Goal: Subscribe to service/newsletter

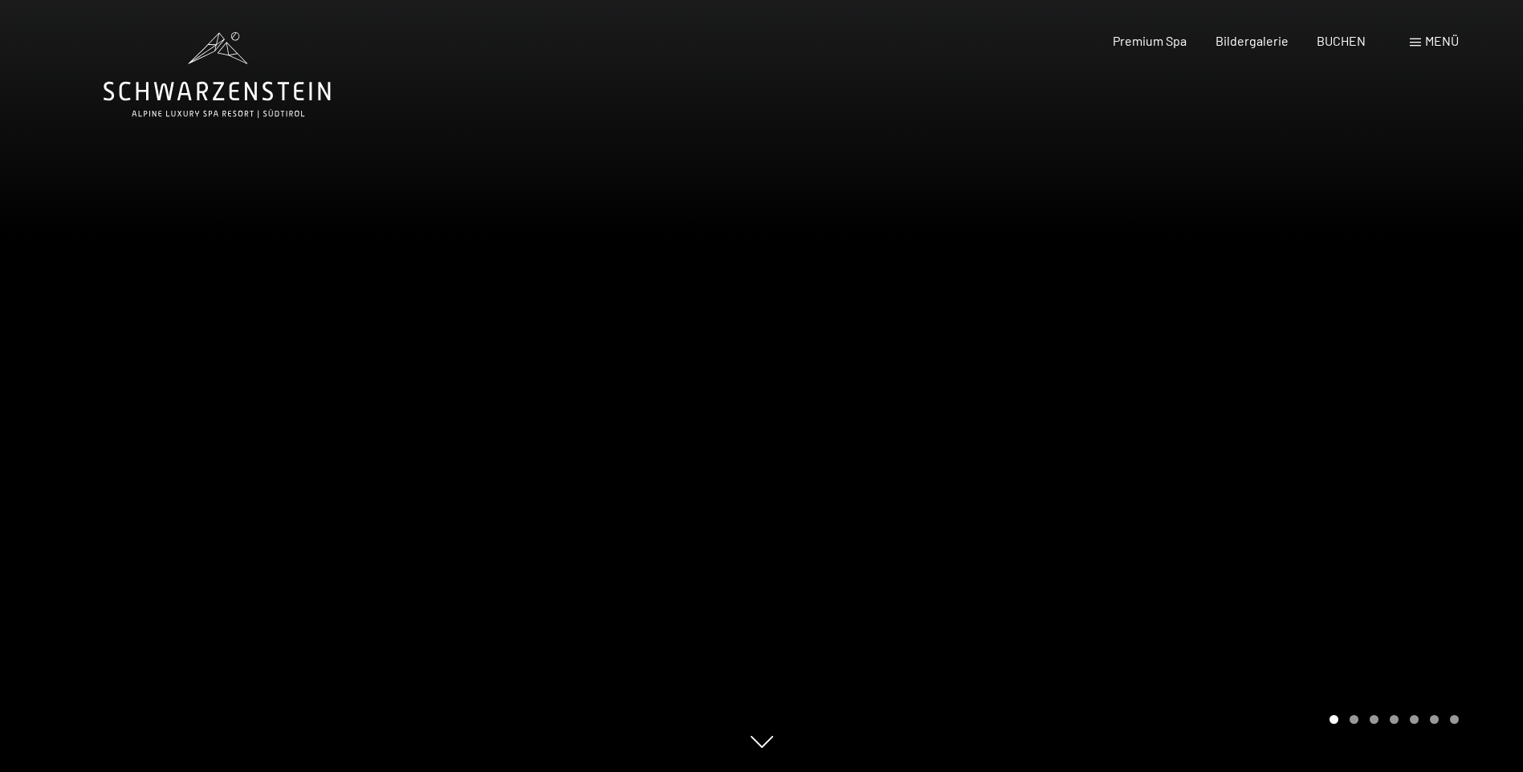
drag, startPoint x: 0, startPoint y: 0, endPoint x: 240, endPoint y: 71, distance: 250.5
click at [240, 71] on icon at bounding box center [217, 75] width 227 height 86
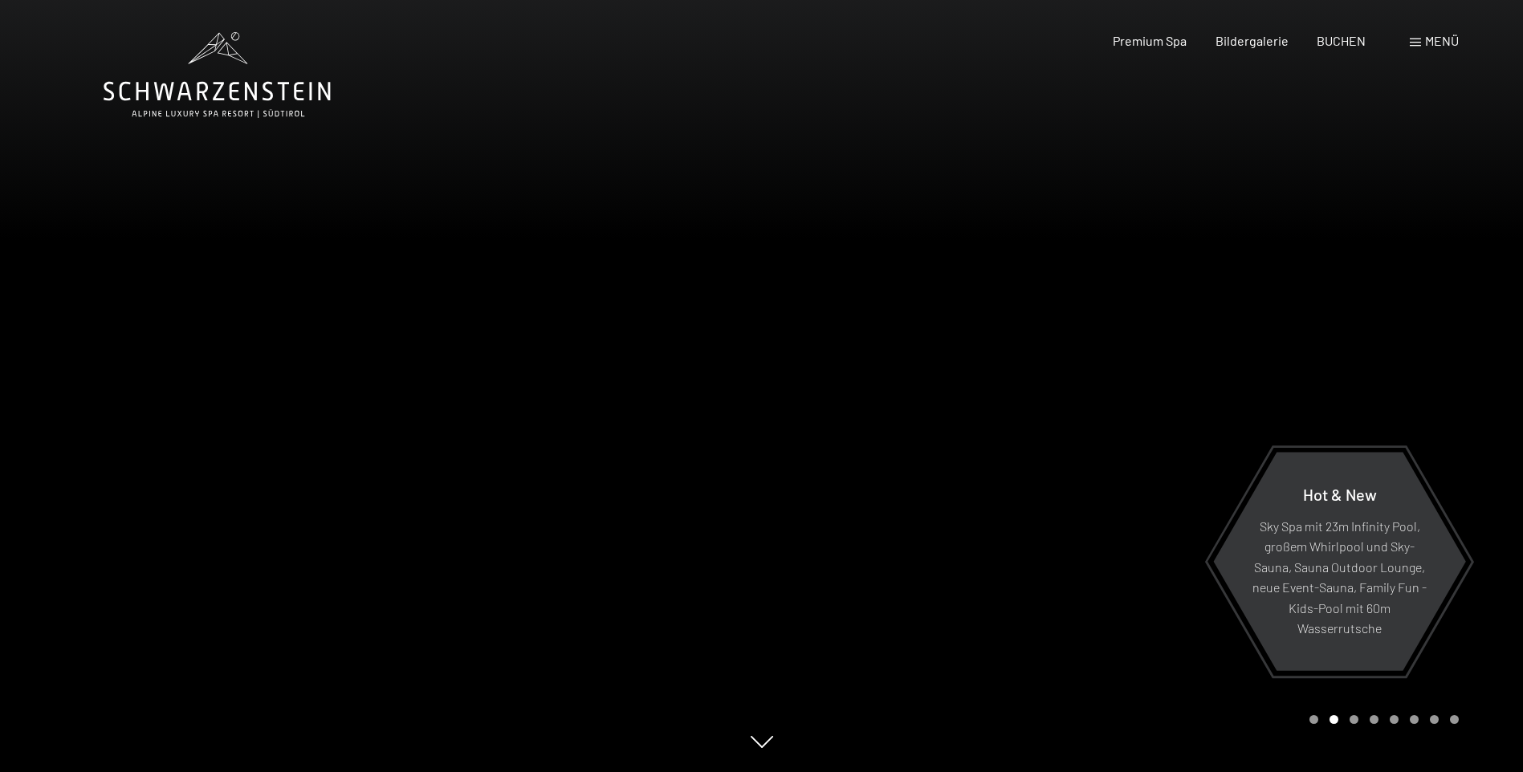
click at [618, 234] on div at bounding box center [381, 386] width 762 height 772
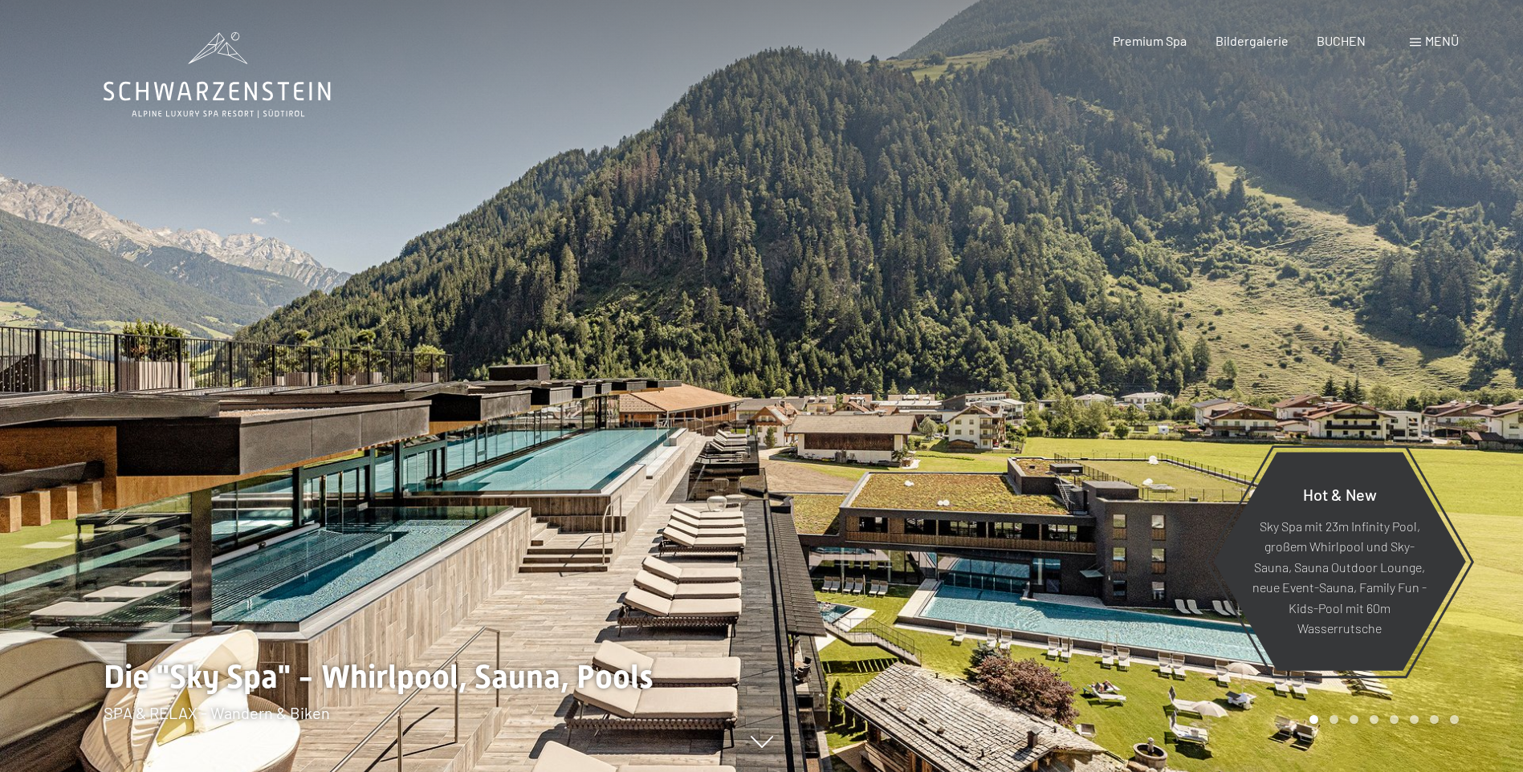
drag, startPoint x: 940, startPoint y: 255, endPoint x: 1099, endPoint y: 259, distance: 159.0
click at [1012, 275] on div at bounding box center [1143, 386] width 762 height 772
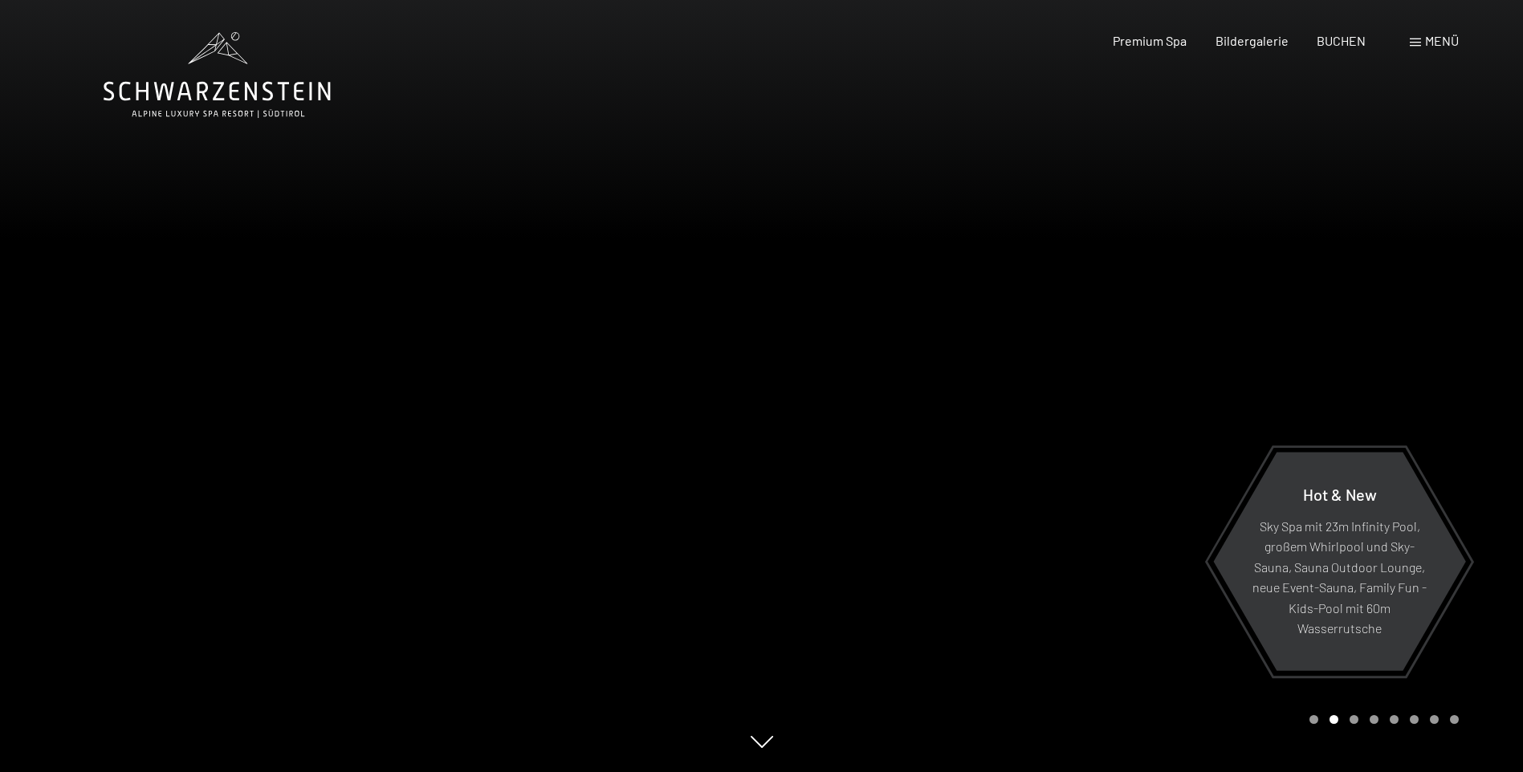
click at [1102, 256] on div at bounding box center [1143, 386] width 762 height 772
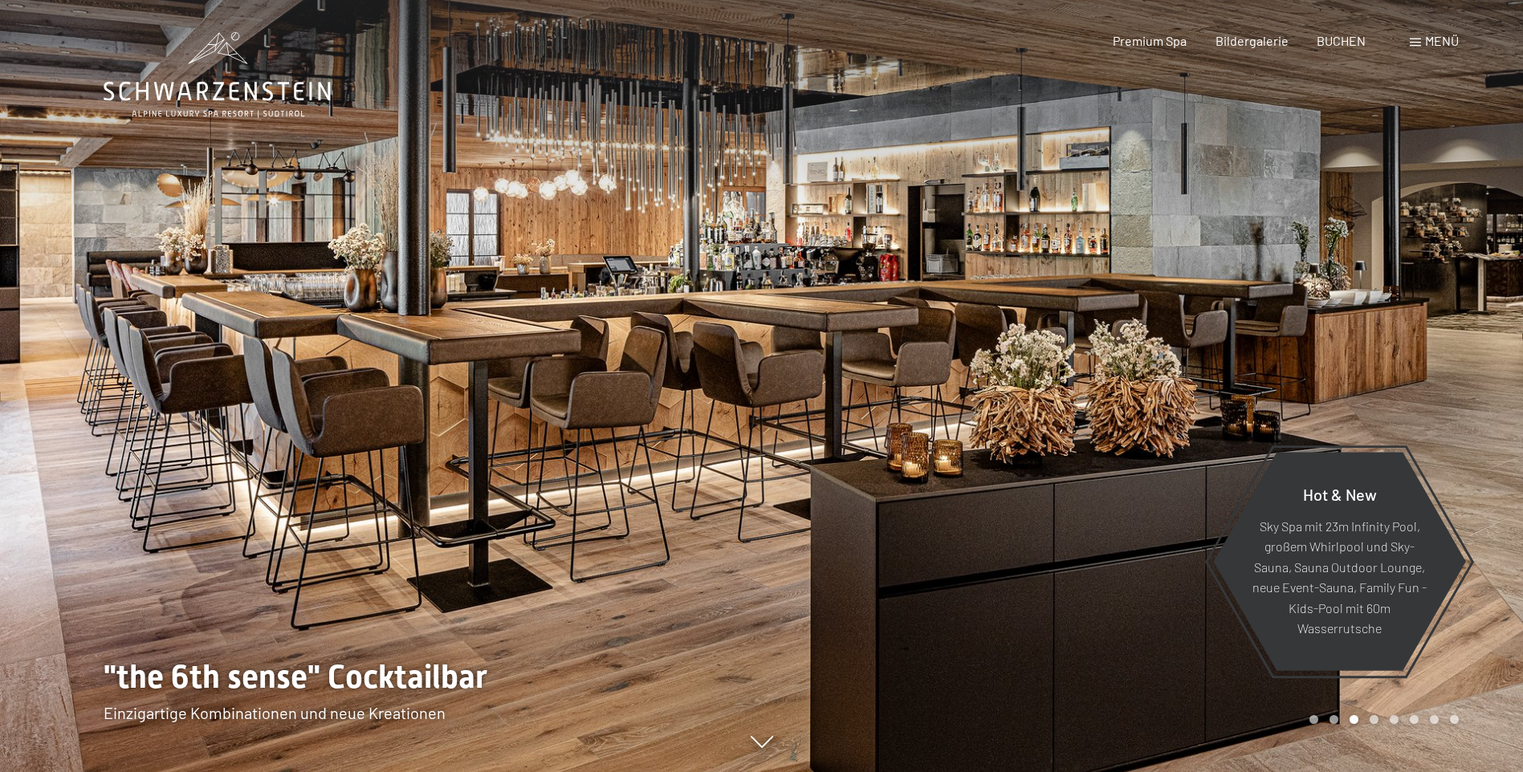
click at [1102, 256] on div at bounding box center [1143, 386] width 762 height 772
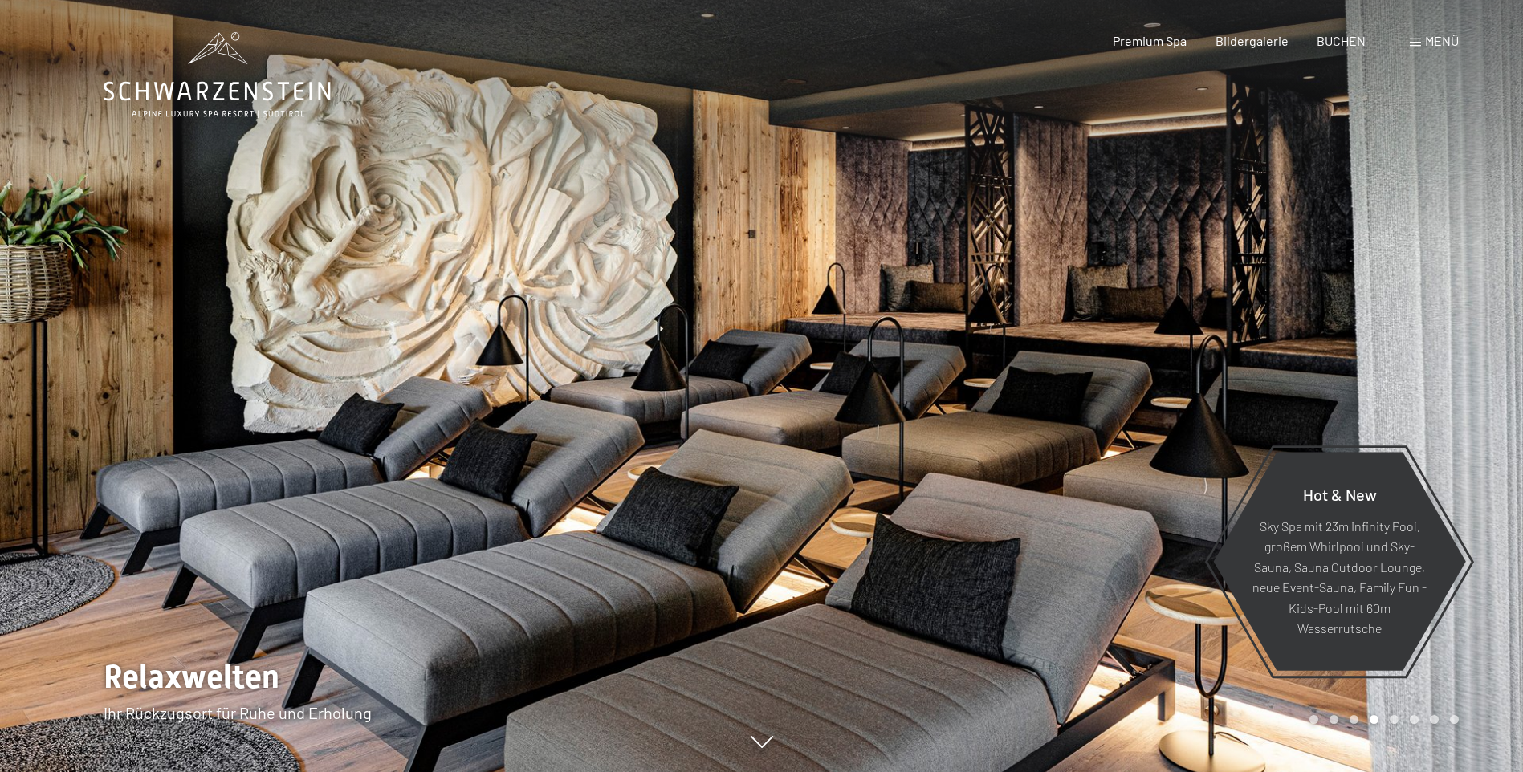
click at [1102, 256] on div at bounding box center [1143, 386] width 762 height 772
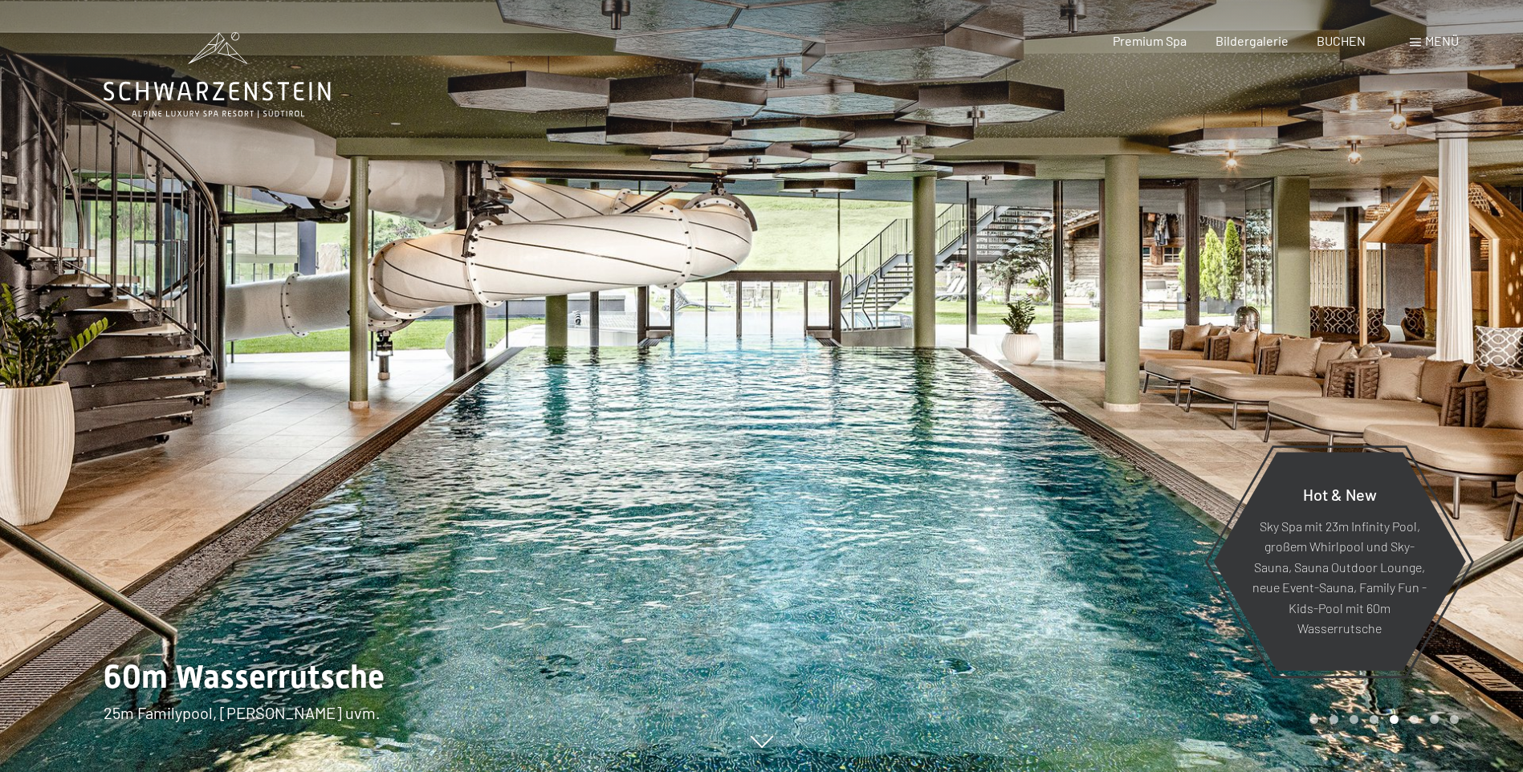
click at [1102, 256] on div at bounding box center [1143, 386] width 762 height 772
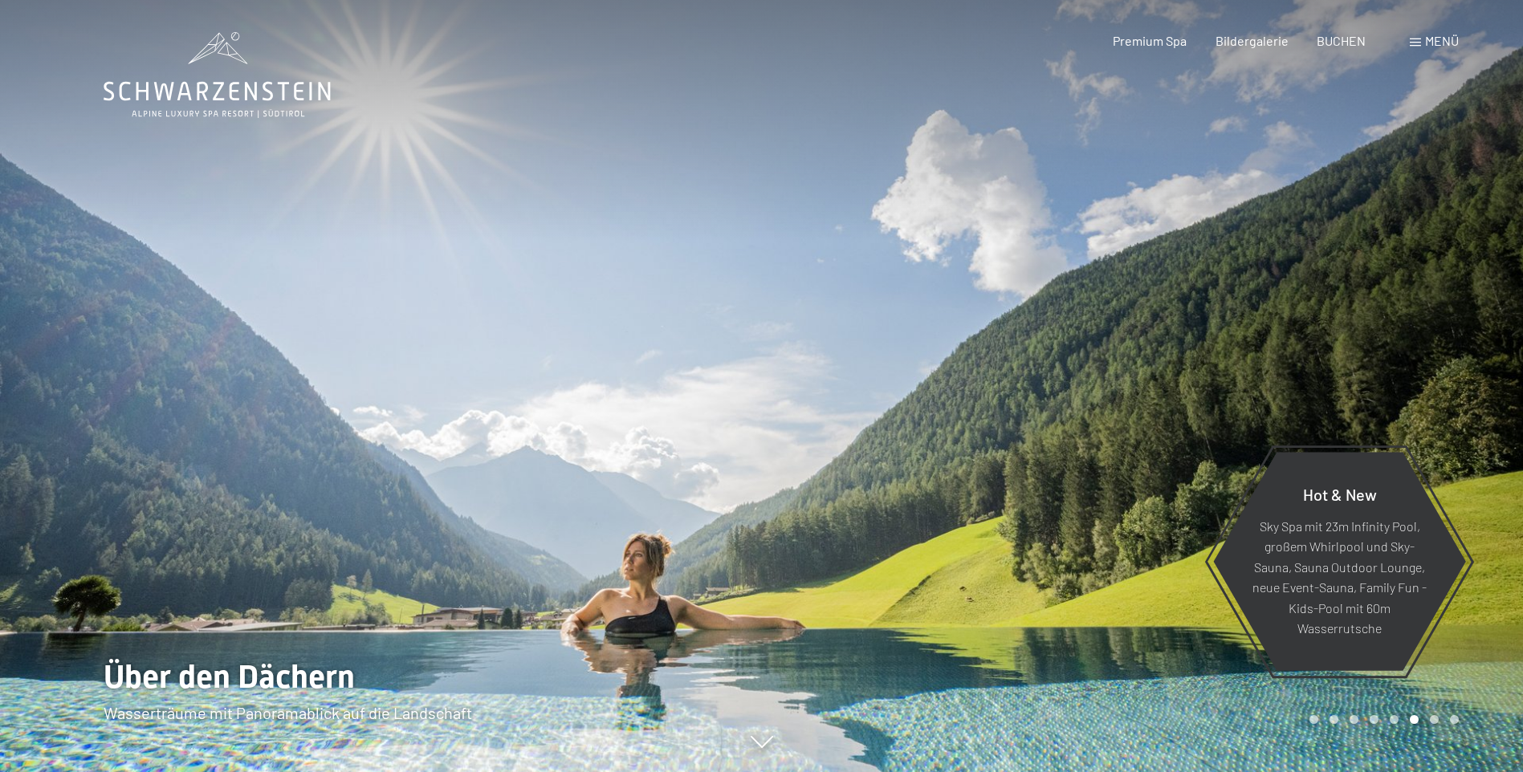
click at [1439, 35] on span "Menü" at bounding box center [1442, 40] width 34 height 15
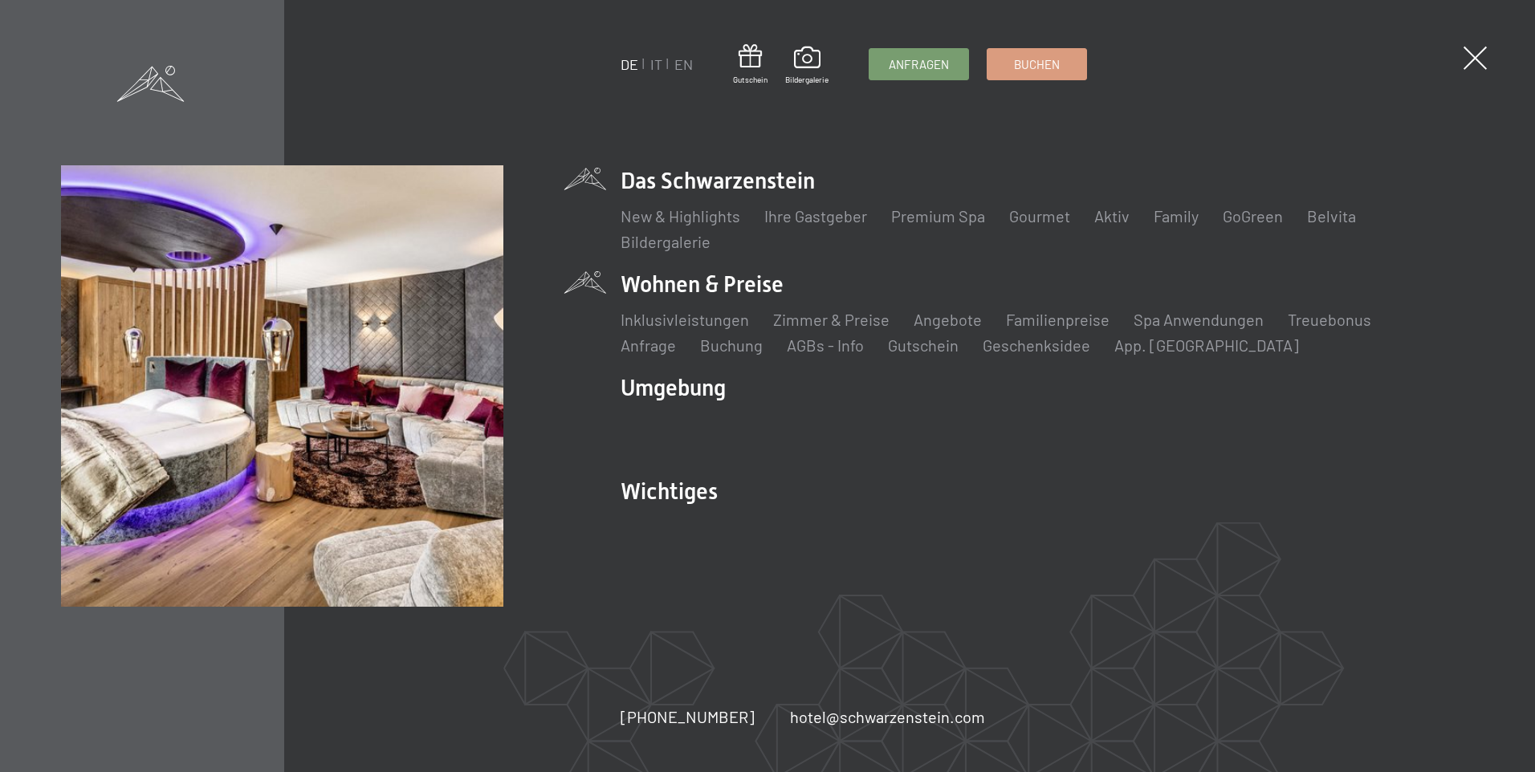
click at [725, 287] on li "Wohnen & Preise Inklusivleistungen Zimmer & Preise Liste Angebote Liste Familie…" at bounding box center [1047, 313] width 853 height 88
click at [808, 321] on link "Zimmer & Preise" at bounding box center [831, 319] width 116 height 19
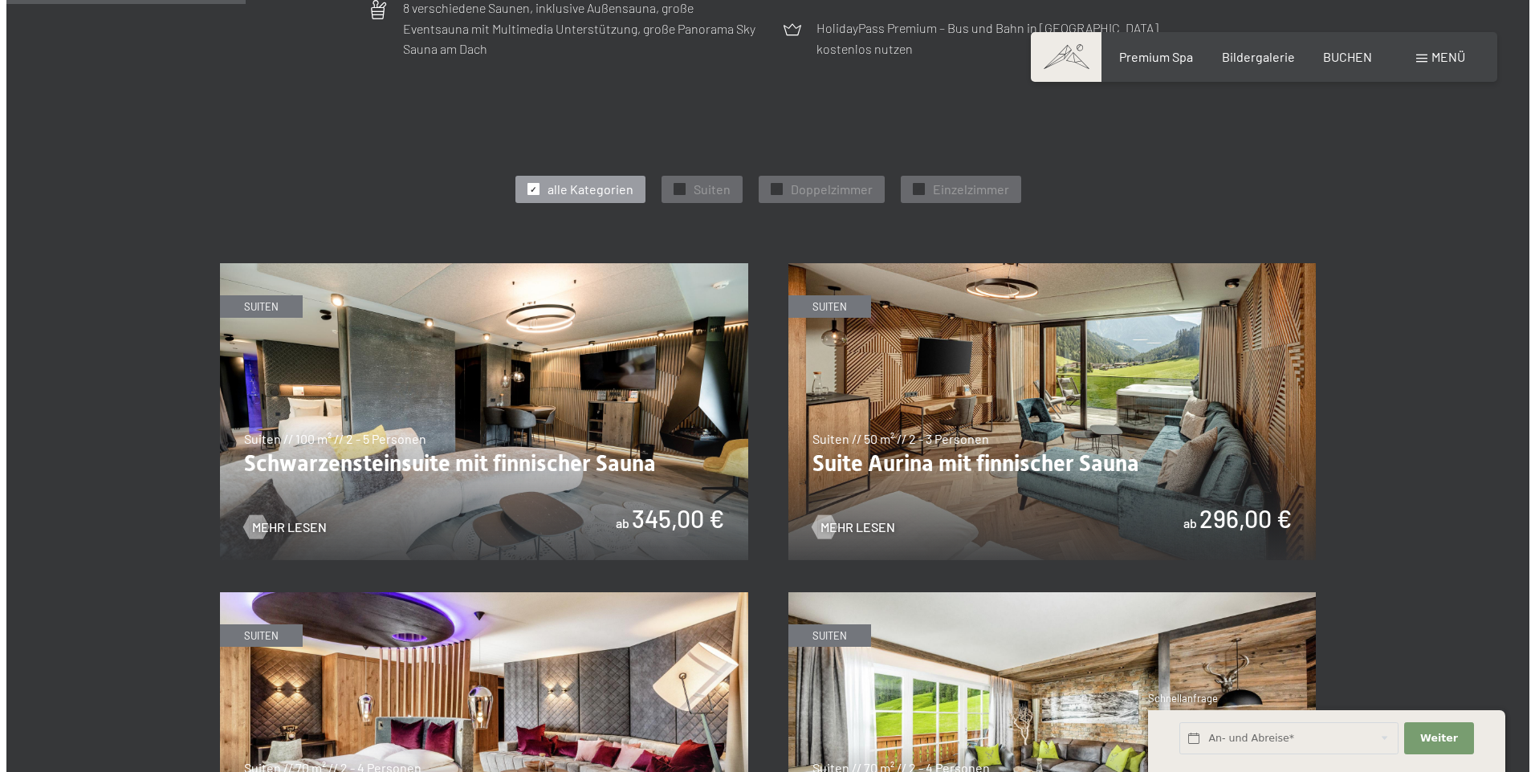
scroll to position [803, 0]
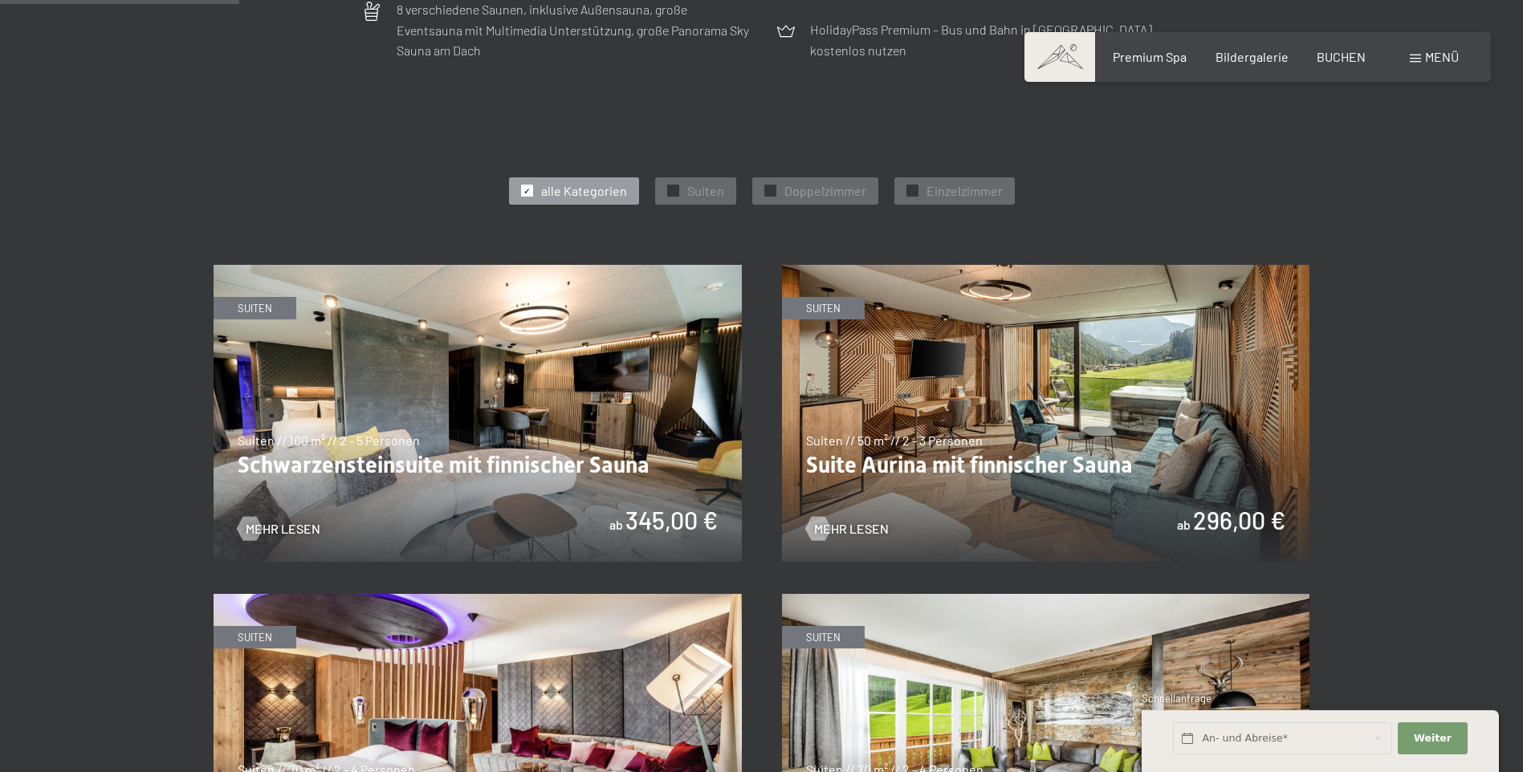
click at [1425, 55] on span "Menü" at bounding box center [1442, 56] width 34 height 15
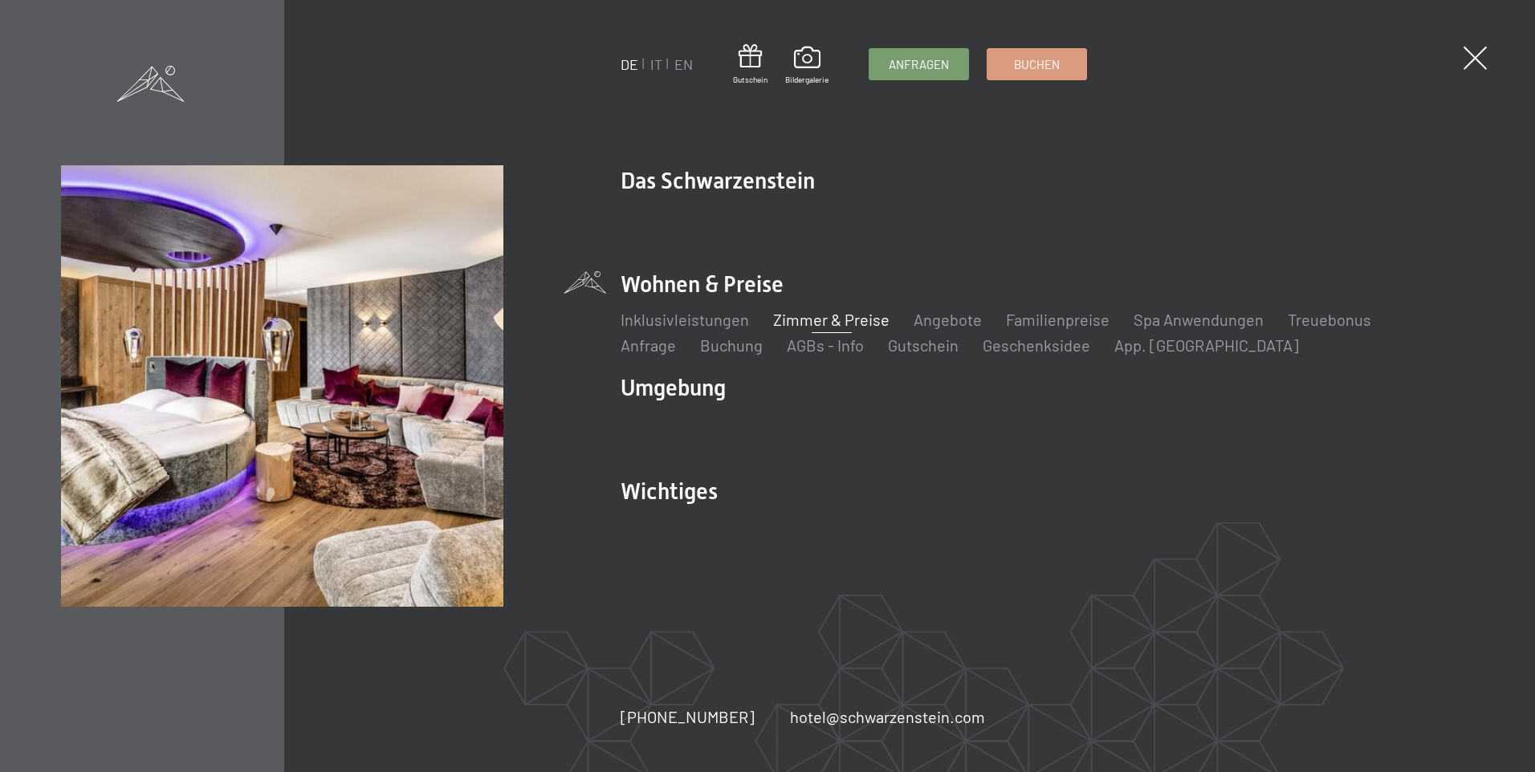
click at [810, 317] on link "Zimmer & Preise" at bounding box center [831, 319] width 116 height 19
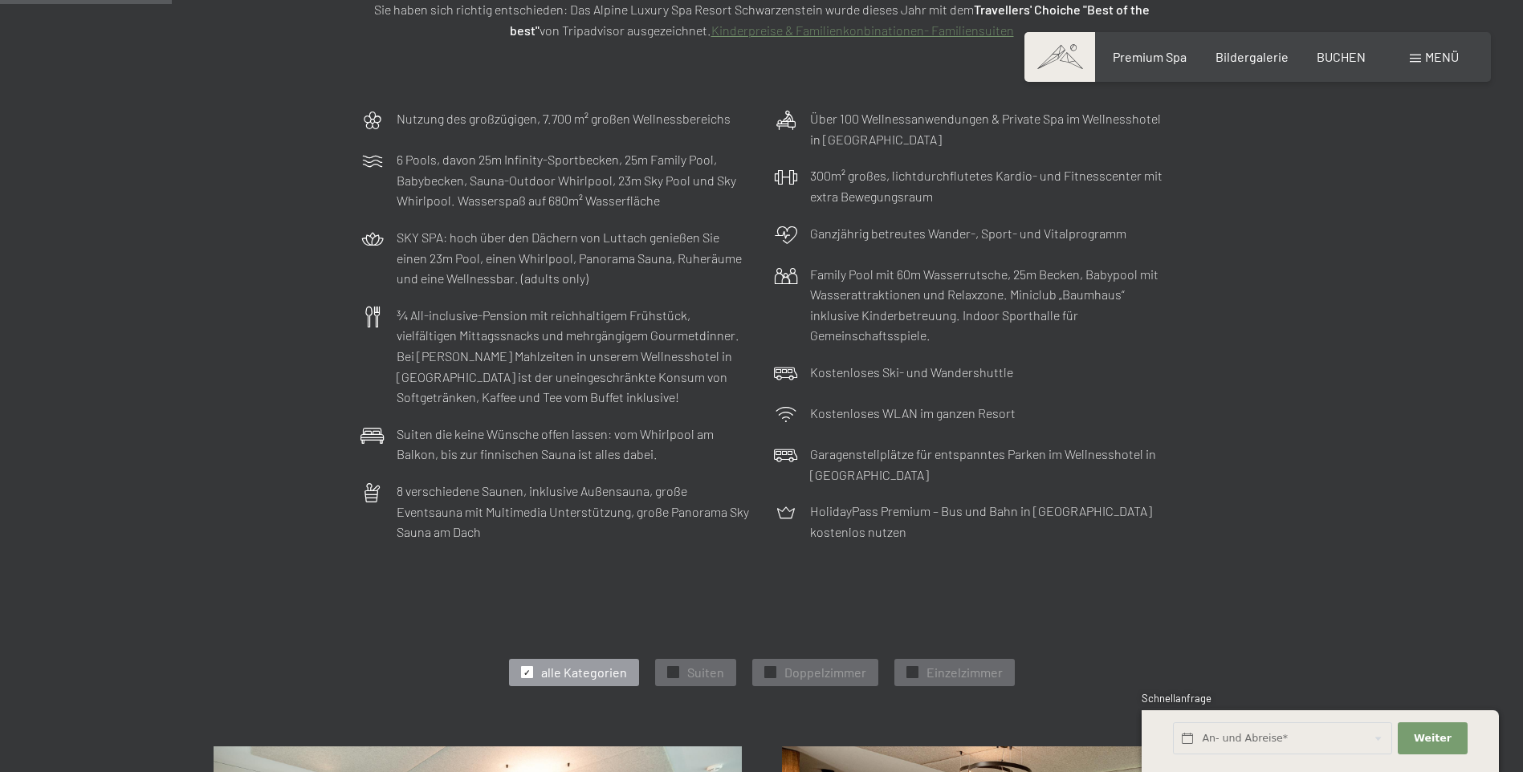
scroll to position [723, 0]
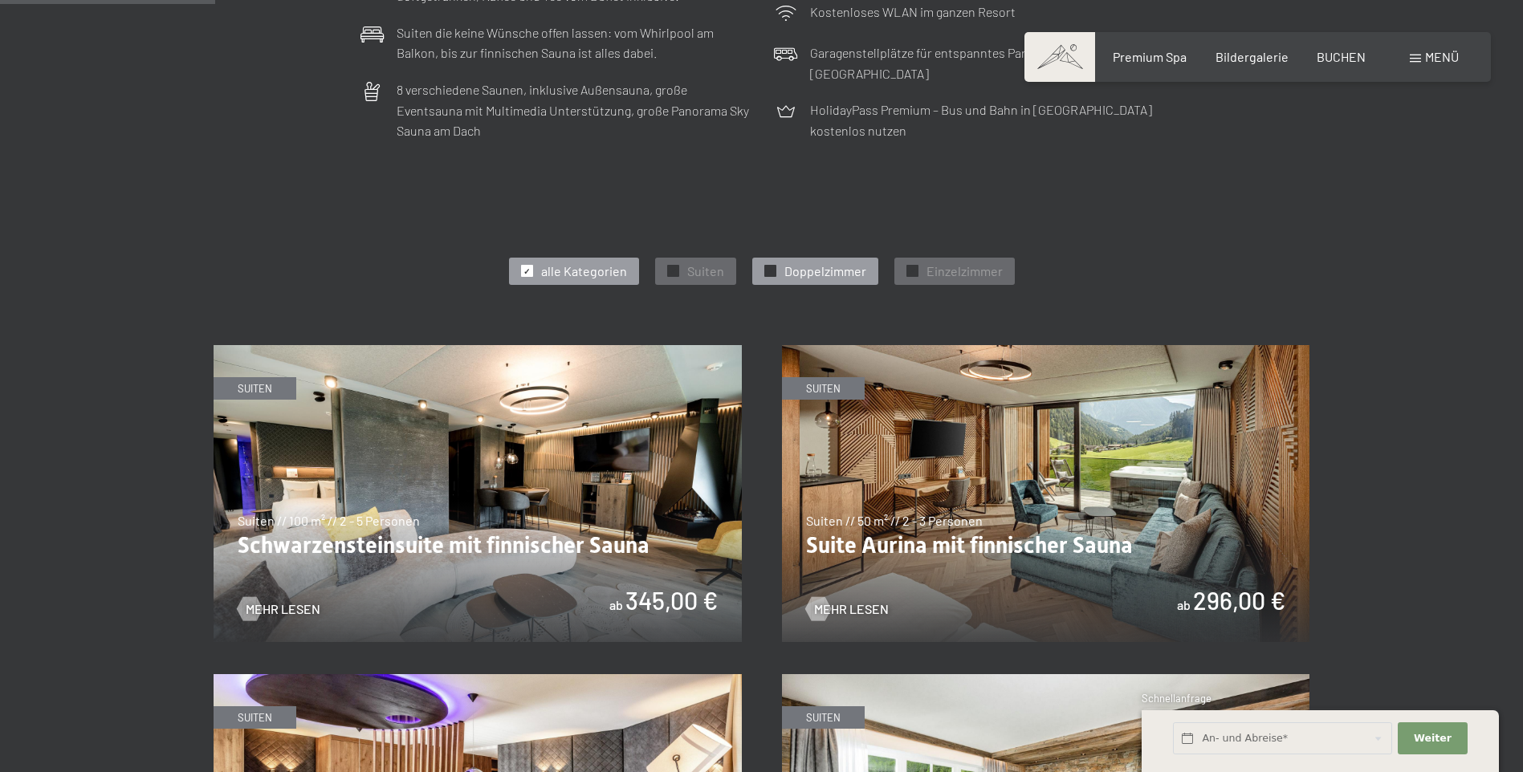
click at [827, 267] on span "Doppelzimmer" at bounding box center [825, 272] width 82 height 18
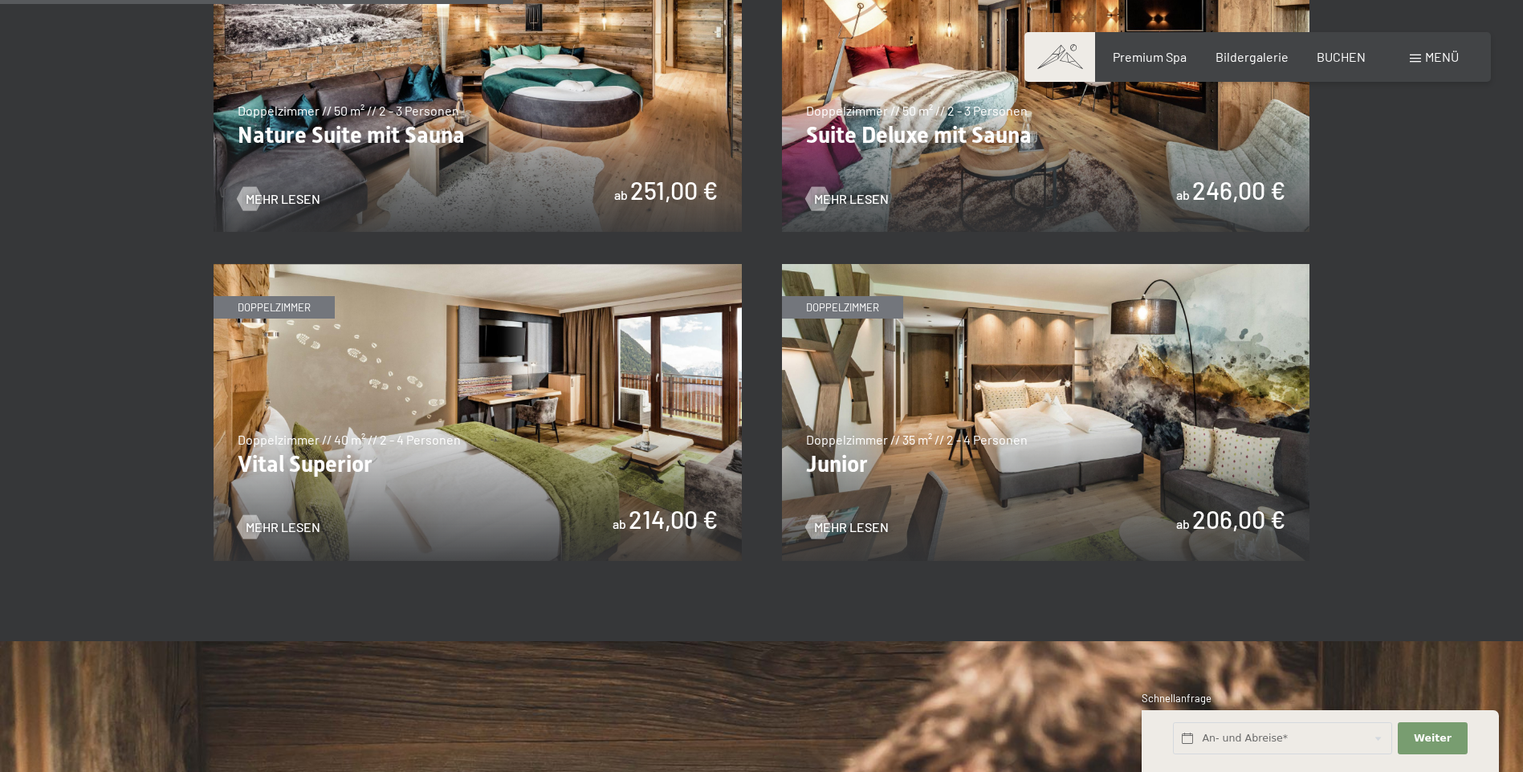
scroll to position [1124, 0]
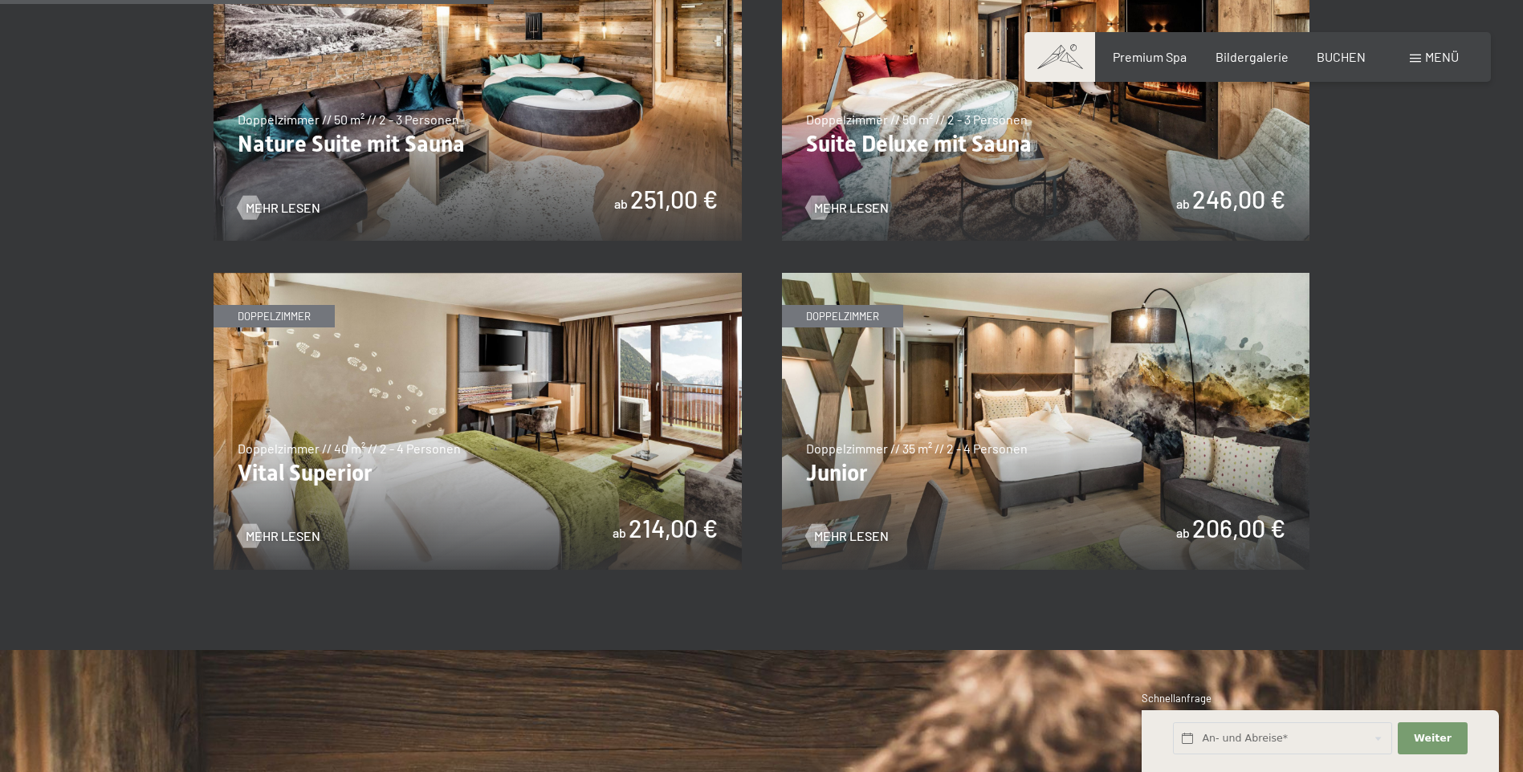
click at [1021, 440] on img at bounding box center [1046, 421] width 528 height 297
click at [651, 402] on img at bounding box center [478, 421] width 528 height 297
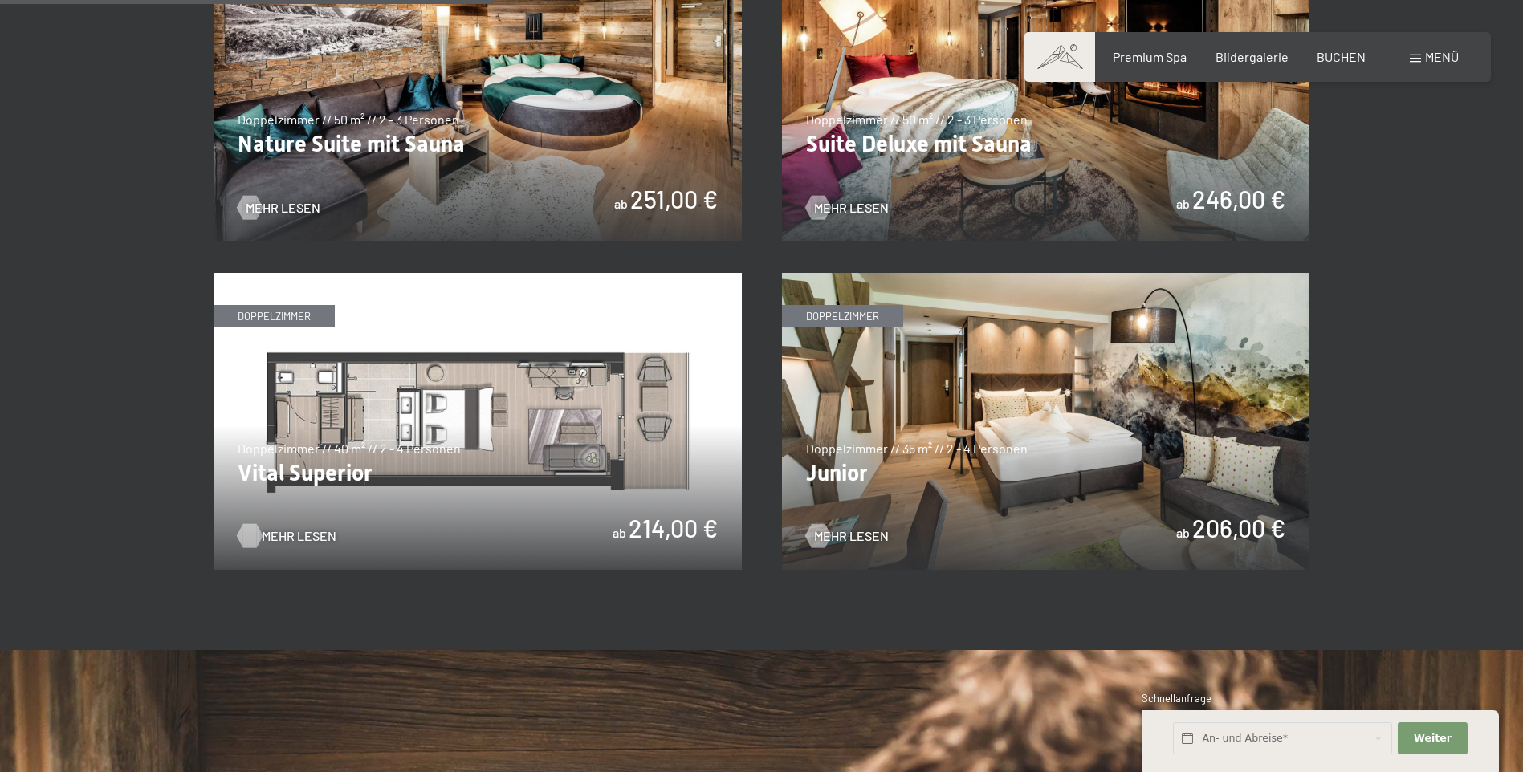
click at [279, 535] on span "Mehr Lesen" at bounding box center [299, 536] width 75 height 18
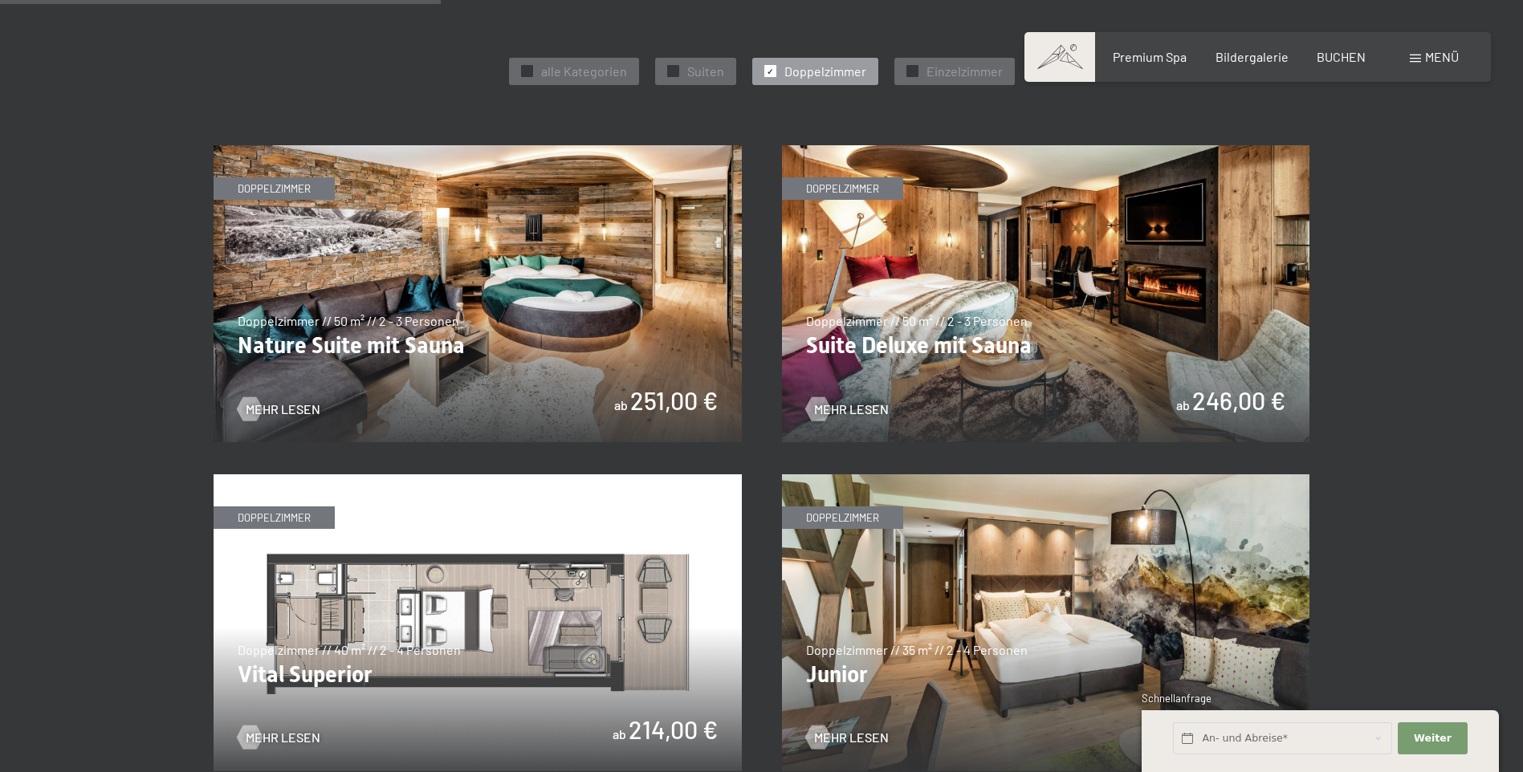
scroll to position [883, 0]
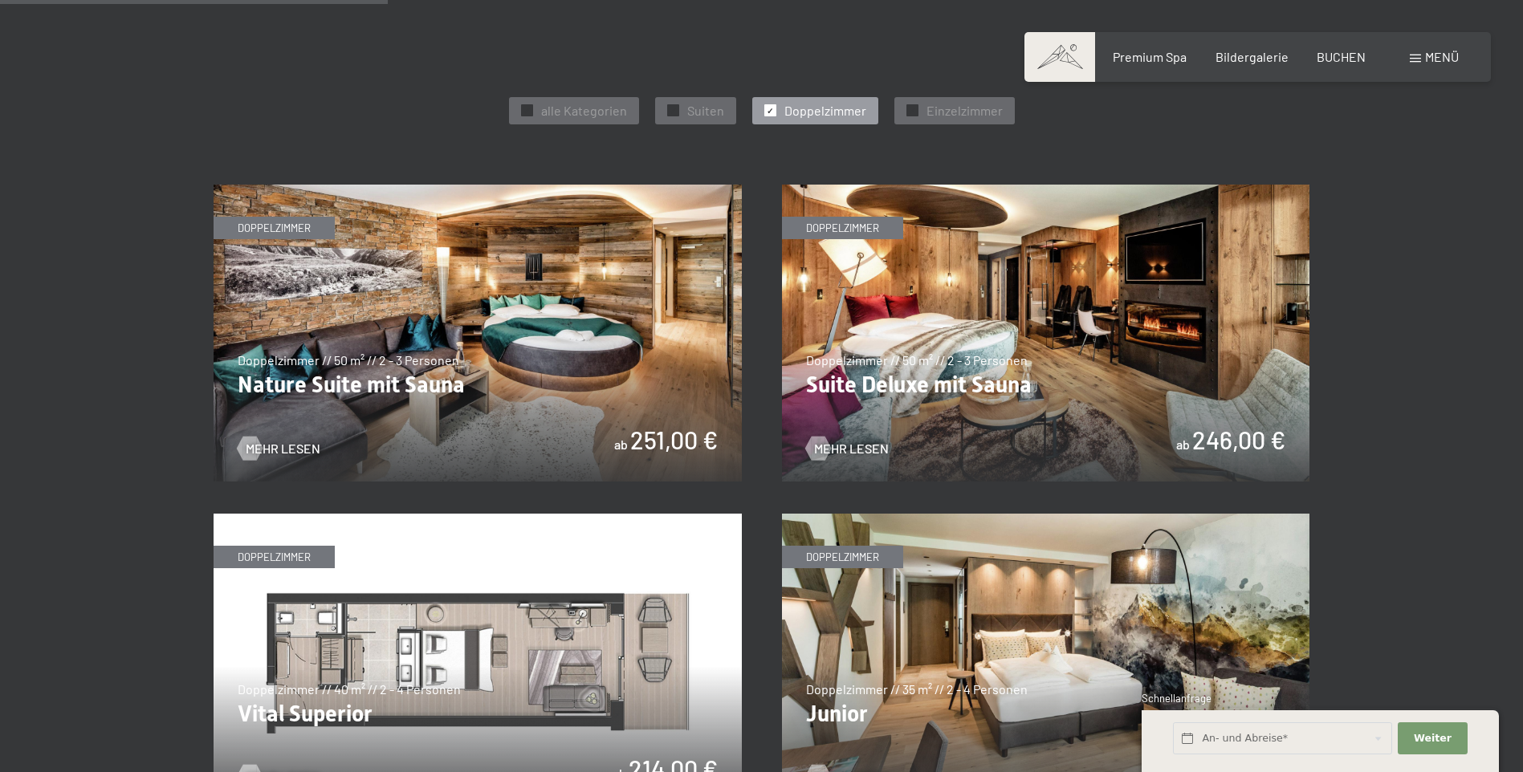
click at [990, 344] on img at bounding box center [1046, 333] width 528 height 297
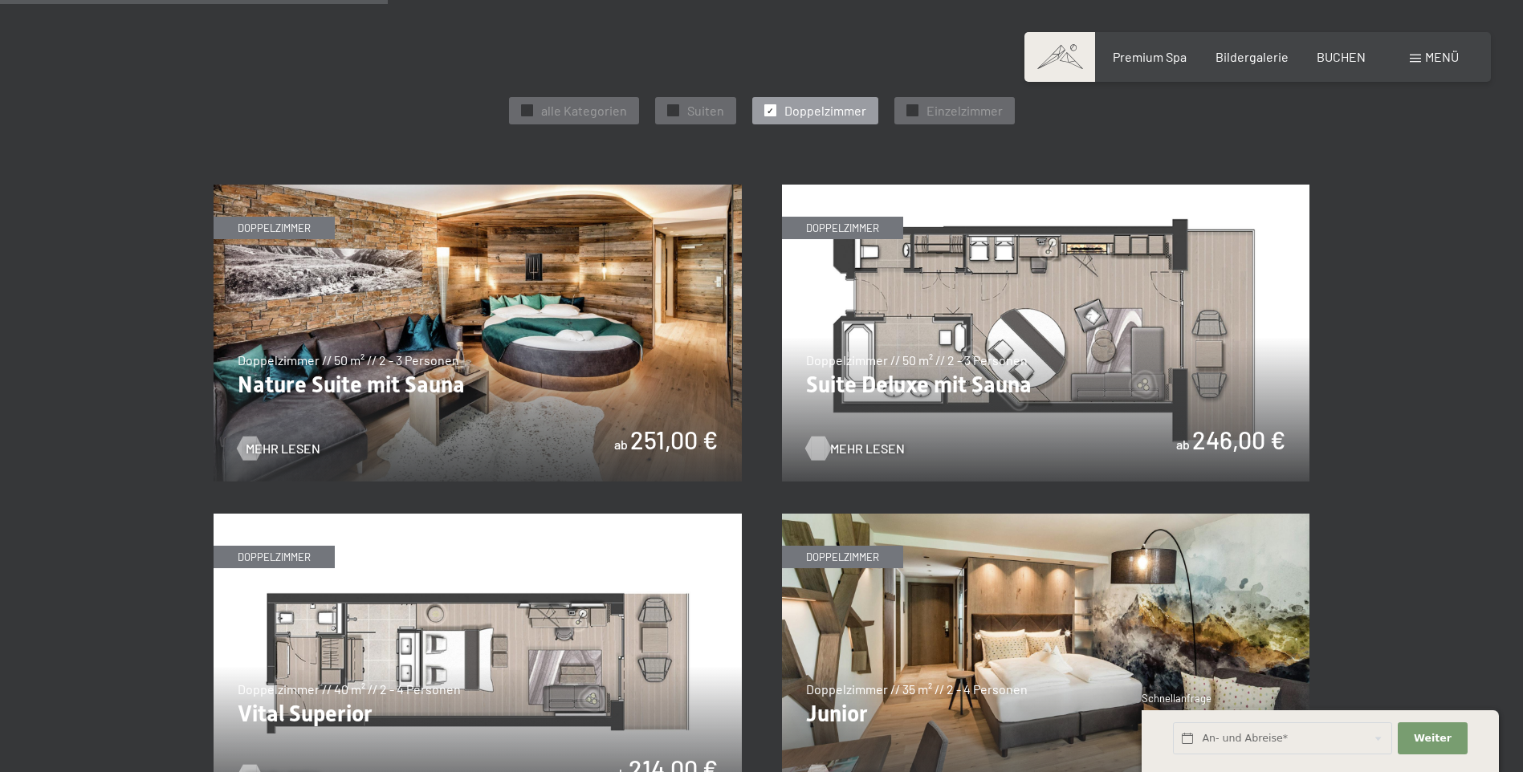
click at [862, 446] on span "Mehr Lesen" at bounding box center [867, 449] width 75 height 18
click at [328, 305] on img at bounding box center [478, 333] width 528 height 297
click at [679, 106] on div "✓ Suiten" at bounding box center [695, 110] width 81 height 27
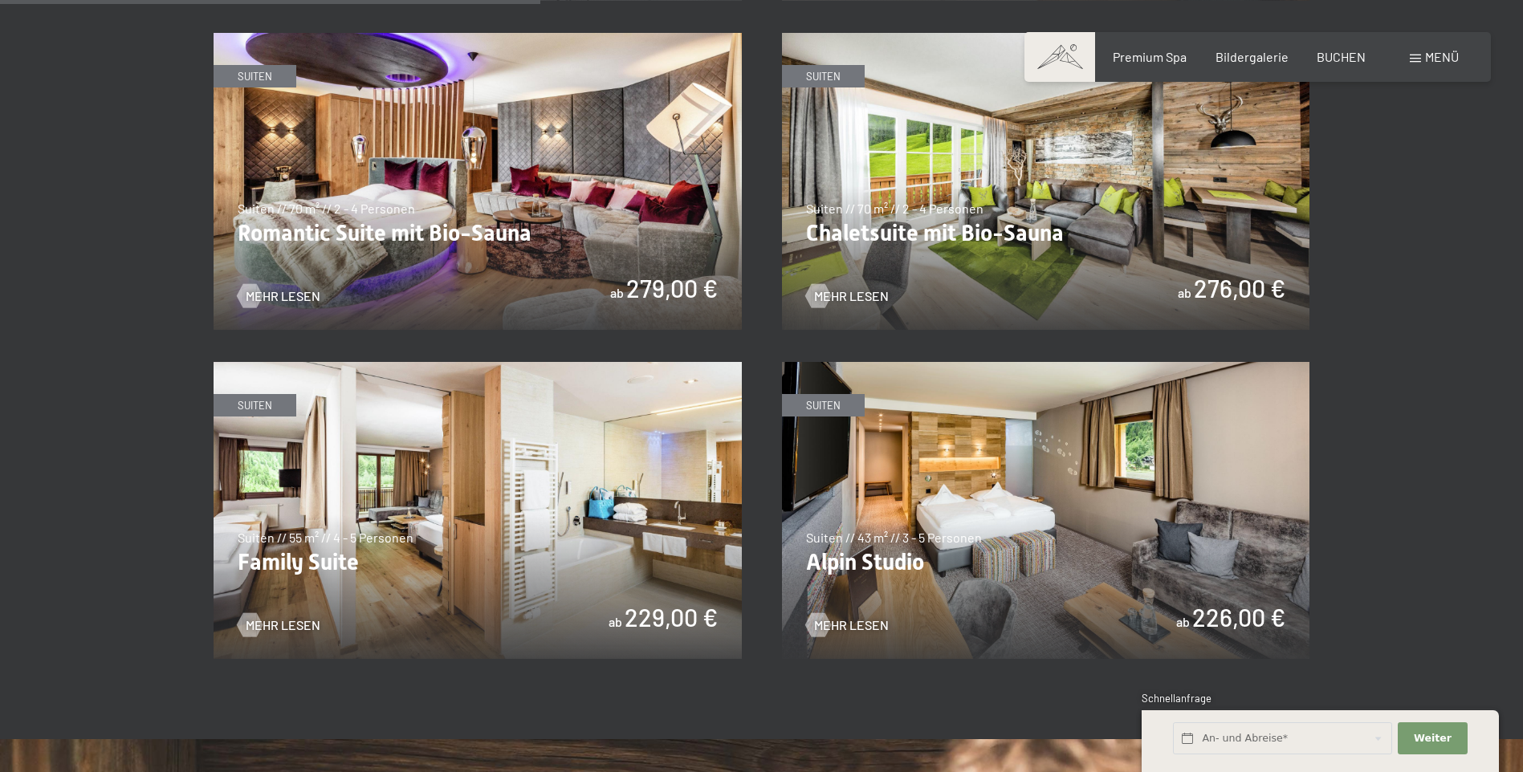
scroll to position [1365, 0]
click at [304, 620] on span "Mehr Lesen" at bounding box center [299, 625] width 75 height 18
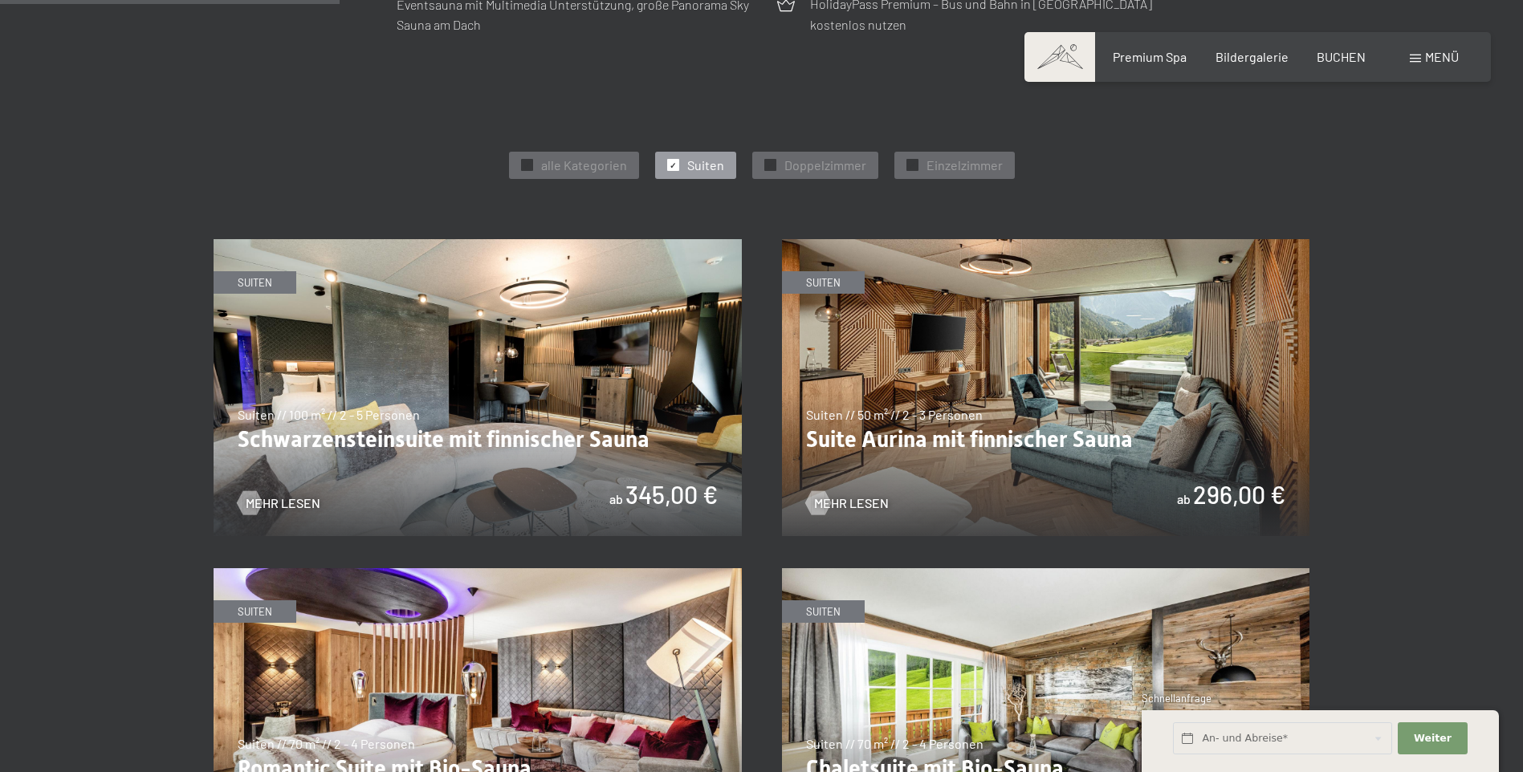
scroll to position [803, 0]
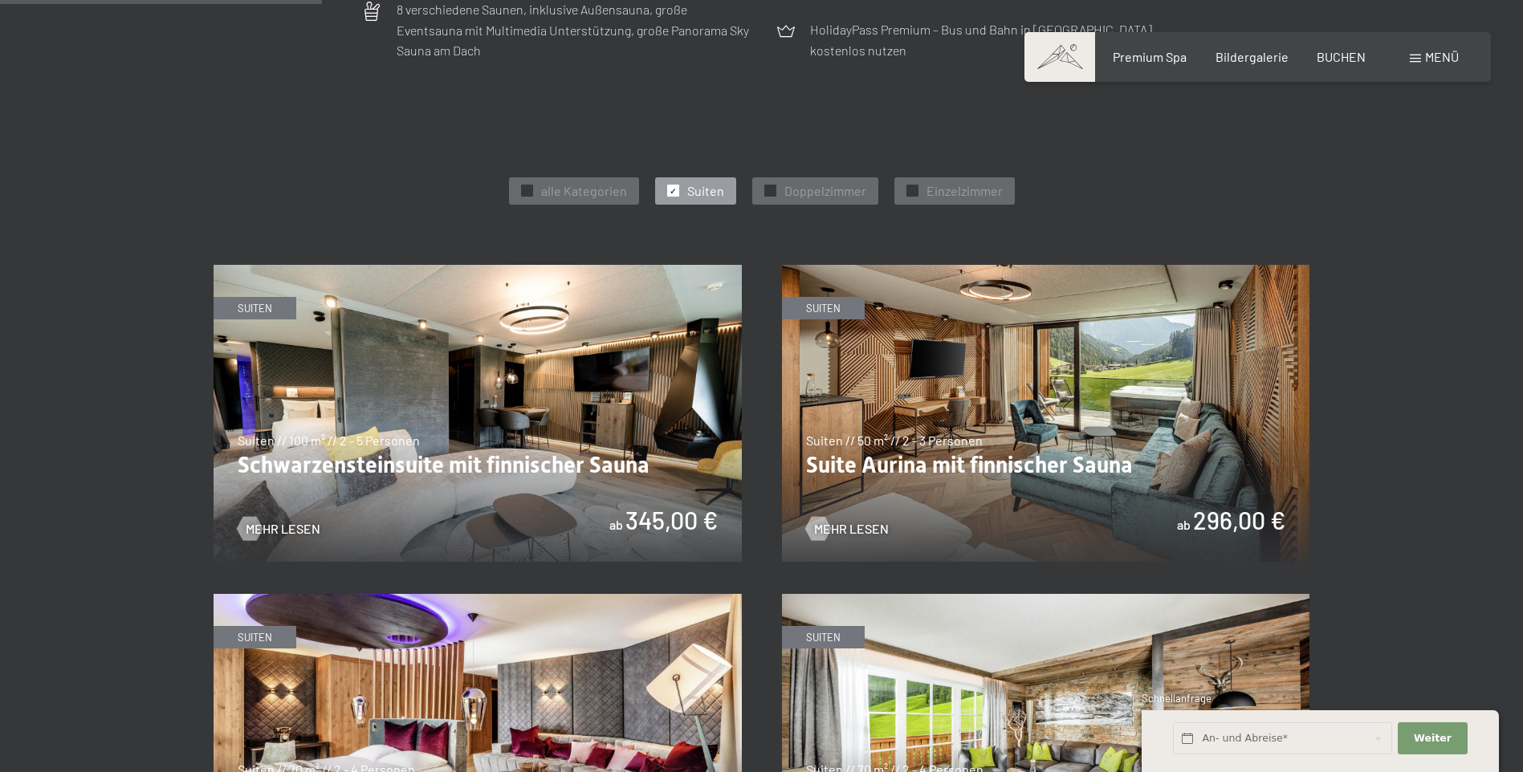
click at [499, 391] on img at bounding box center [478, 413] width 528 height 297
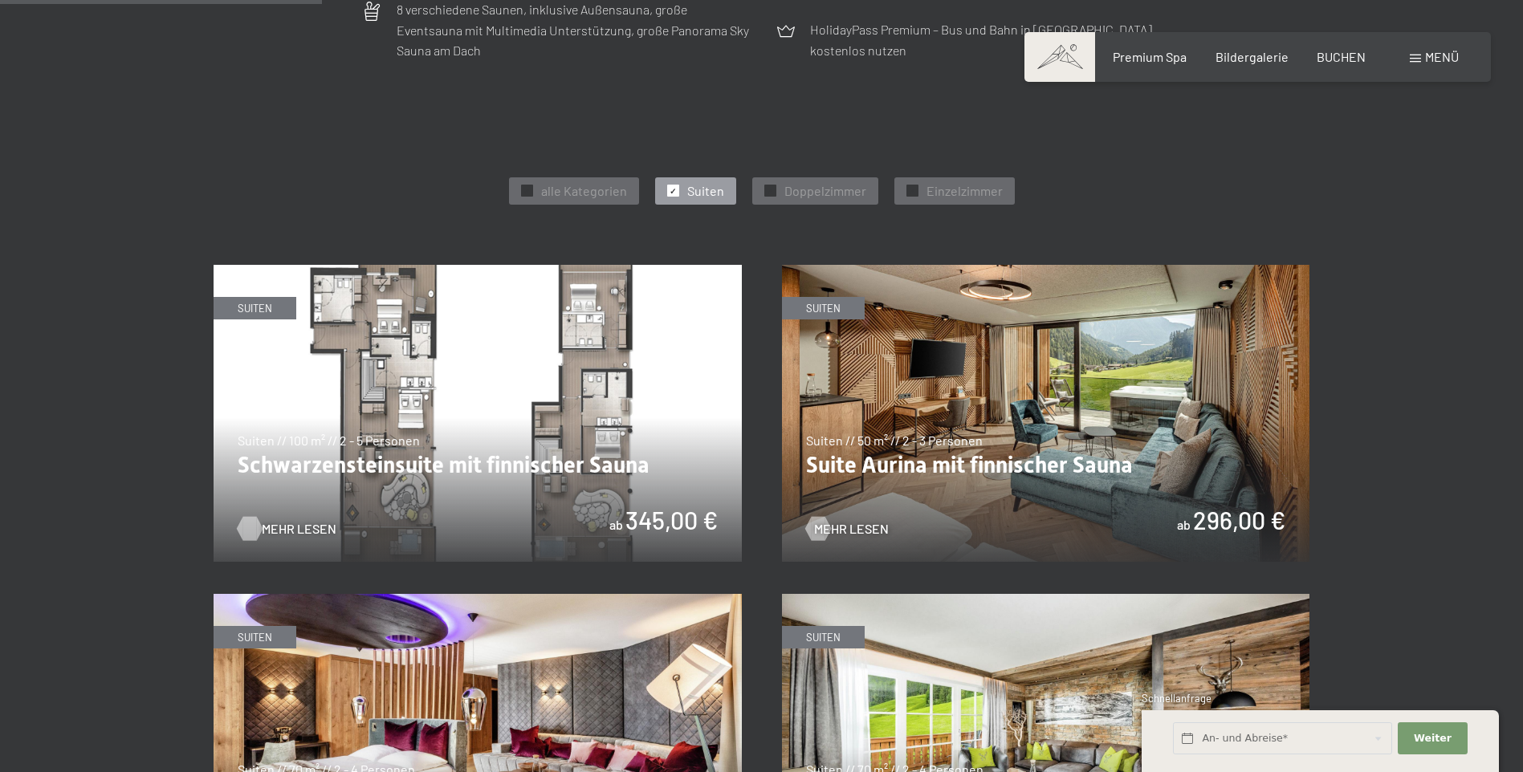
click at [280, 522] on span "Mehr Lesen" at bounding box center [299, 529] width 75 height 18
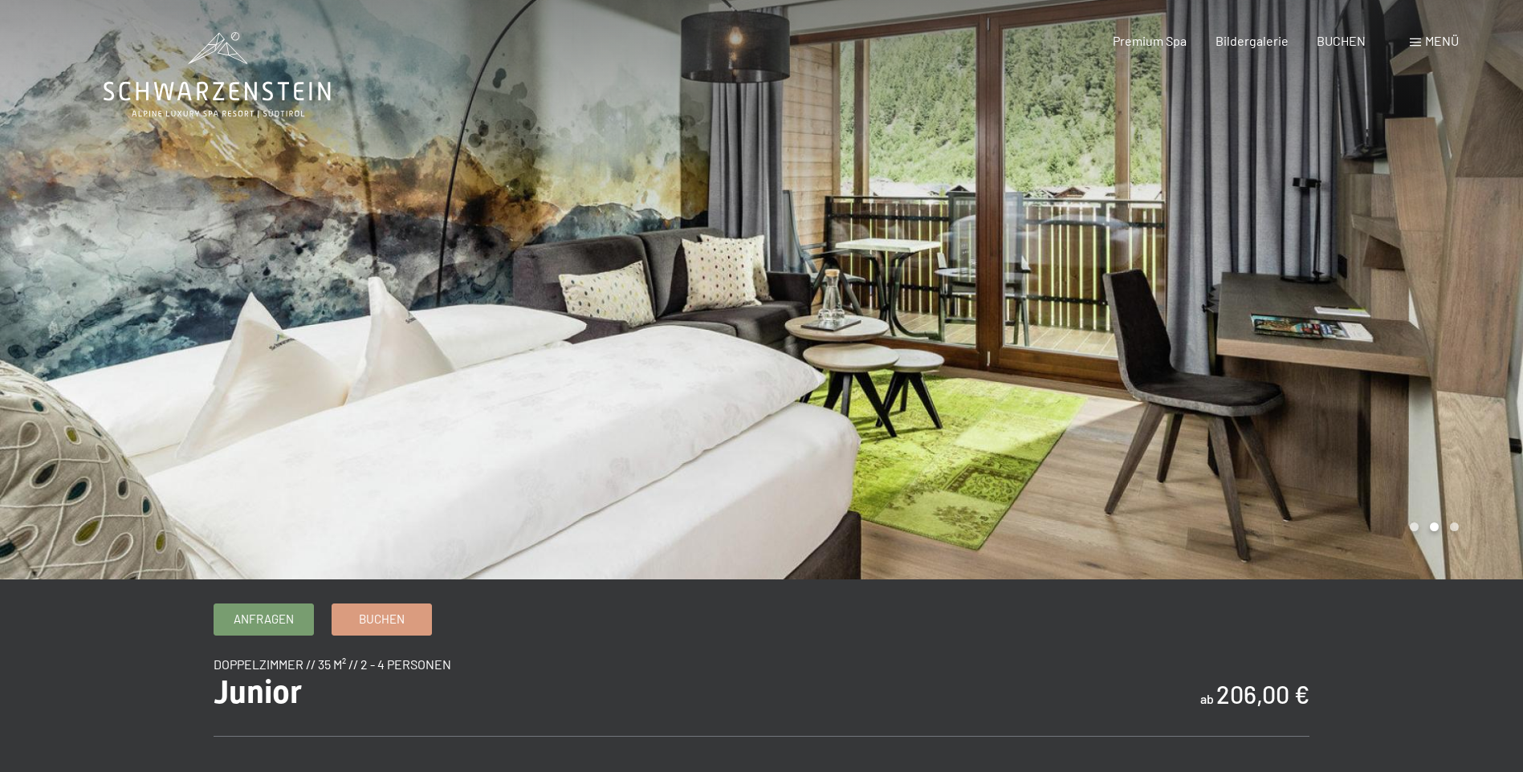
click at [1432, 291] on div at bounding box center [1143, 290] width 762 height 580
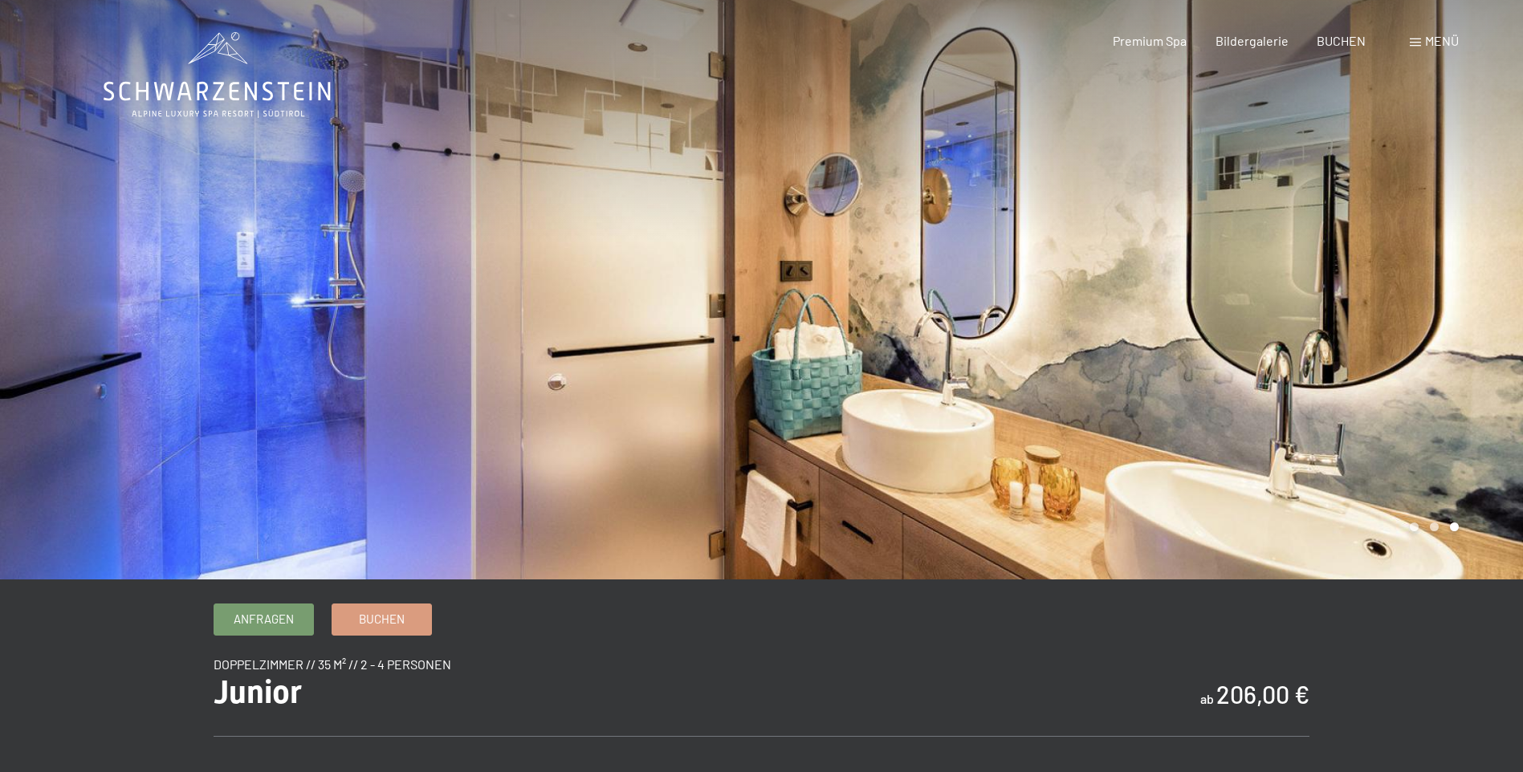
click at [1432, 291] on div at bounding box center [1143, 290] width 762 height 580
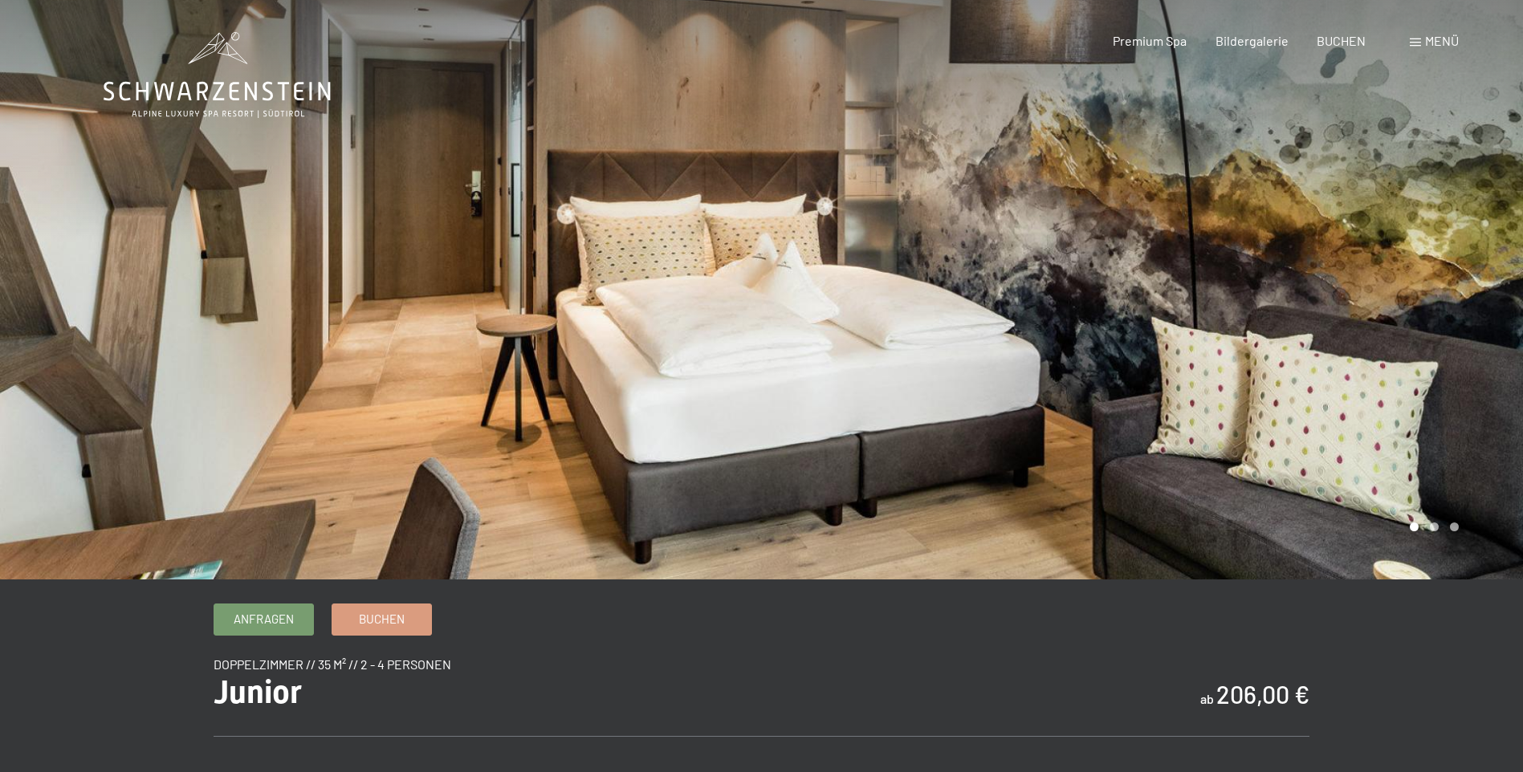
click at [1432, 291] on div at bounding box center [1143, 290] width 762 height 580
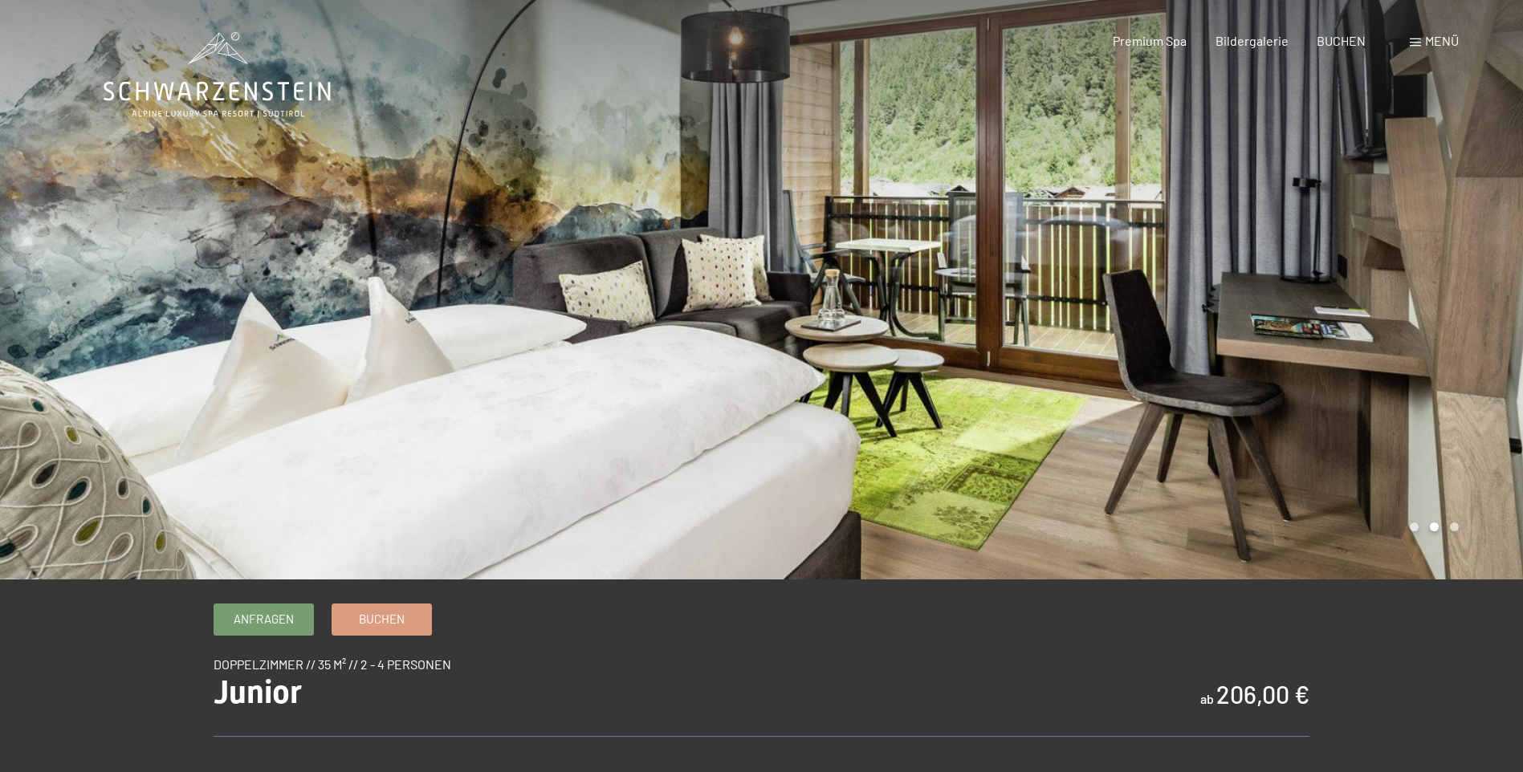
click at [1432, 291] on div at bounding box center [1143, 290] width 762 height 580
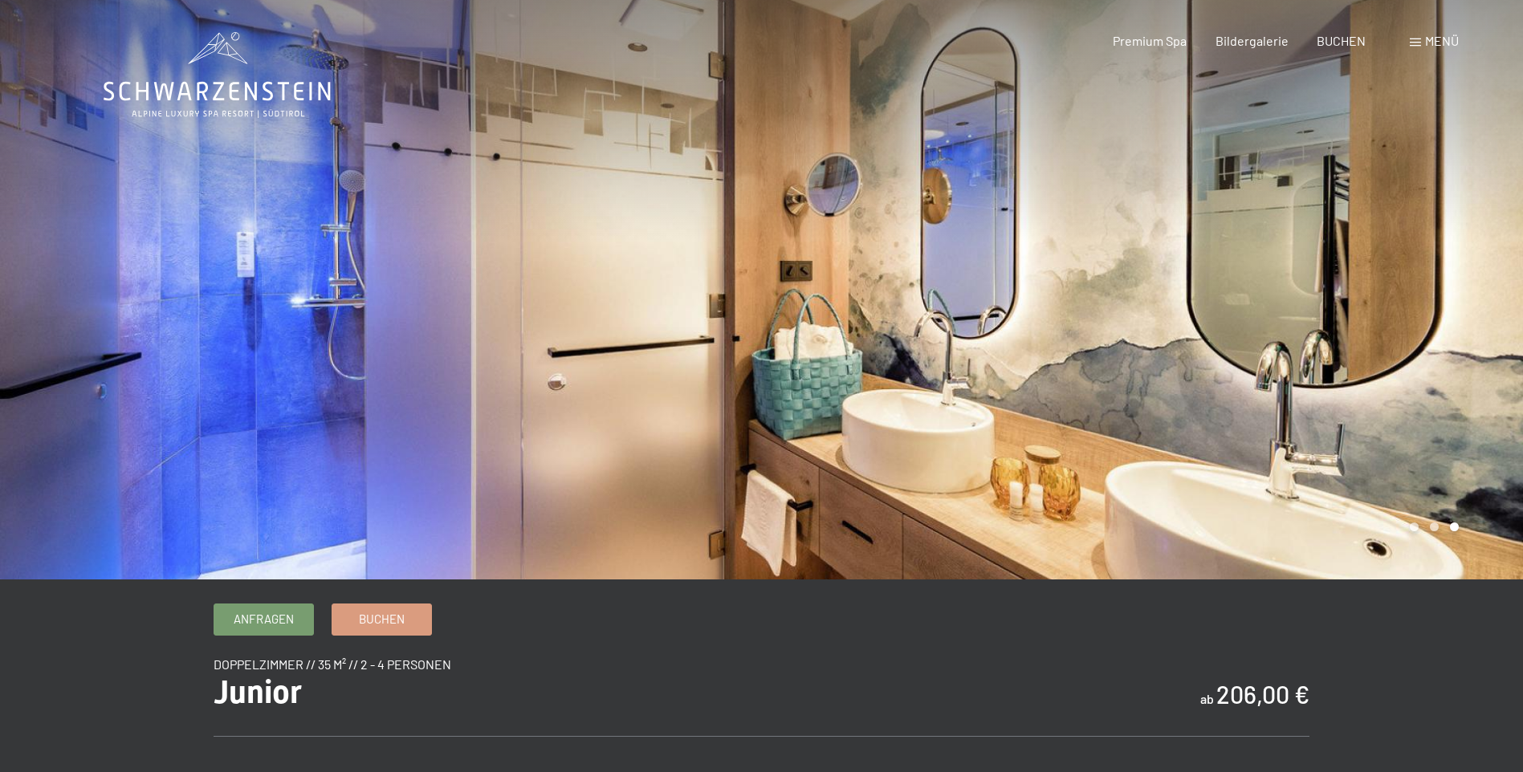
click at [1432, 291] on div at bounding box center [1143, 290] width 762 height 580
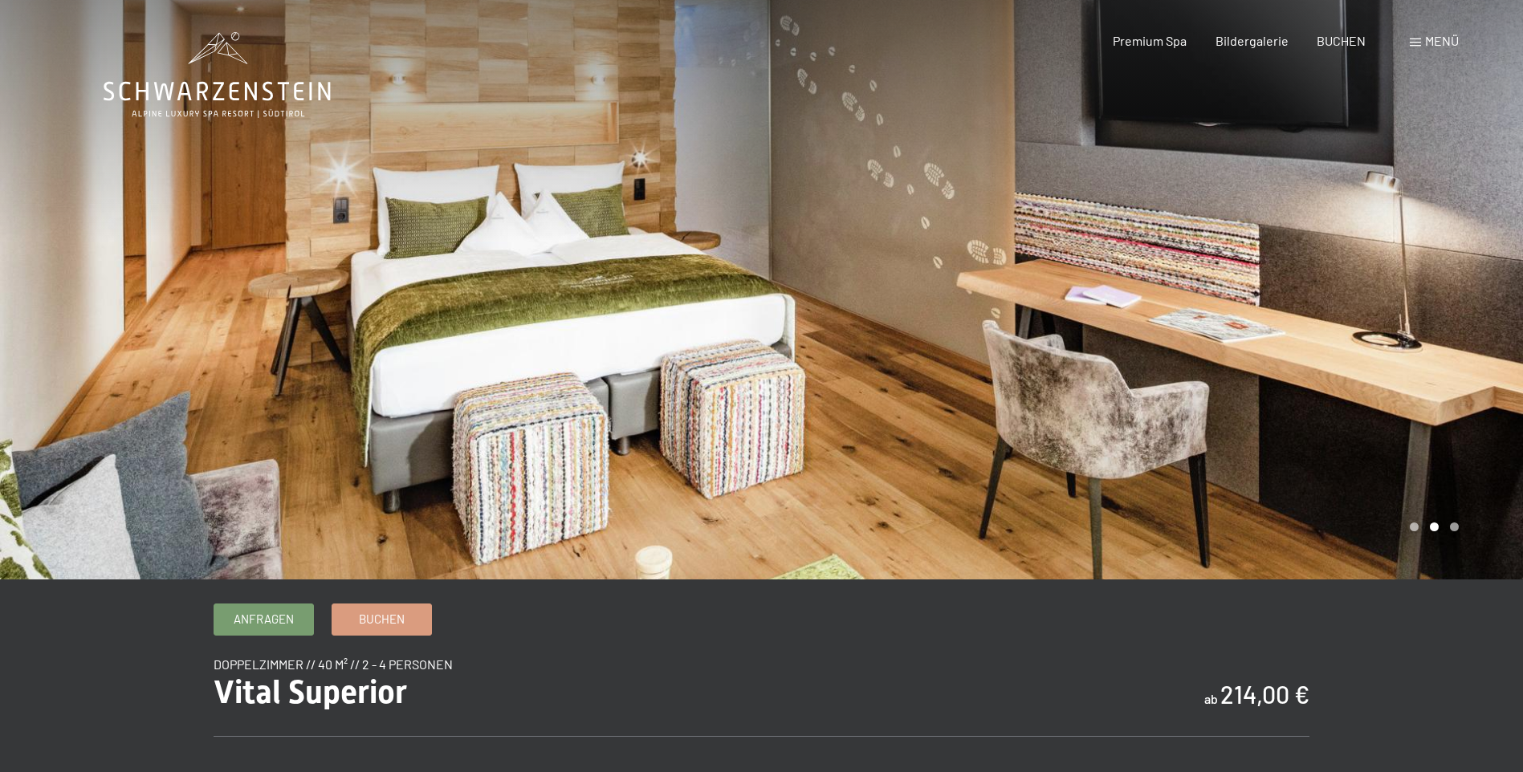
click at [1440, 263] on div at bounding box center [1143, 290] width 762 height 580
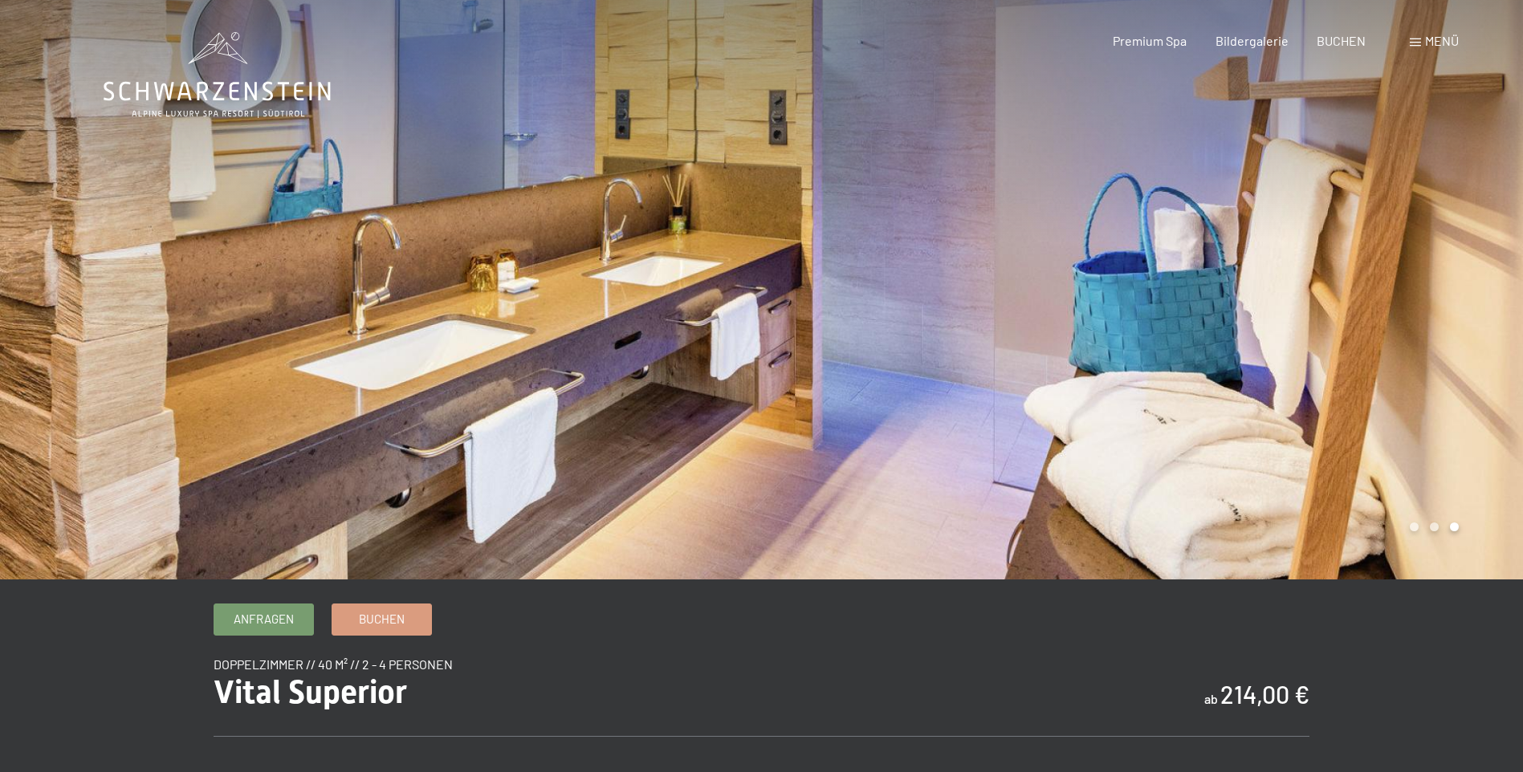
click at [1440, 263] on div at bounding box center [1143, 290] width 762 height 580
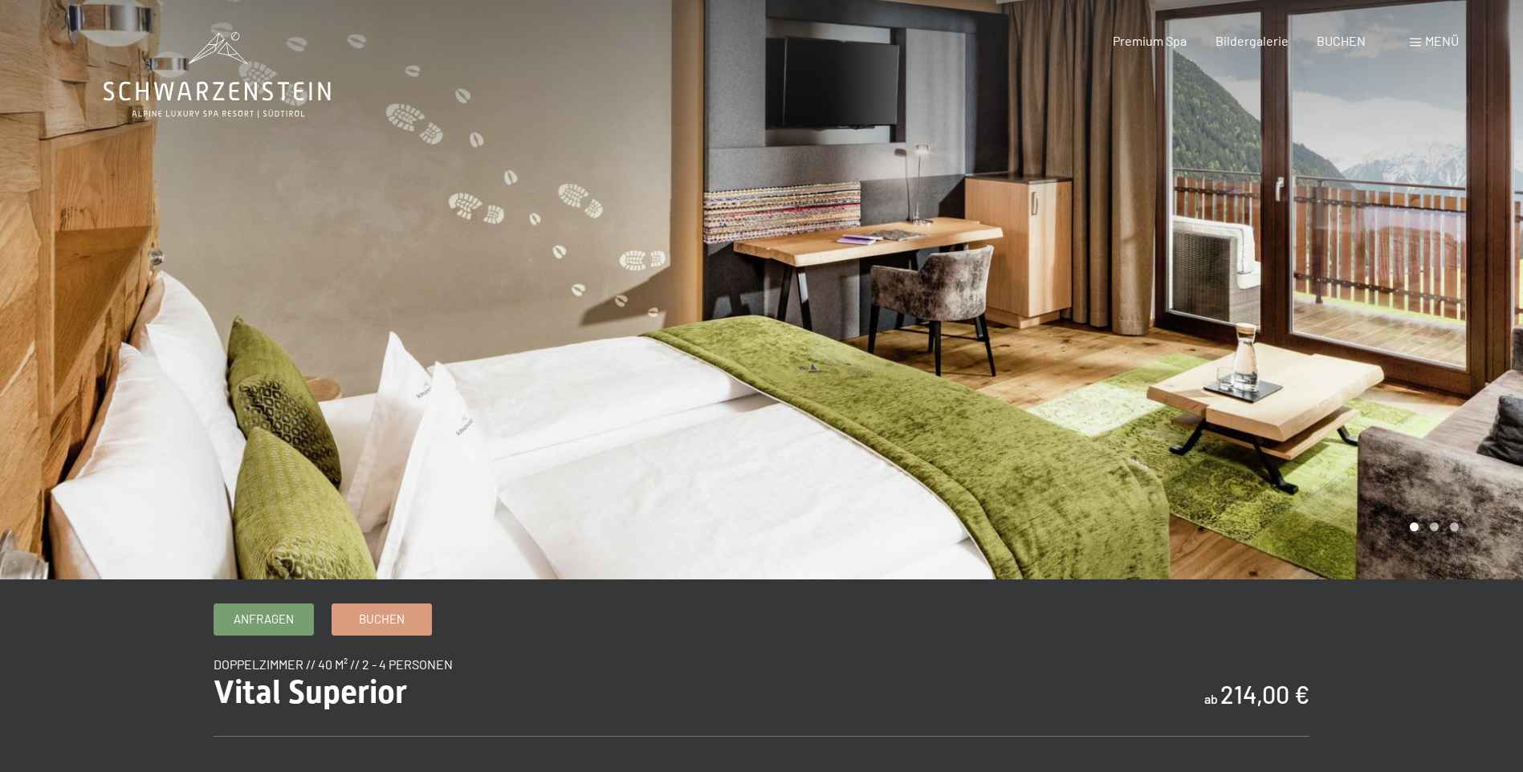
click at [1440, 263] on div at bounding box center [1143, 290] width 762 height 580
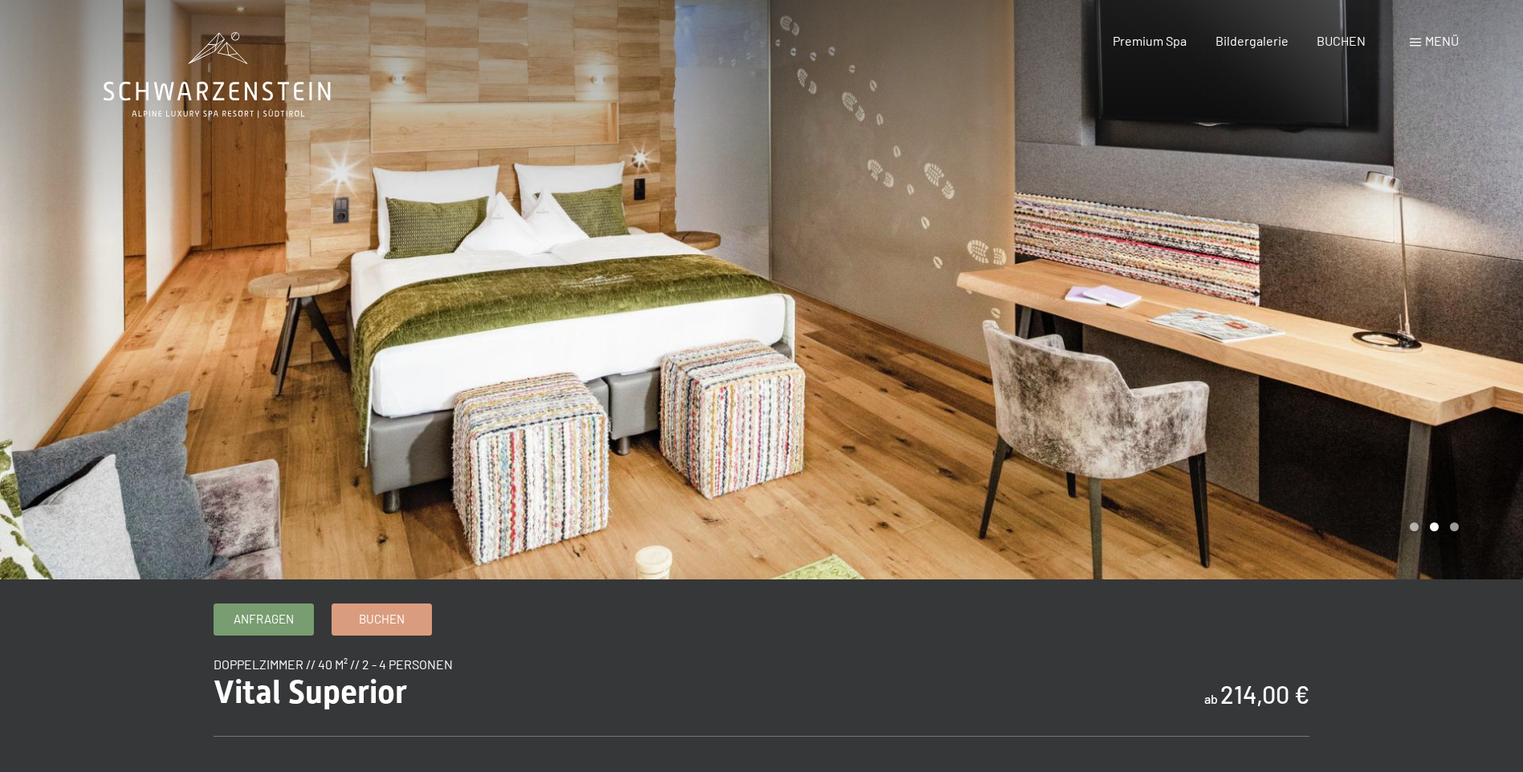
click at [1440, 263] on div at bounding box center [1143, 290] width 762 height 580
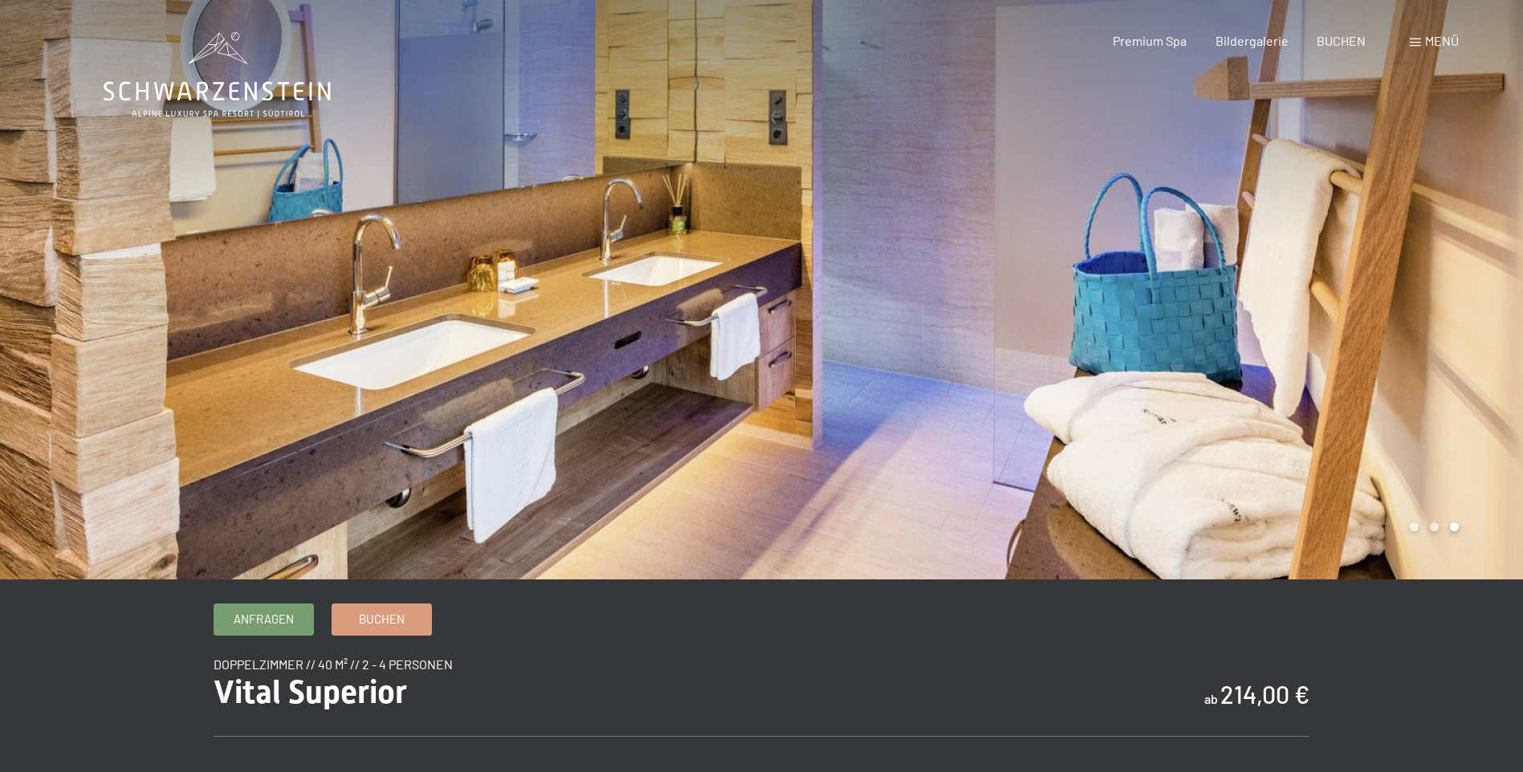
click at [1440, 263] on div at bounding box center [1143, 290] width 762 height 580
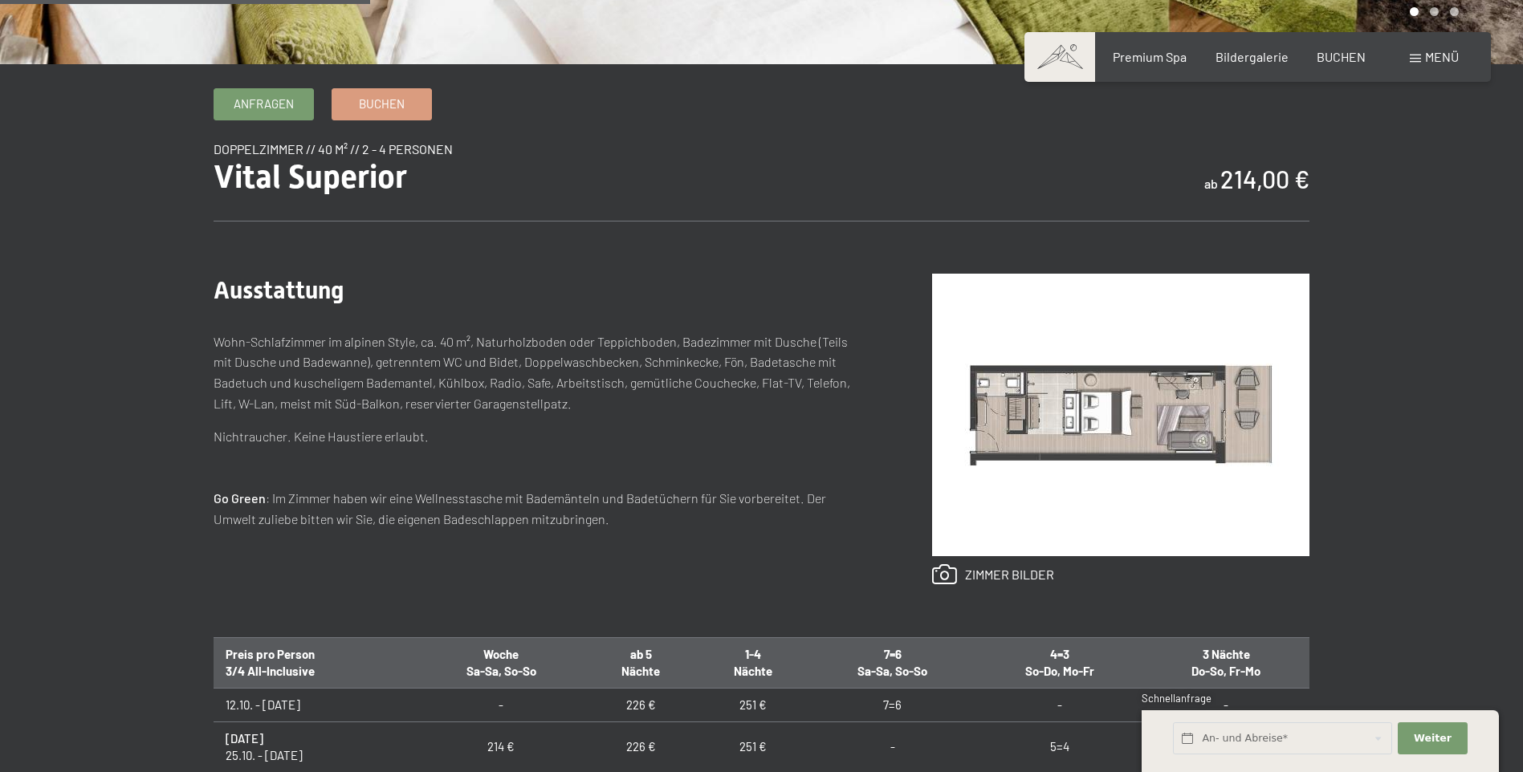
scroll to position [562, 0]
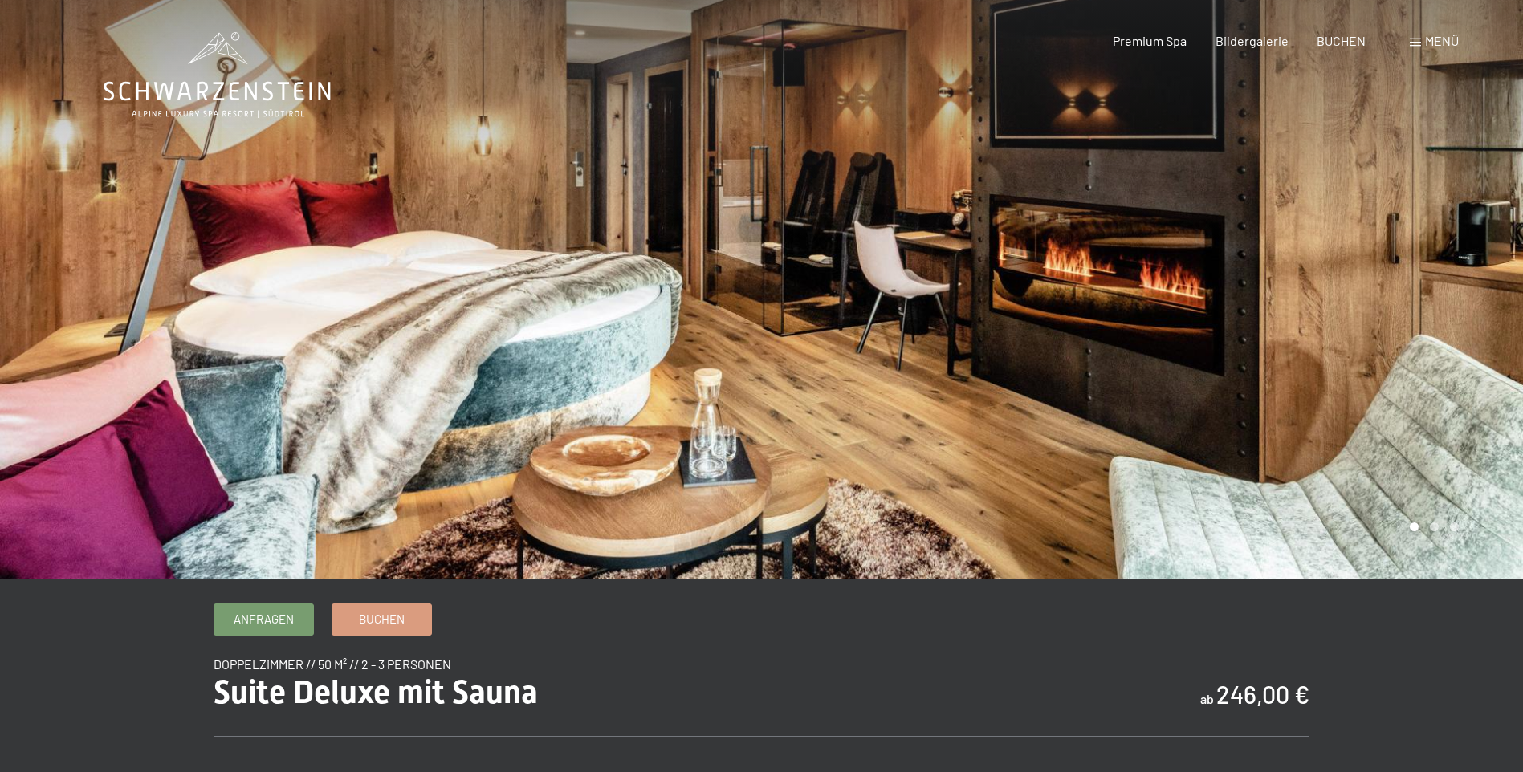
click at [1432, 272] on div at bounding box center [1143, 290] width 762 height 580
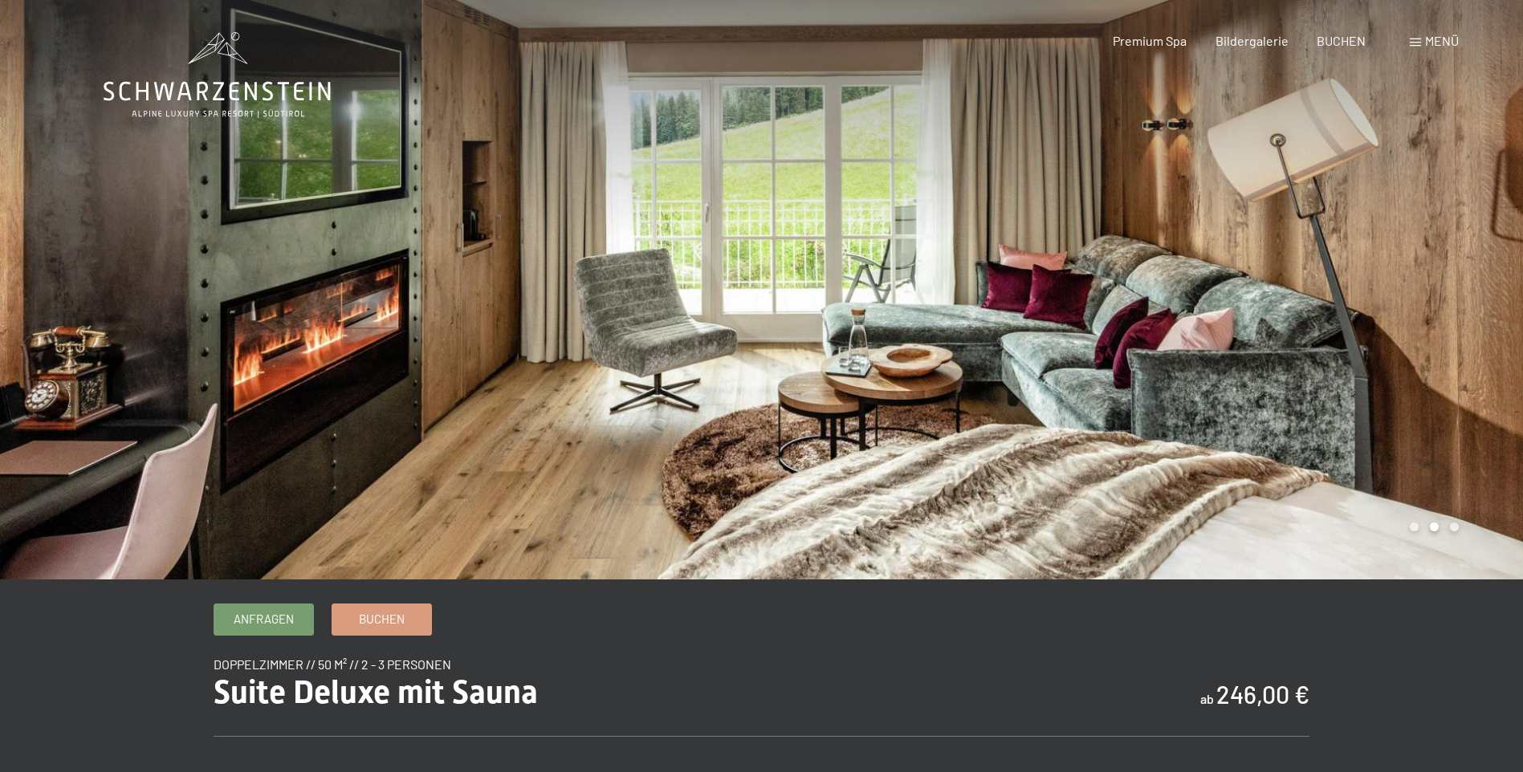
click at [1432, 272] on div at bounding box center [1143, 290] width 762 height 580
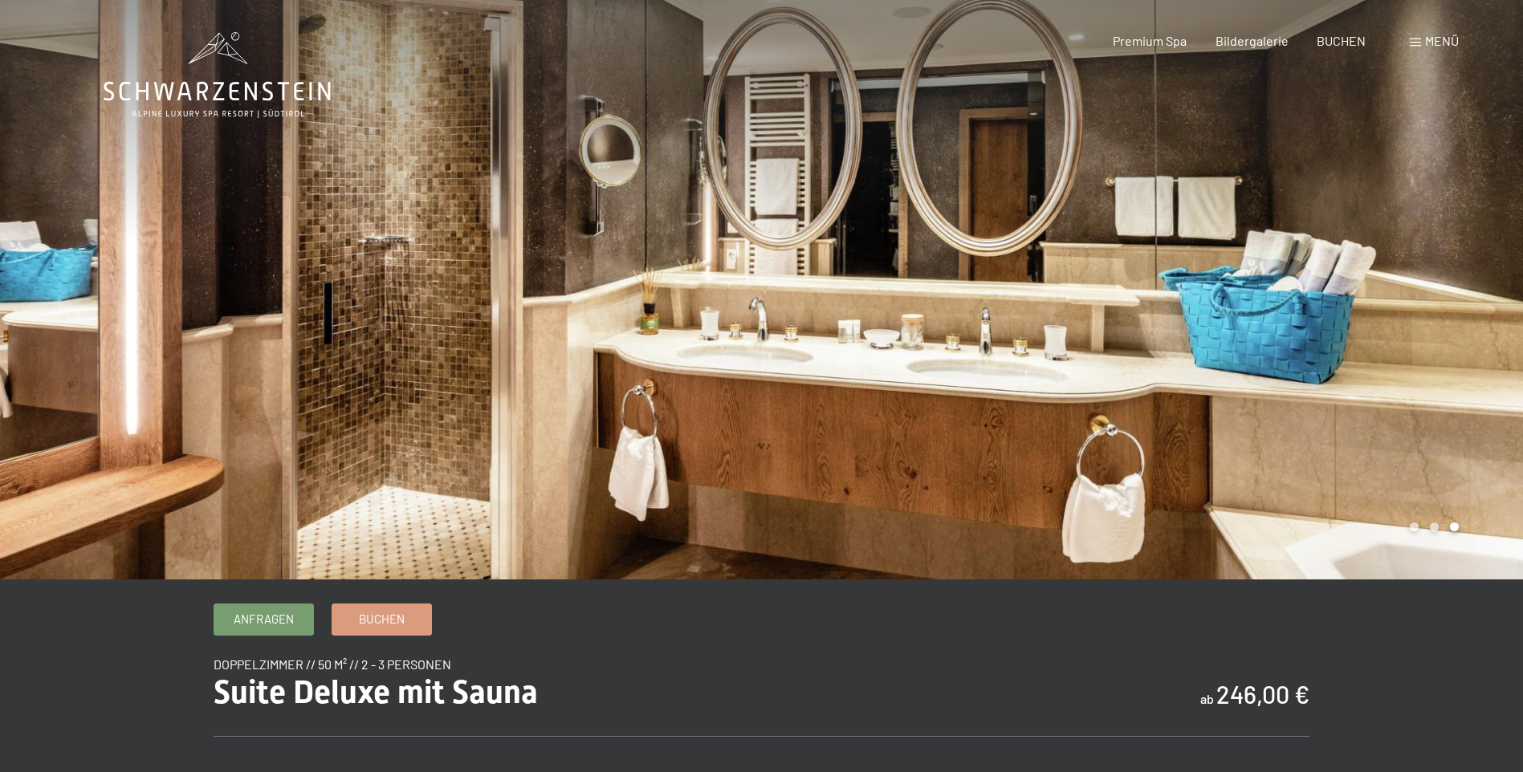
click at [1432, 272] on div at bounding box center [1143, 290] width 762 height 580
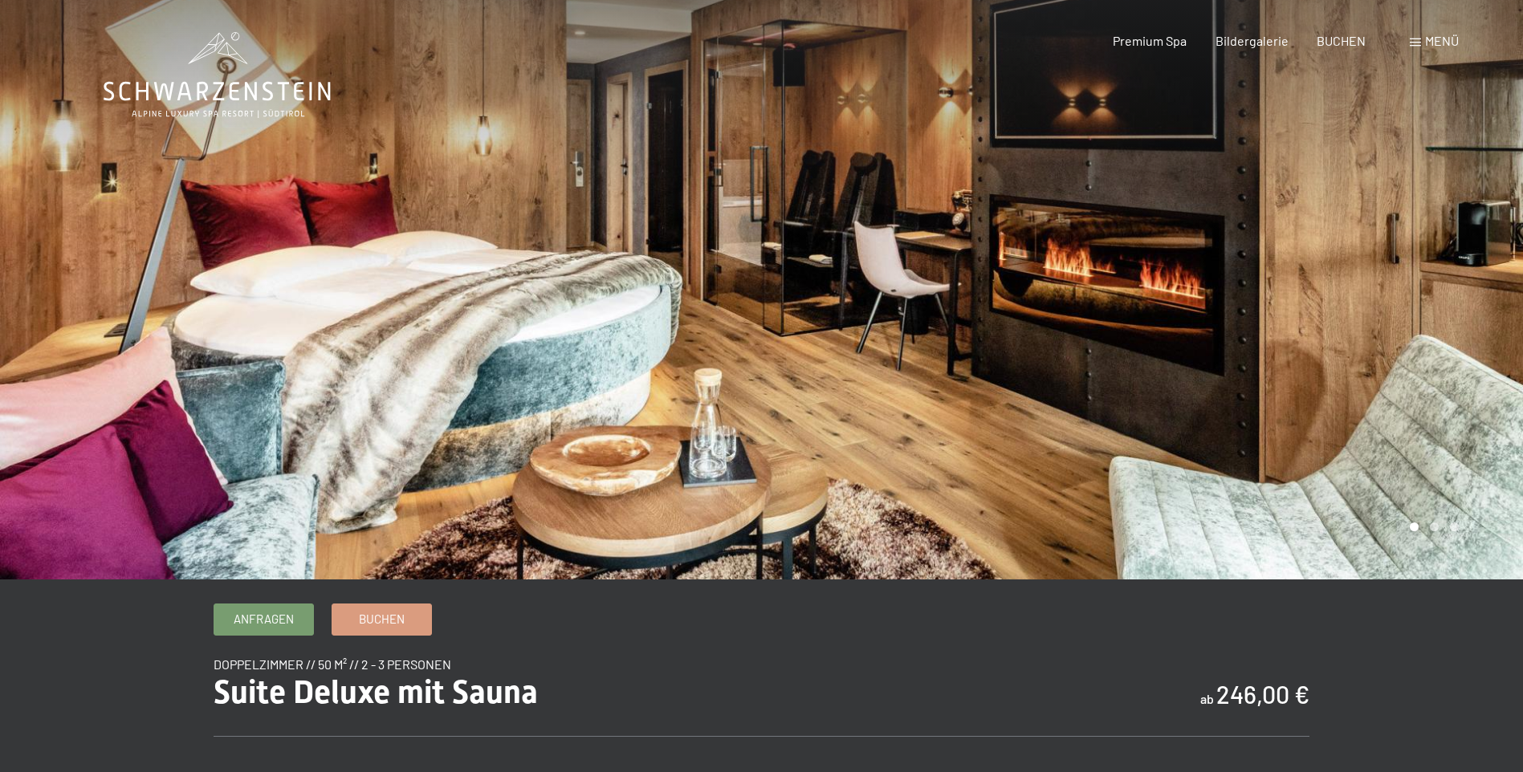
click at [1432, 272] on div at bounding box center [1143, 290] width 762 height 580
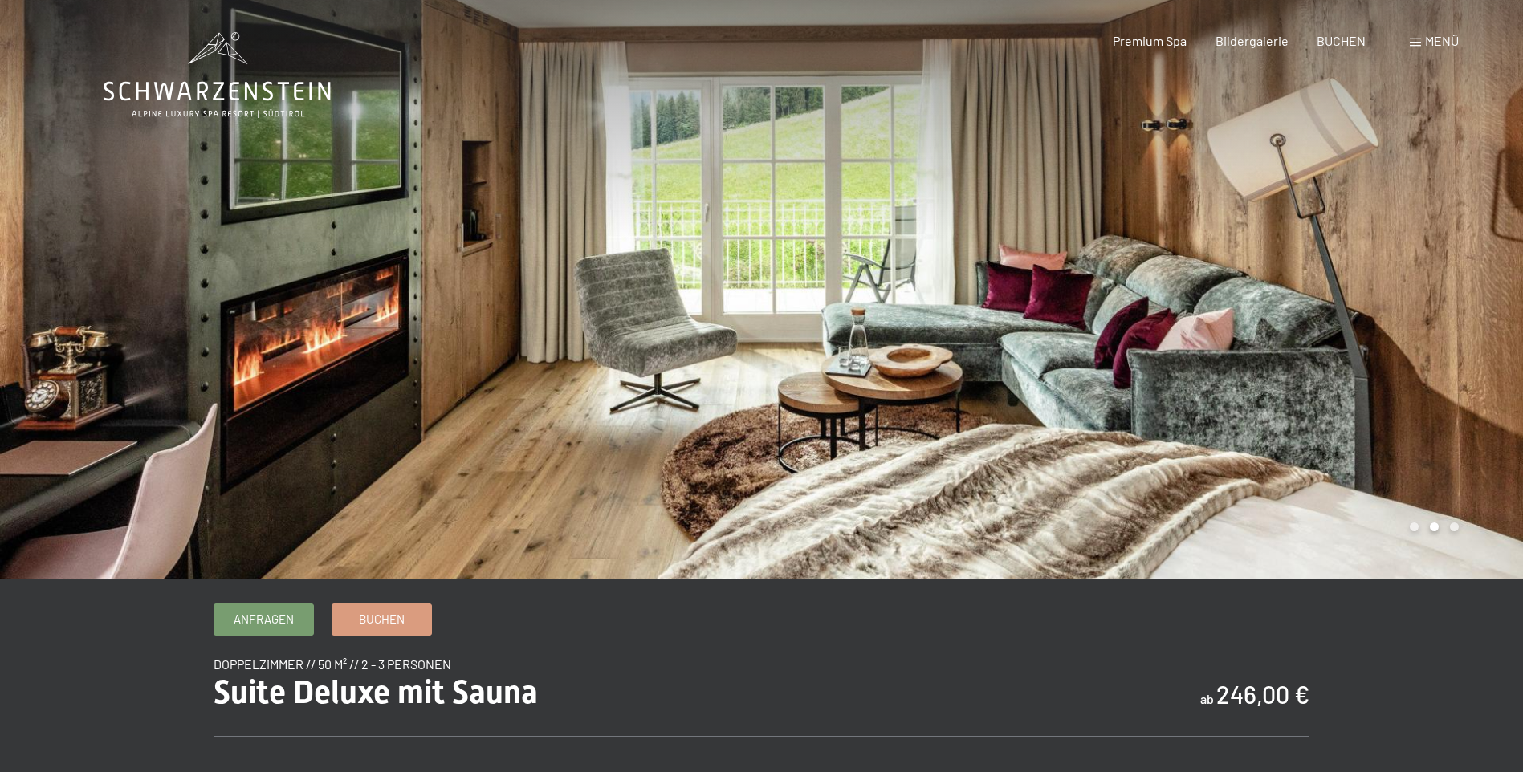
click at [1432, 272] on div at bounding box center [1143, 290] width 762 height 580
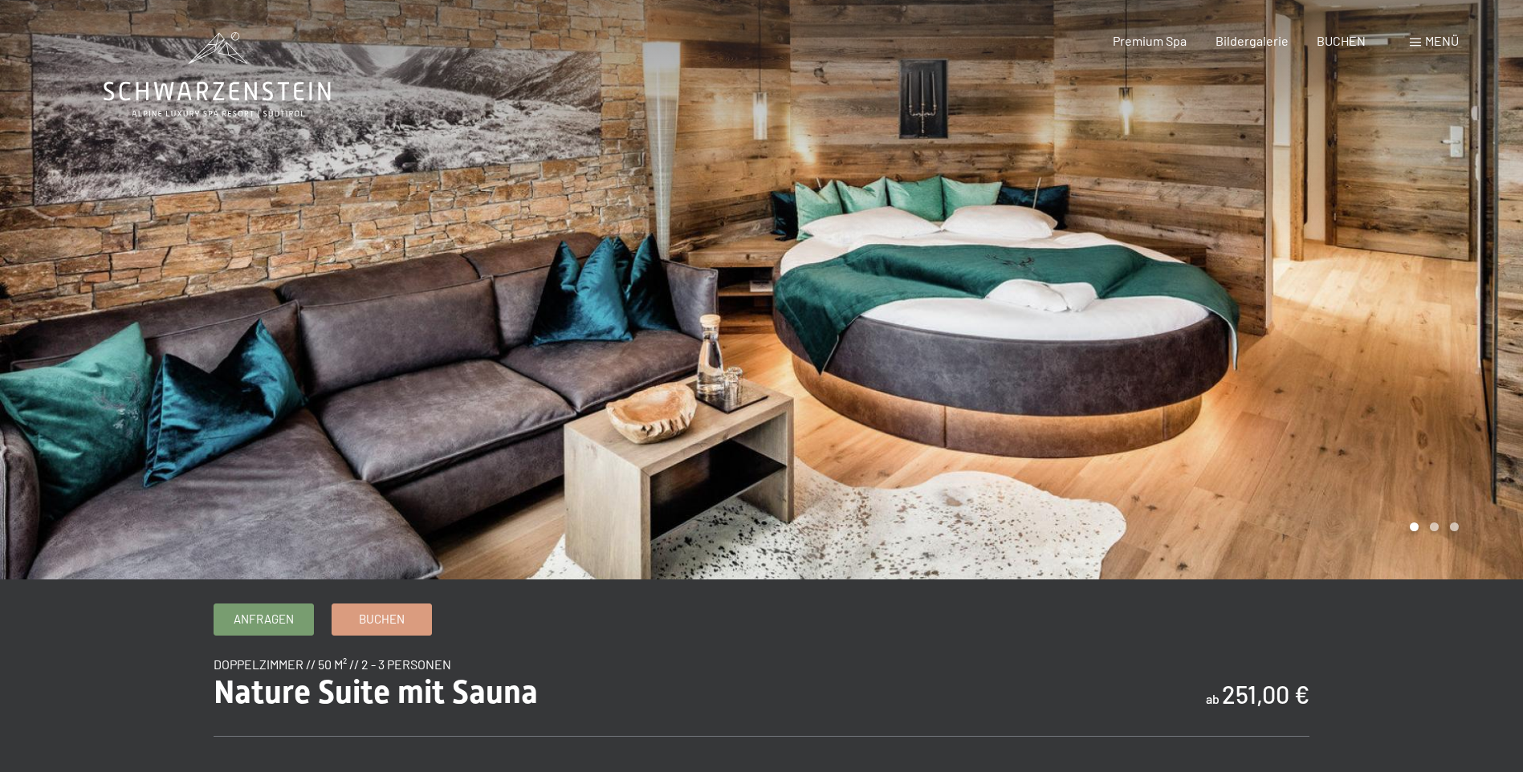
click at [1413, 295] on div at bounding box center [1143, 290] width 762 height 580
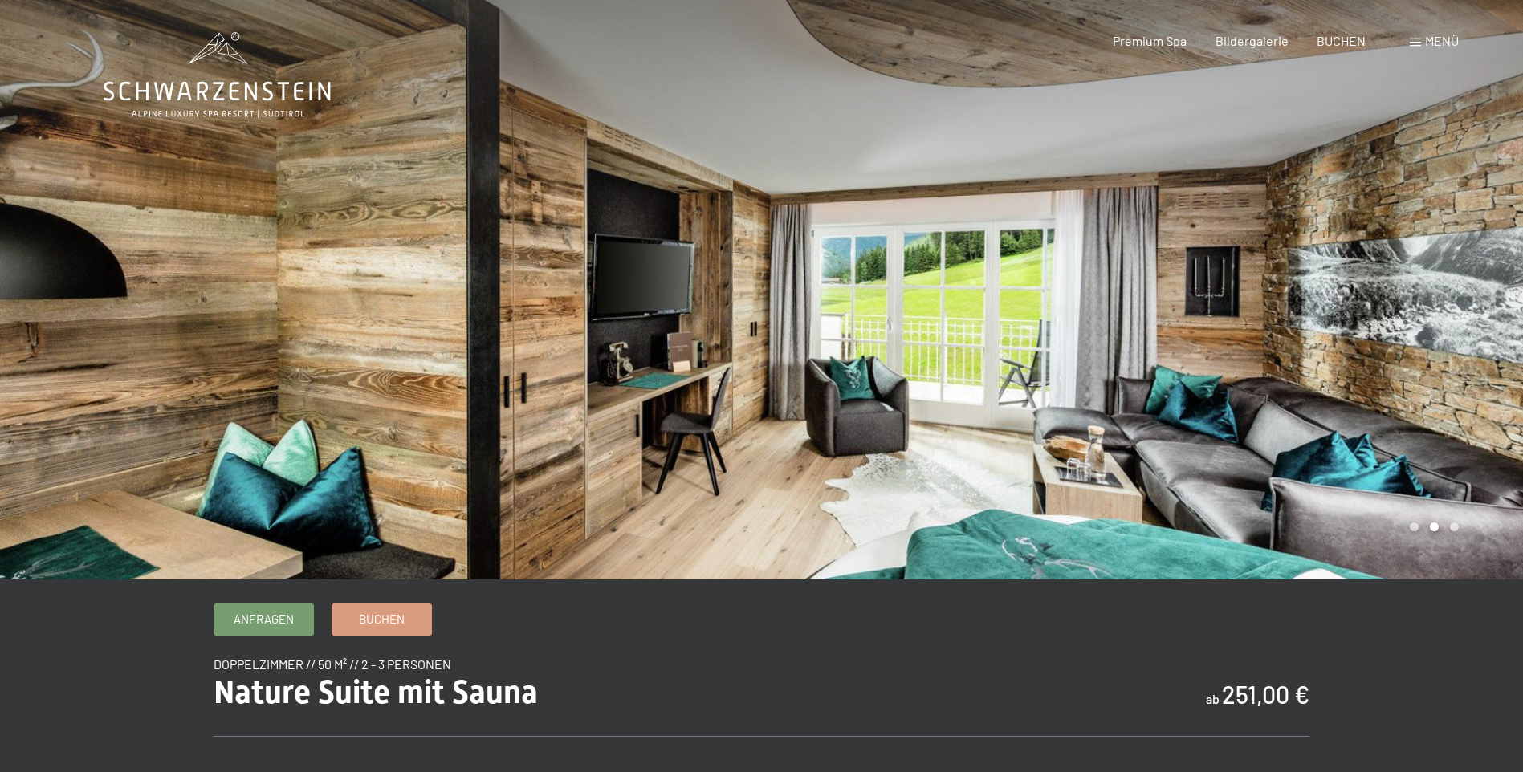
click at [1417, 304] on div at bounding box center [1143, 290] width 762 height 580
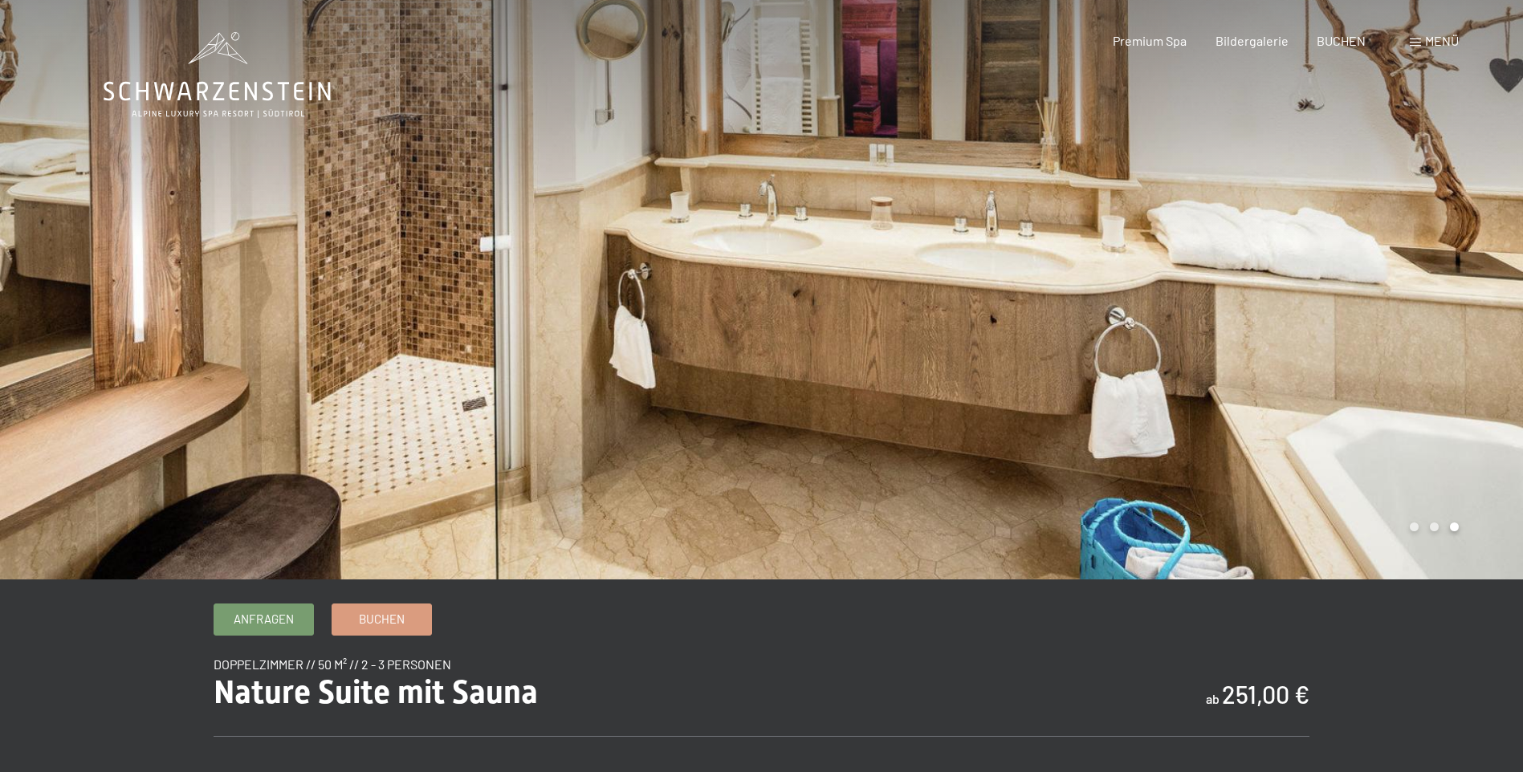
click at [1417, 307] on div at bounding box center [1143, 290] width 762 height 580
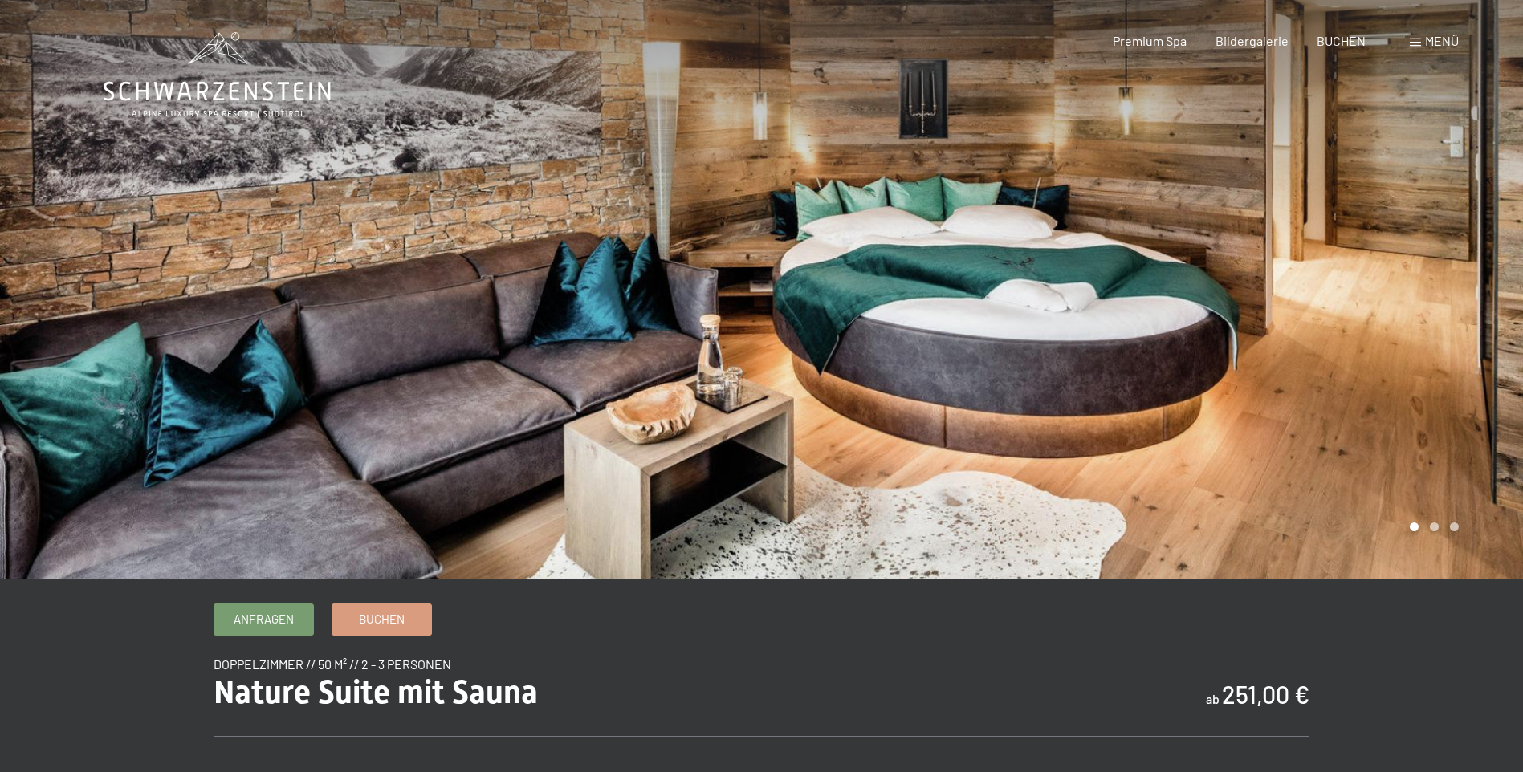
click at [1417, 307] on div at bounding box center [1143, 290] width 762 height 580
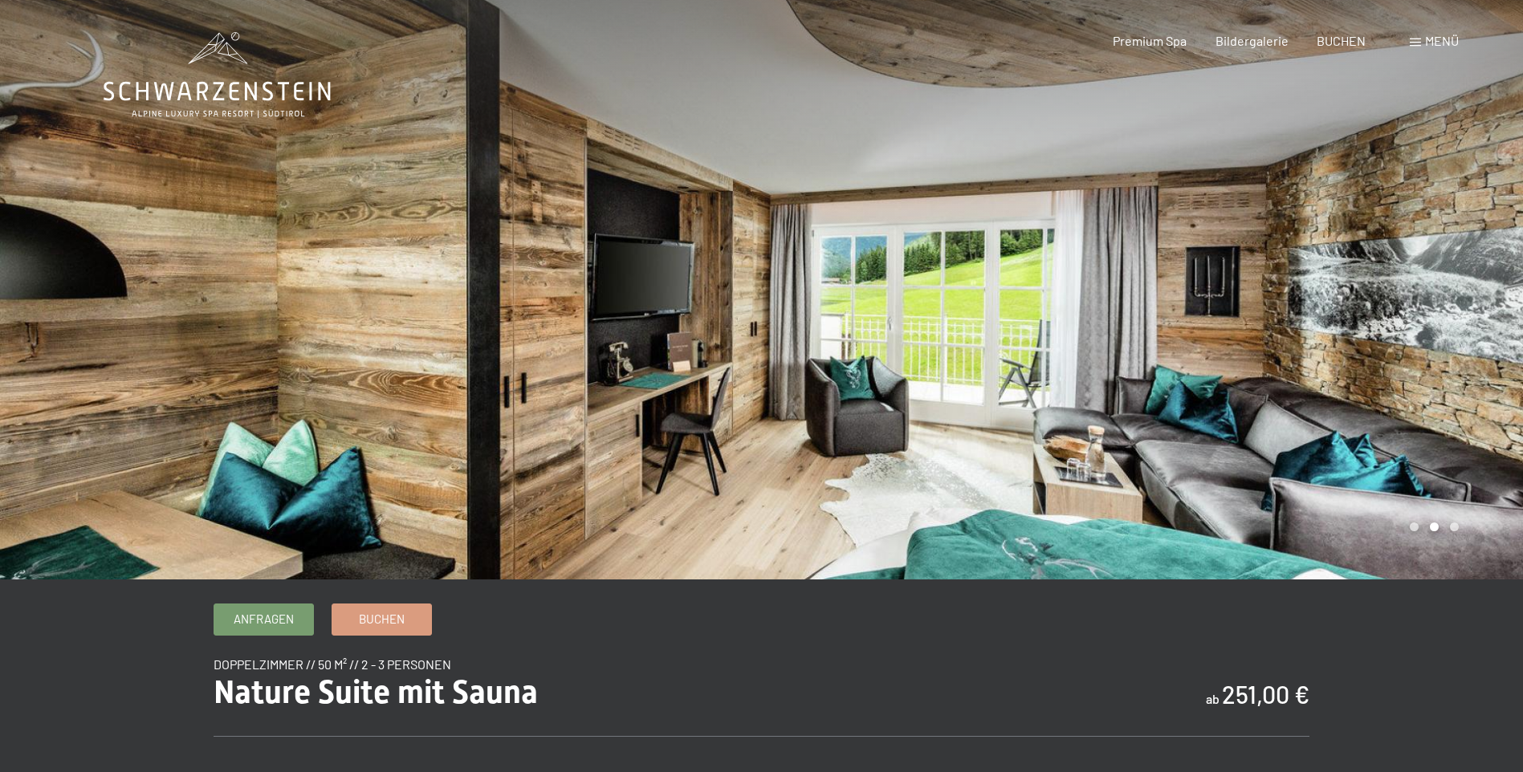
click at [1417, 307] on div at bounding box center [1143, 290] width 762 height 580
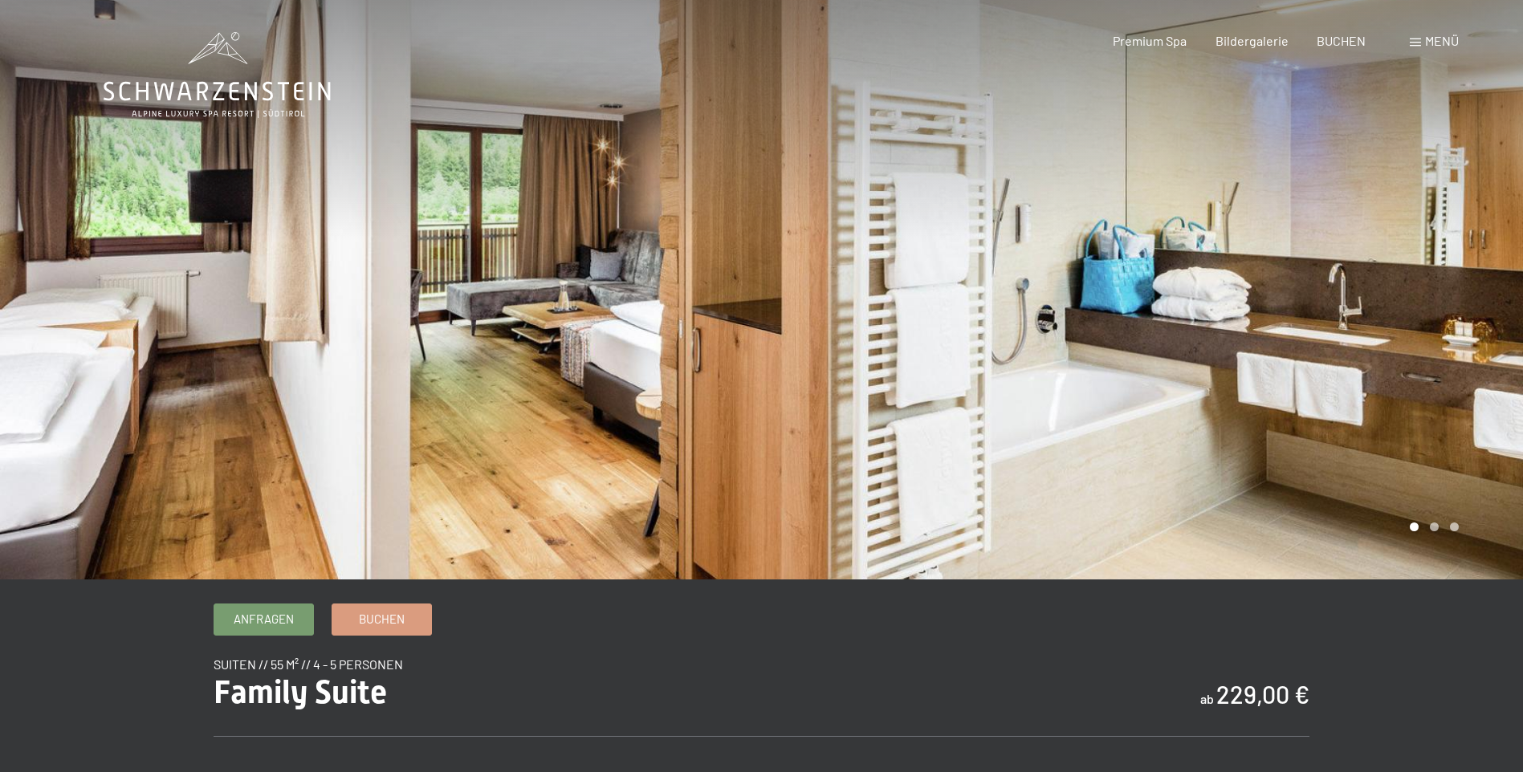
click at [1418, 307] on div at bounding box center [1143, 290] width 762 height 580
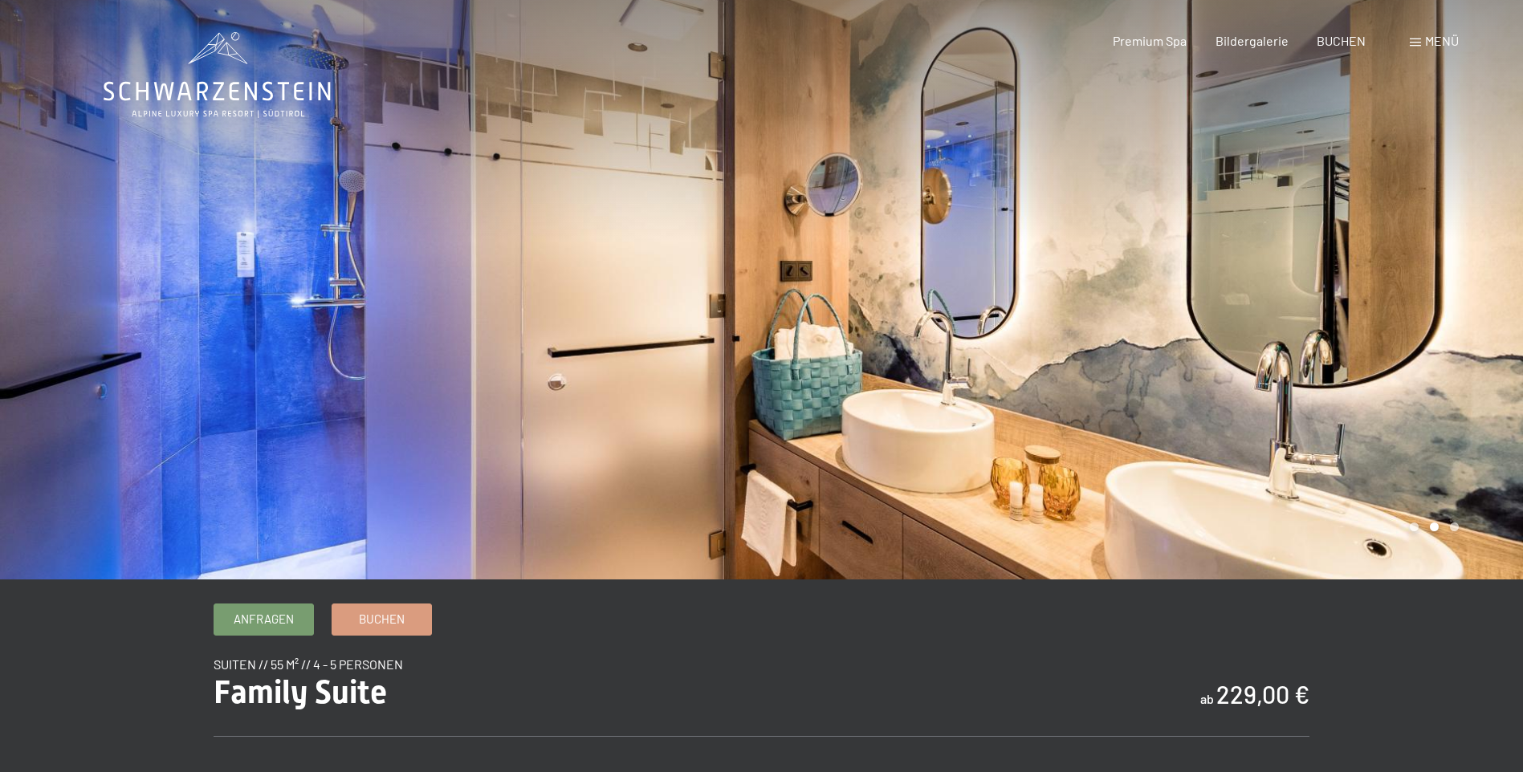
click at [1418, 307] on div at bounding box center [1143, 290] width 762 height 580
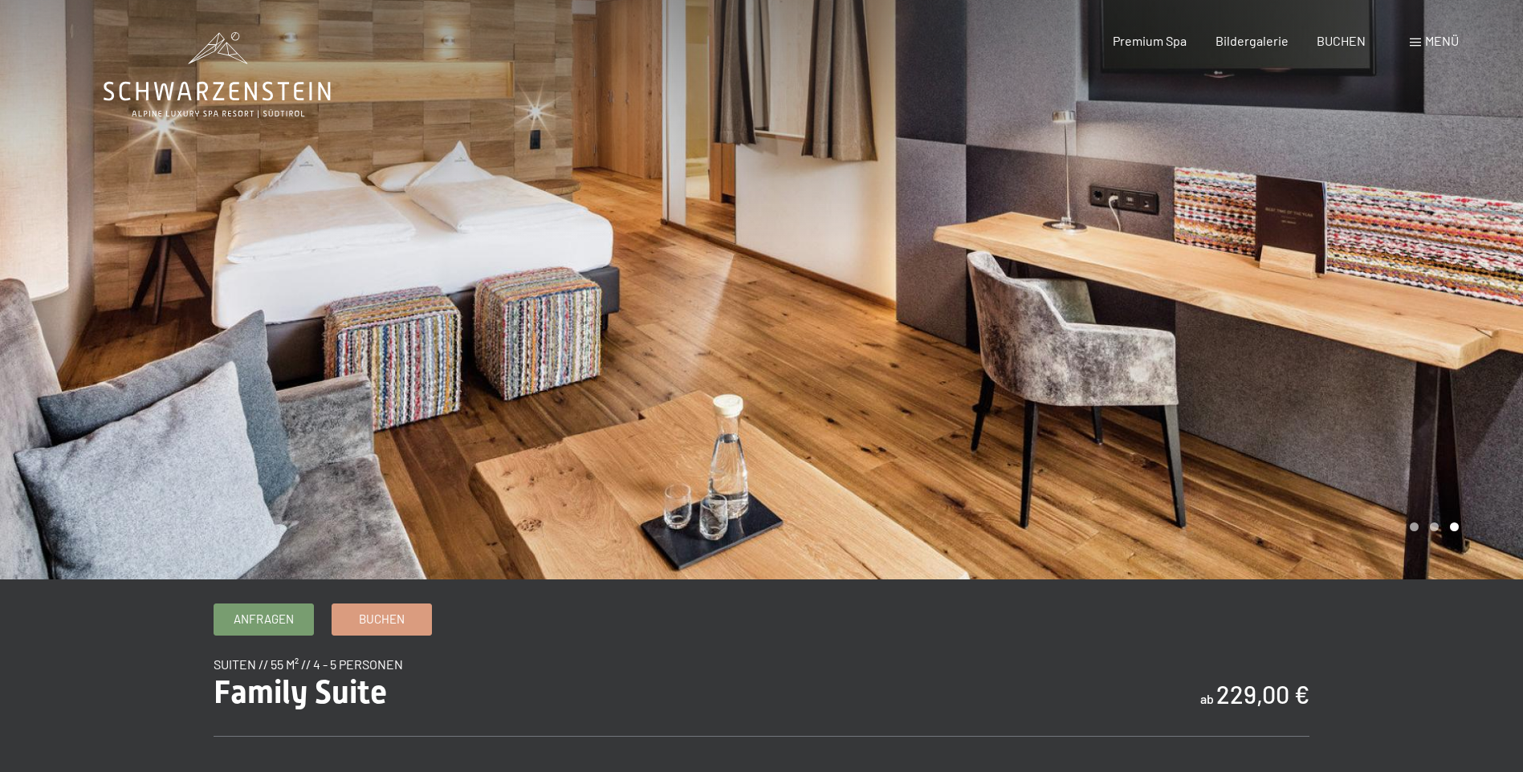
click at [1418, 307] on div at bounding box center [1143, 290] width 762 height 580
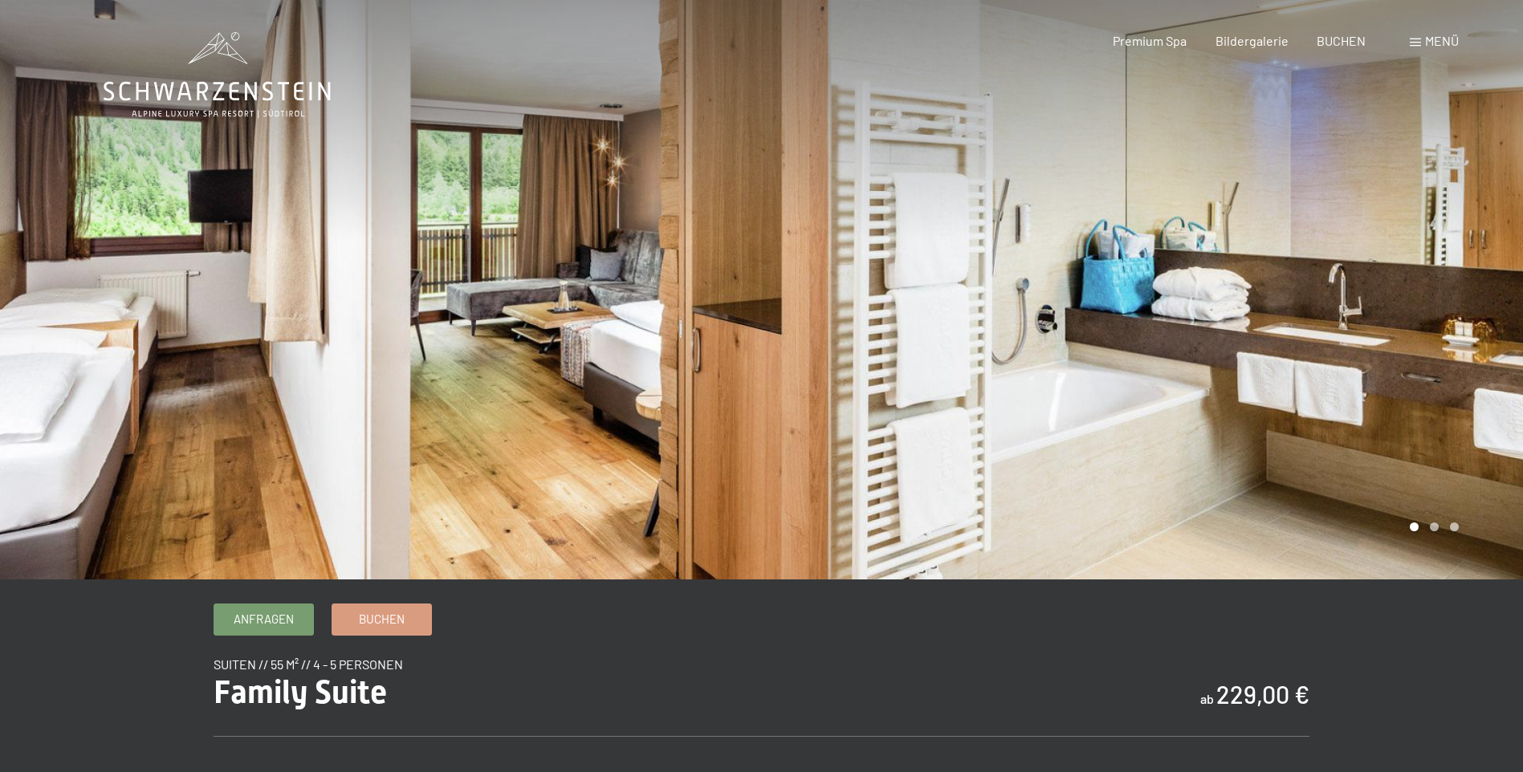
click at [1418, 307] on div at bounding box center [1143, 290] width 762 height 580
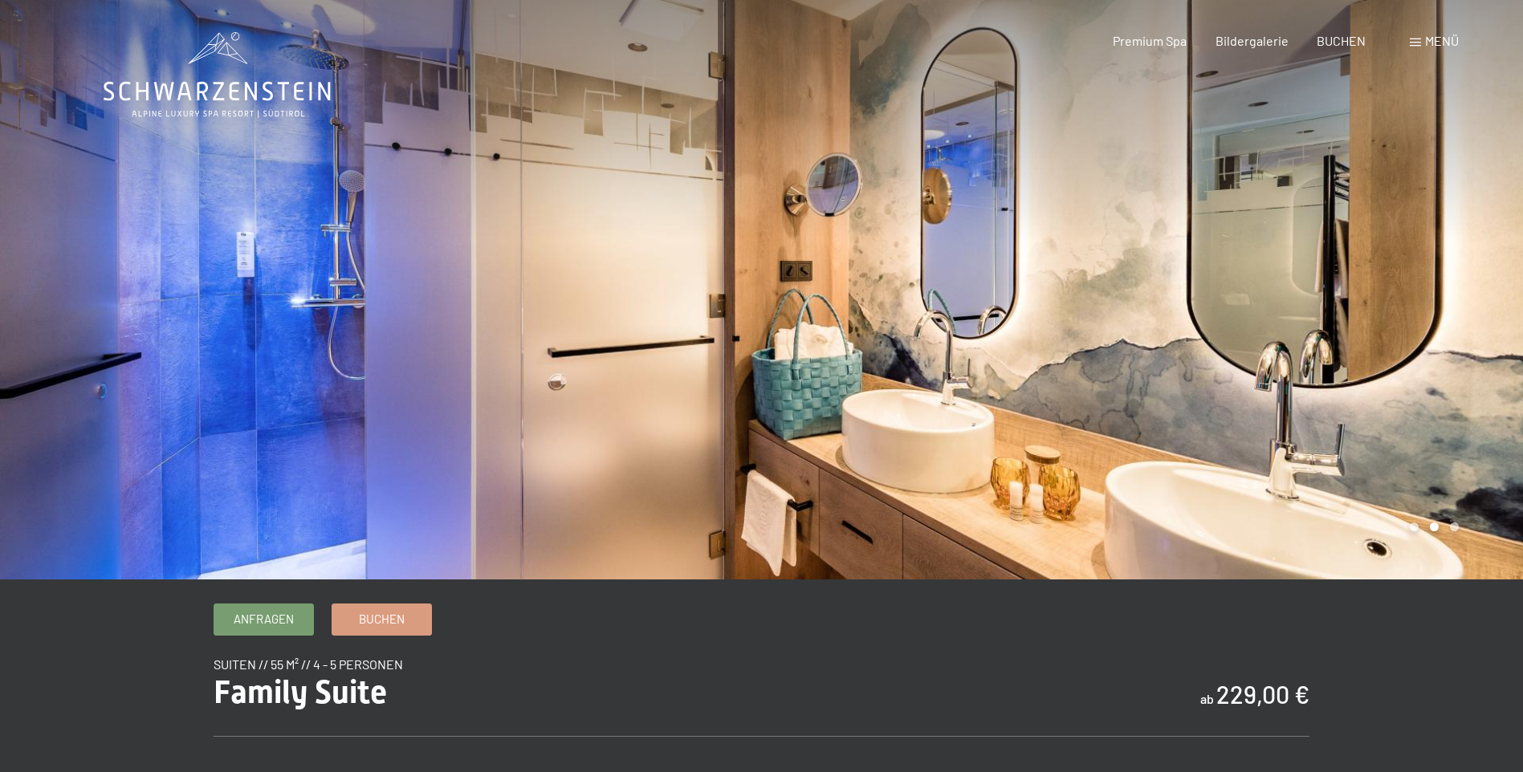
click at [1418, 307] on div at bounding box center [1143, 290] width 762 height 580
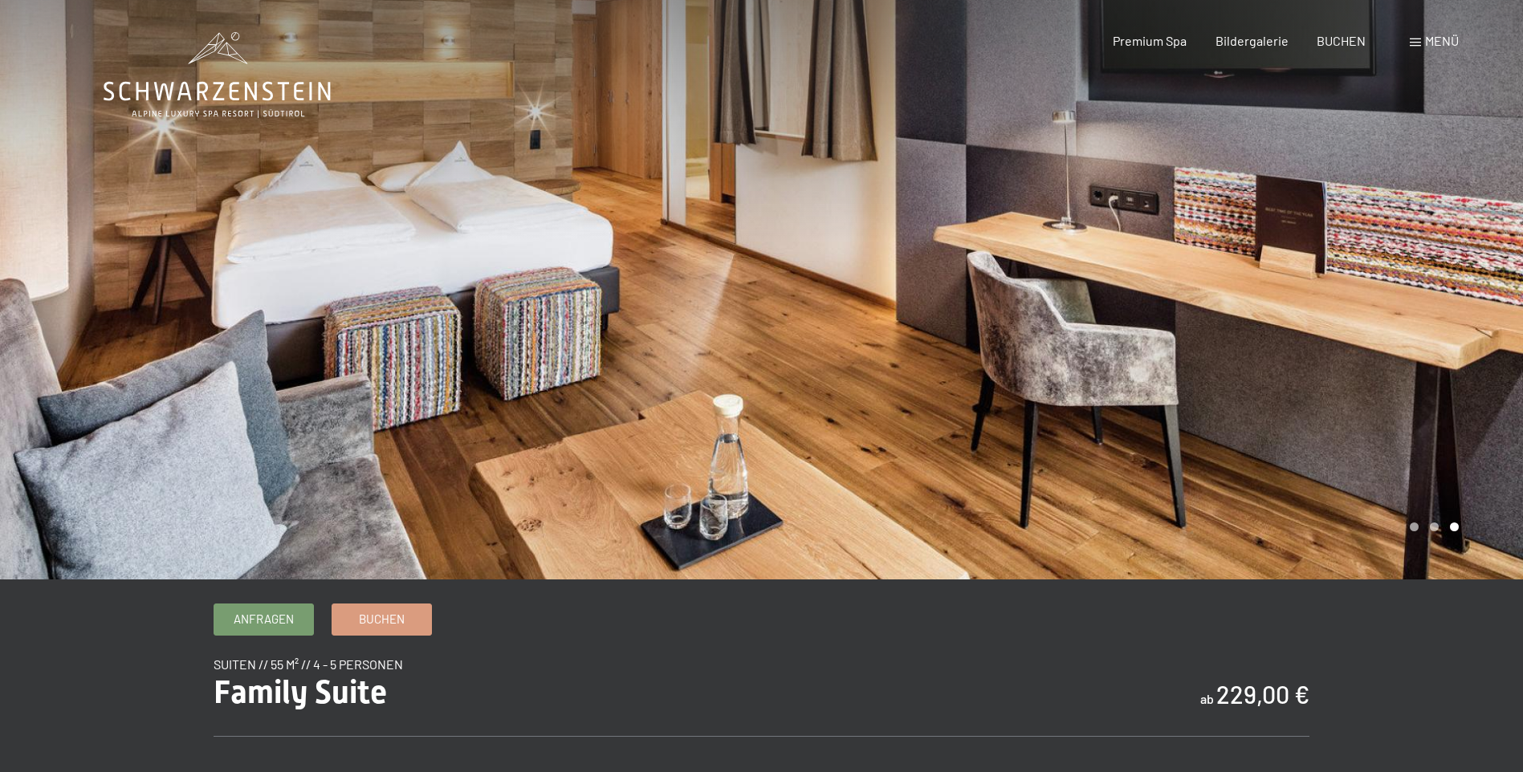
click at [1418, 307] on div at bounding box center [1143, 290] width 762 height 580
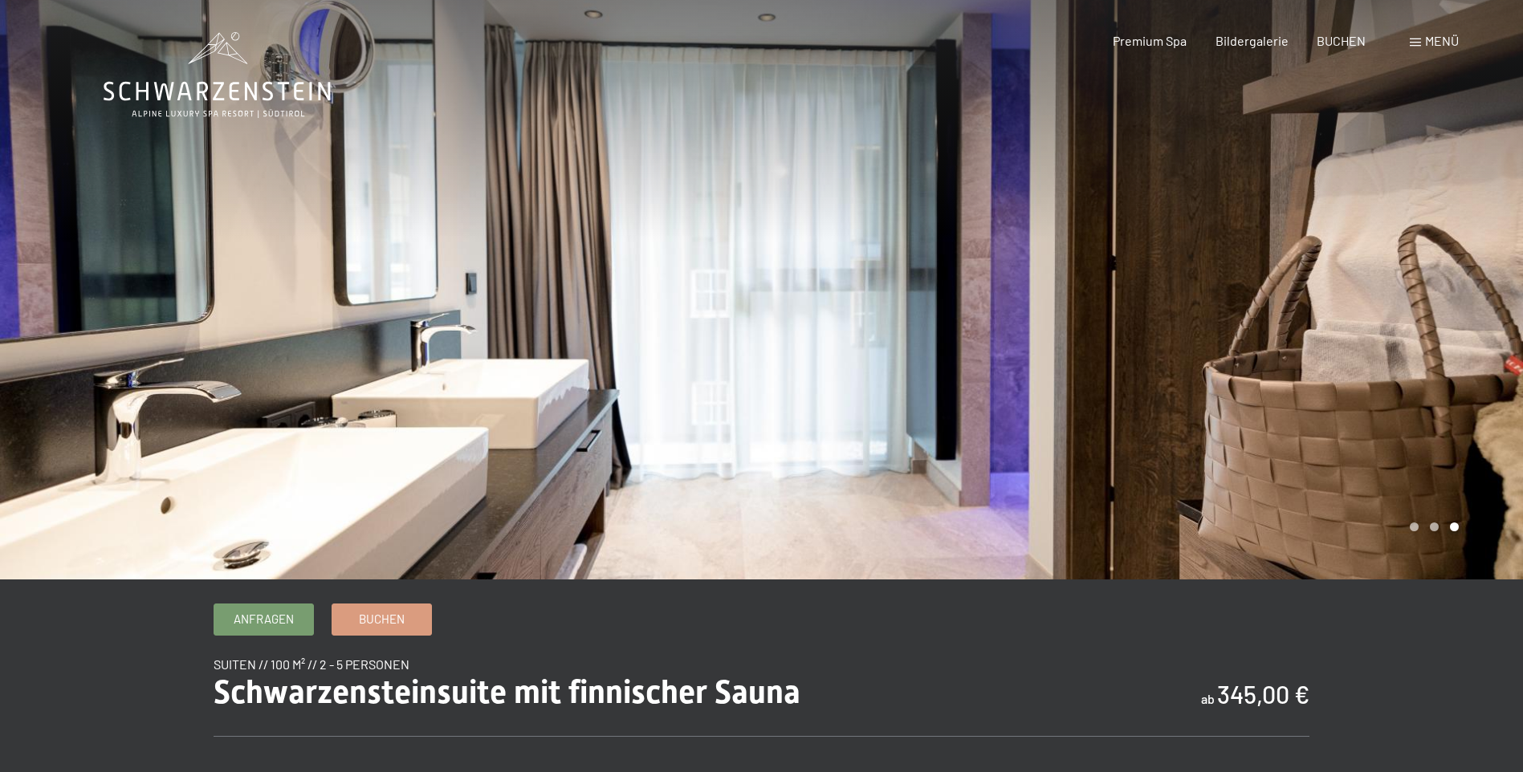
click at [1457, 309] on div at bounding box center [1143, 290] width 762 height 580
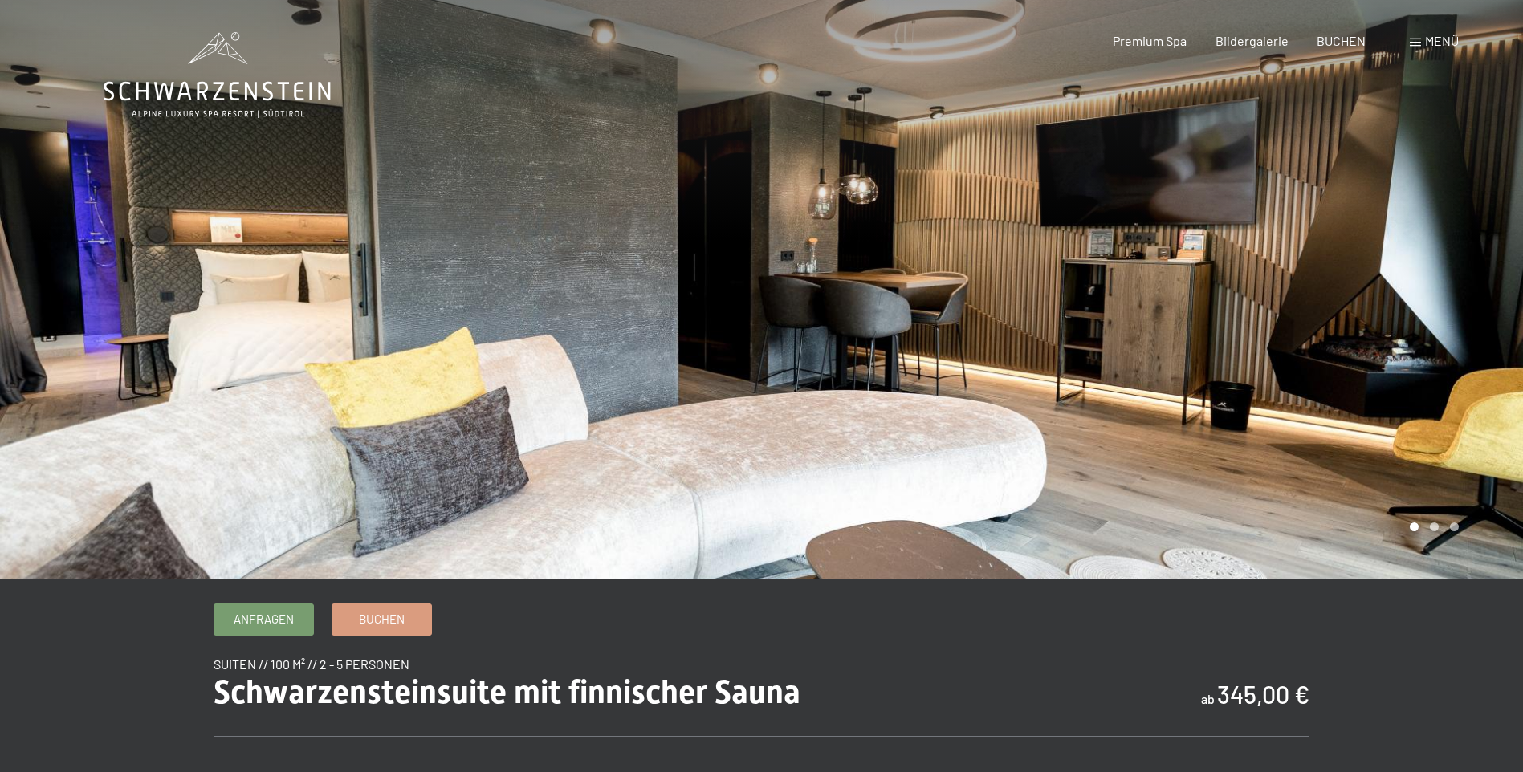
click at [1456, 310] on div at bounding box center [1143, 290] width 762 height 580
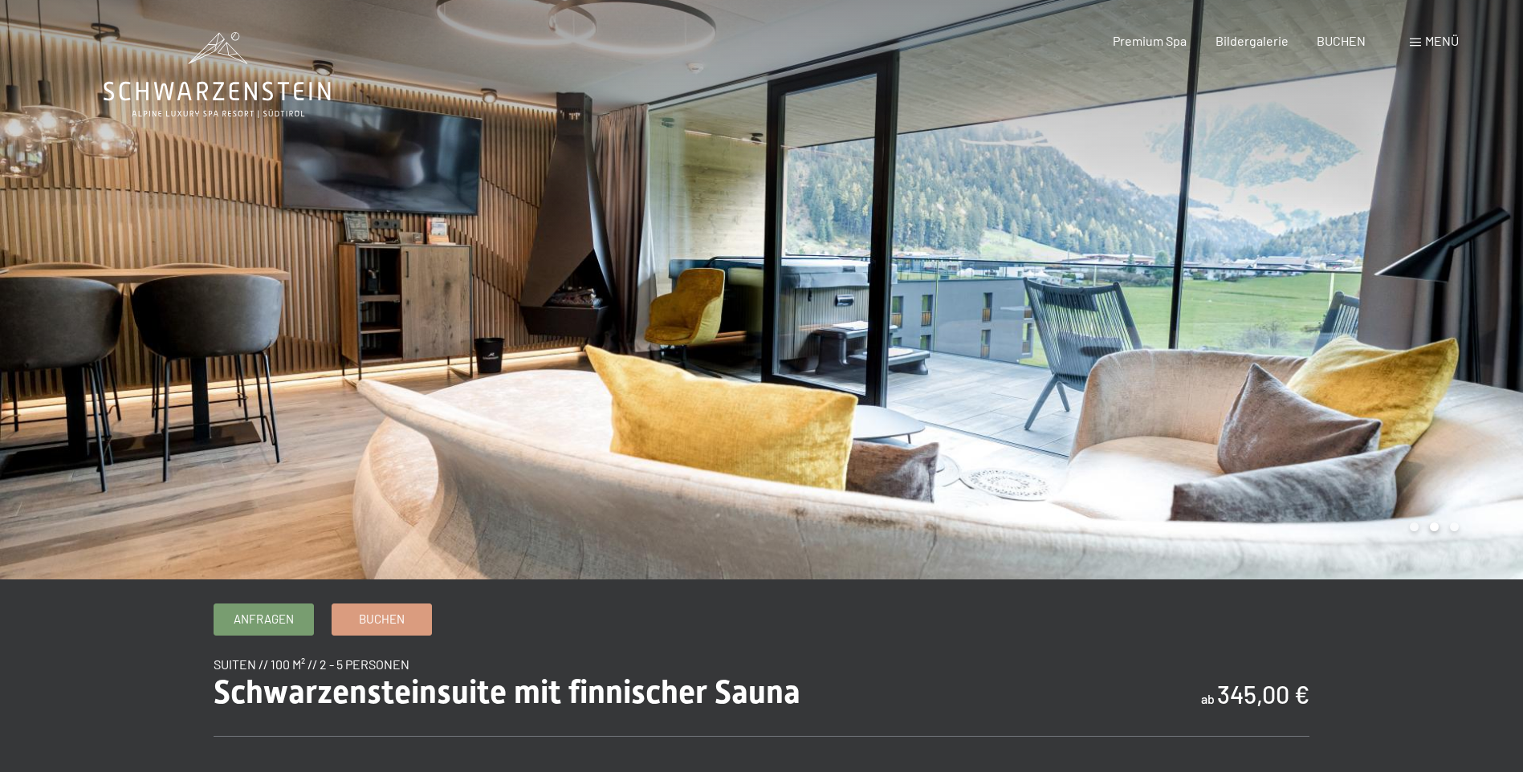
click at [1456, 316] on div at bounding box center [1143, 290] width 762 height 580
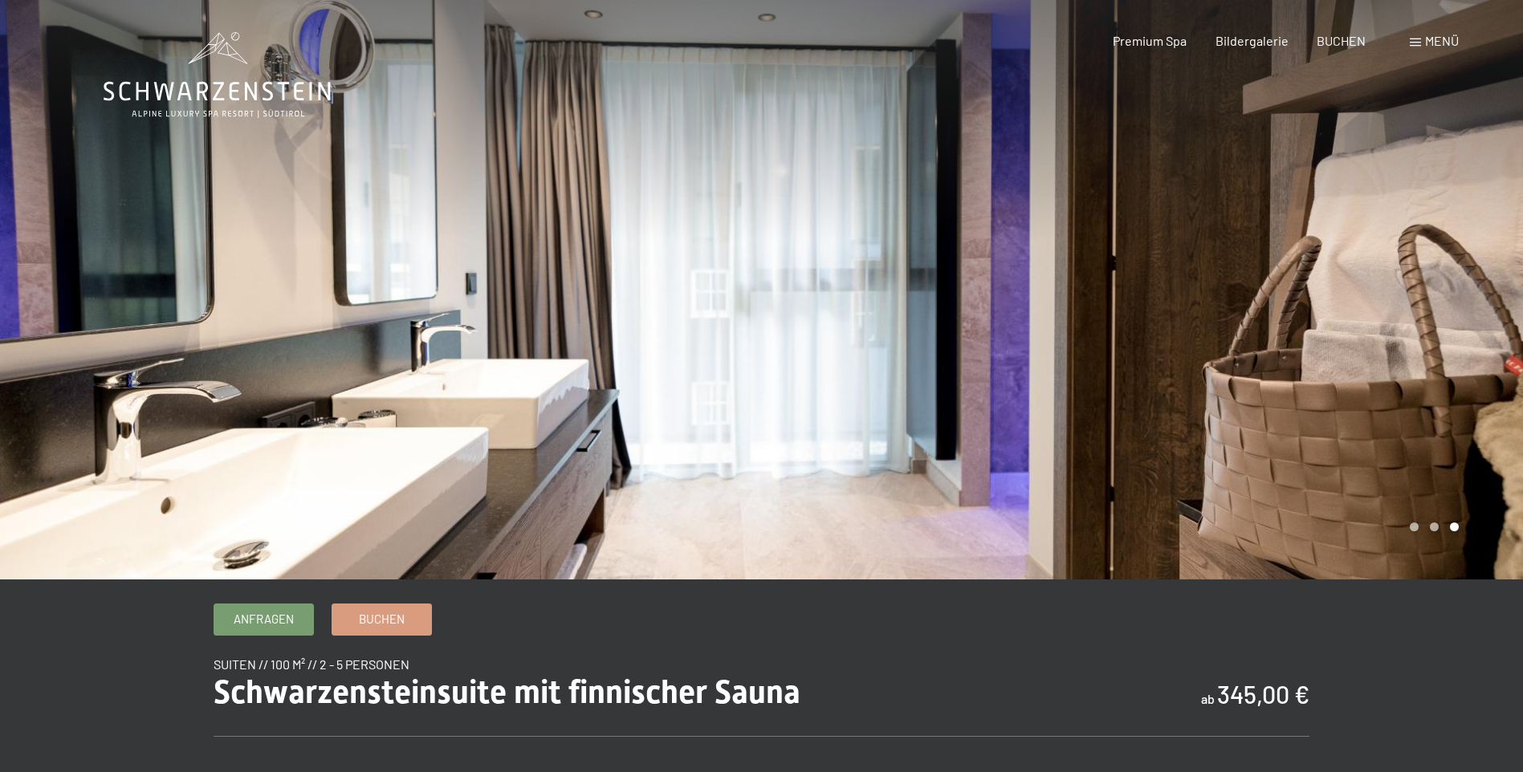
click at [1458, 316] on div at bounding box center [1143, 290] width 762 height 580
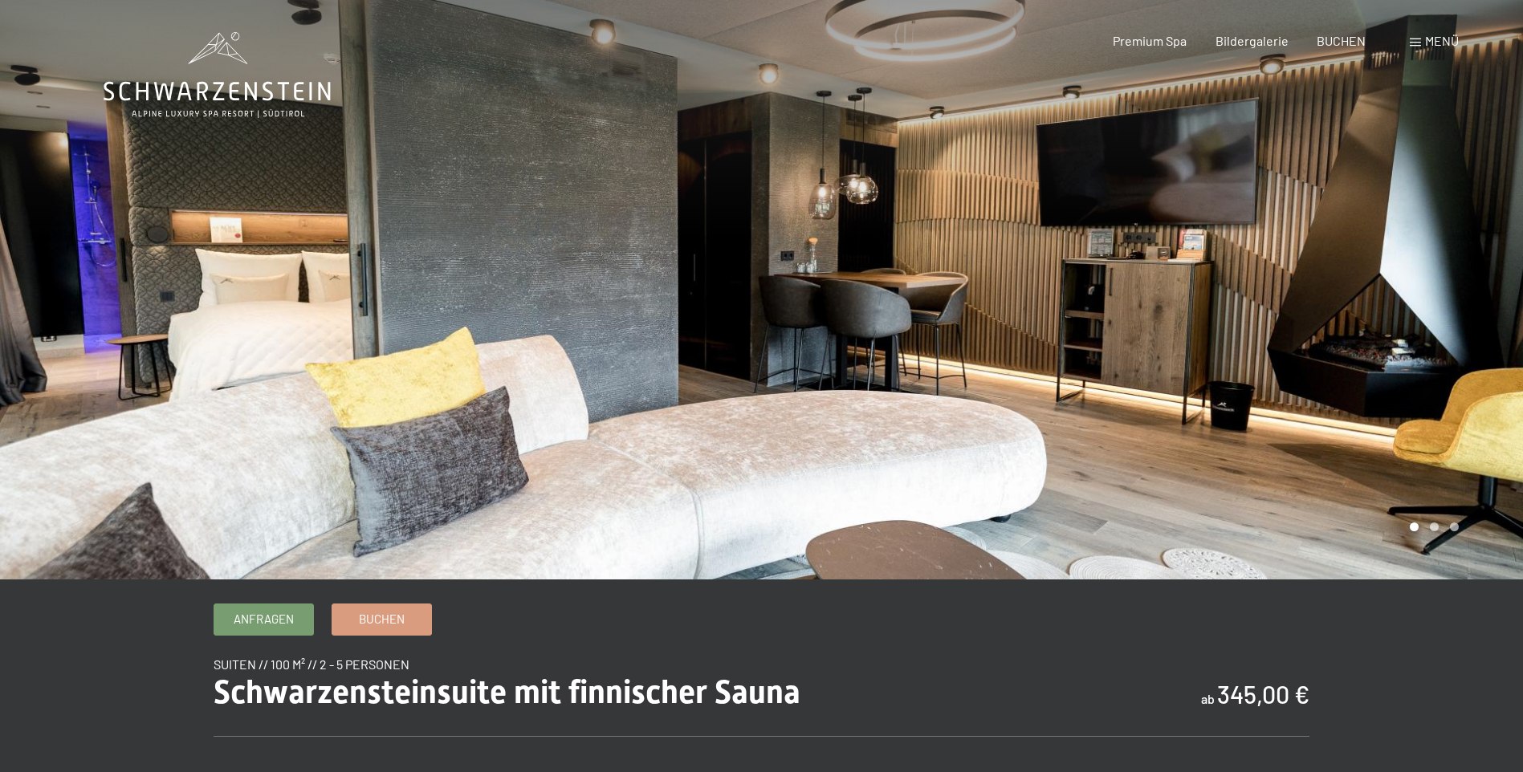
click at [1460, 316] on div at bounding box center [1143, 290] width 762 height 580
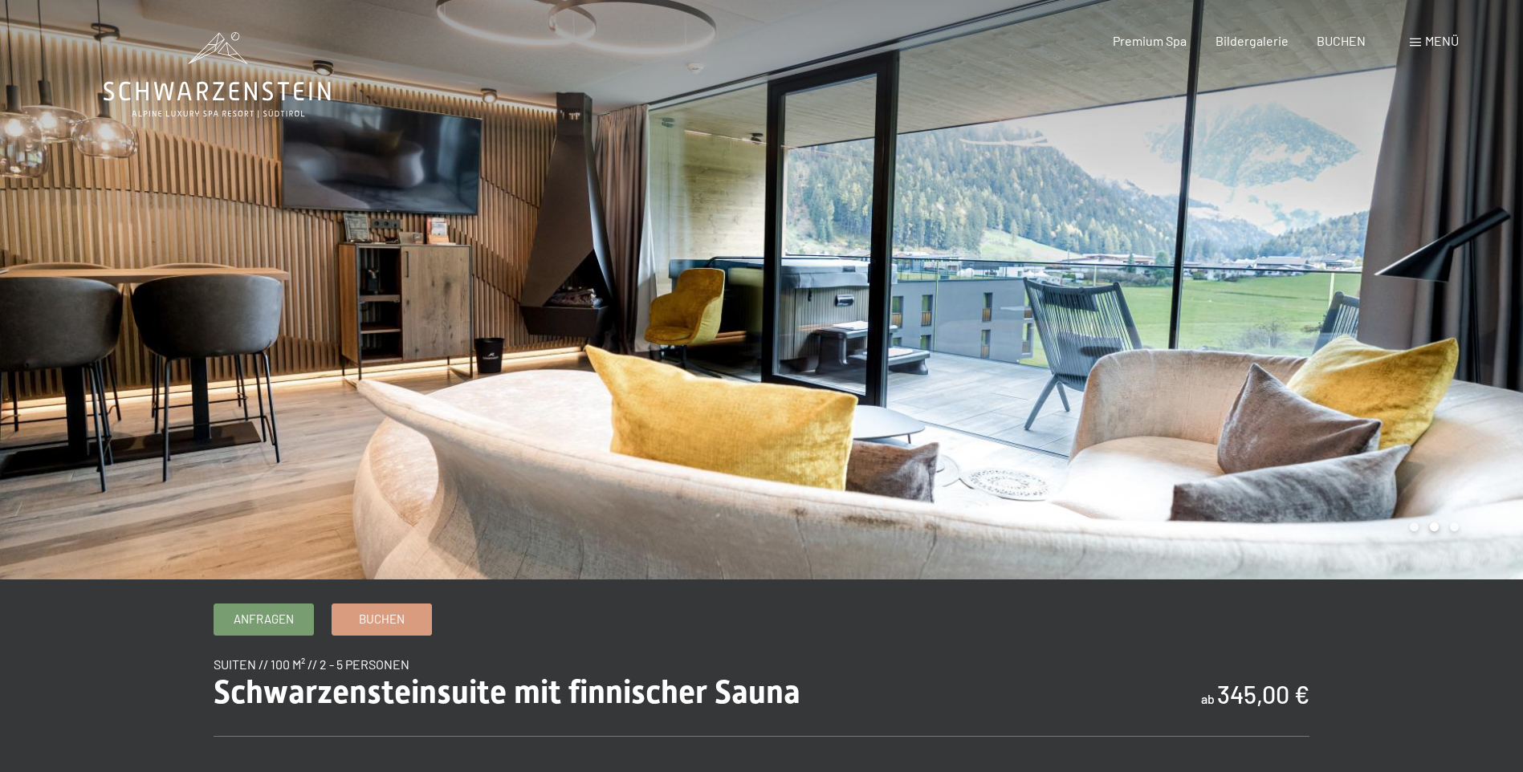
click at [1462, 316] on div at bounding box center [1143, 290] width 762 height 580
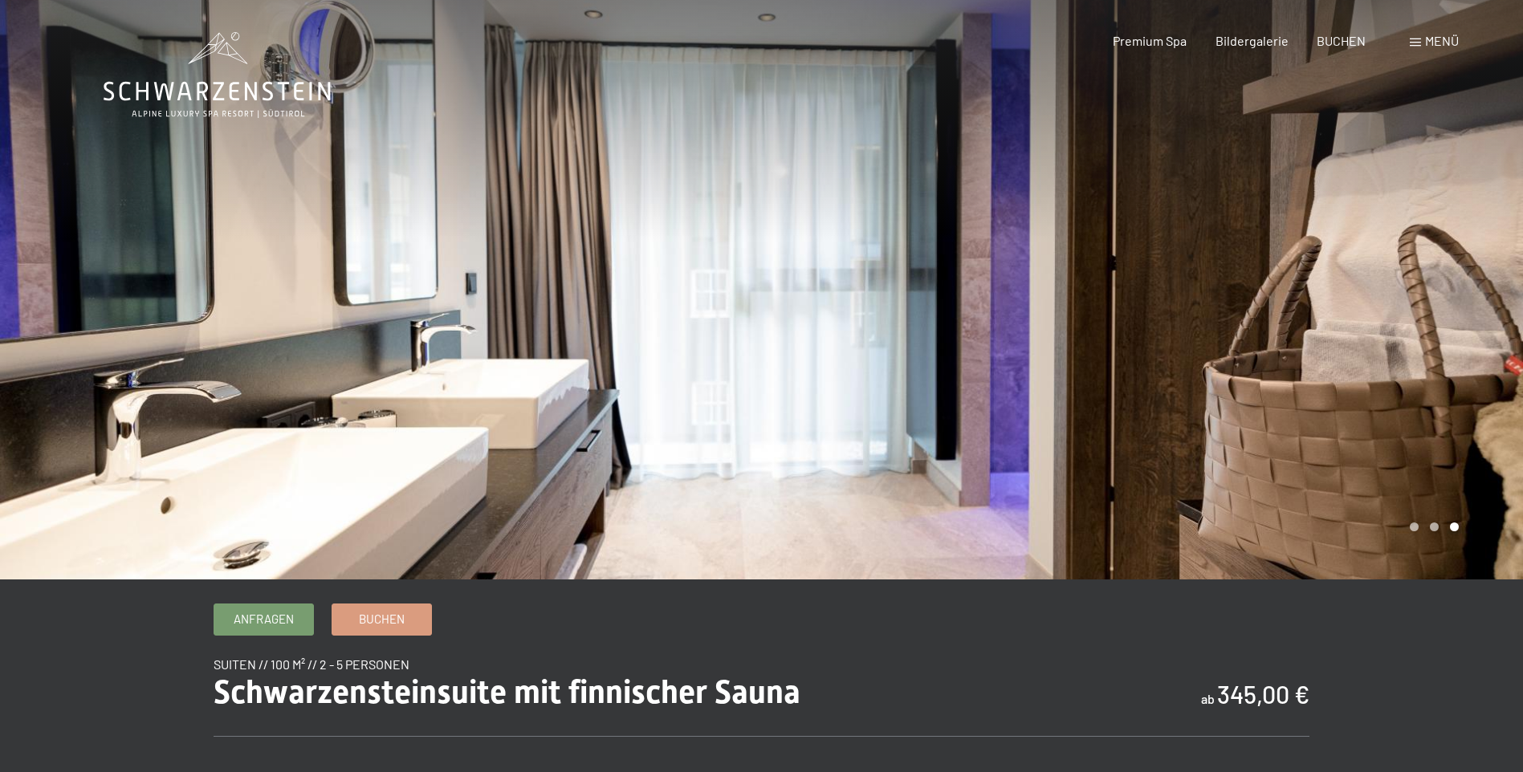
click at [1462, 316] on div at bounding box center [1143, 290] width 762 height 580
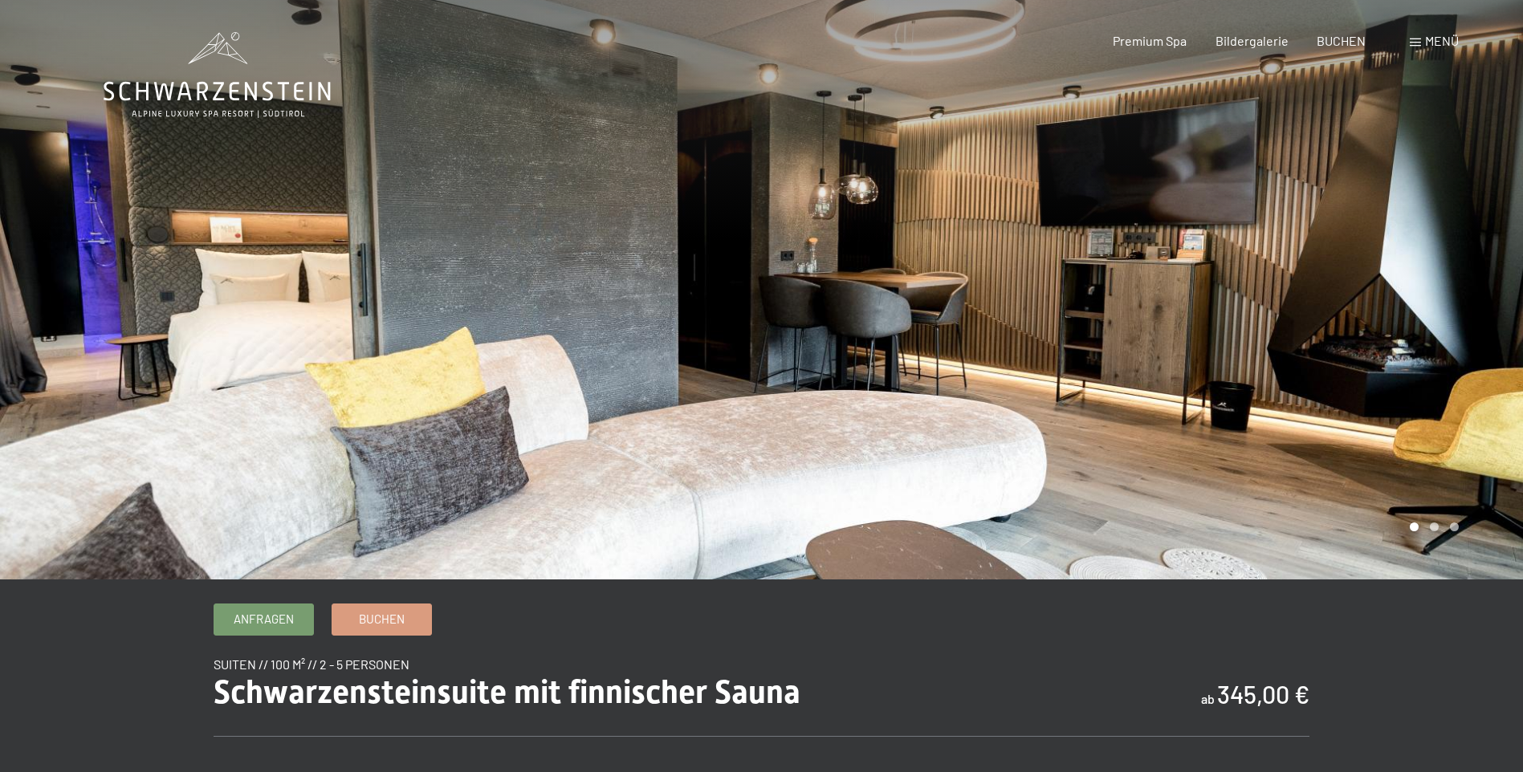
click at [1462, 316] on div at bounding box center [1143, 290] width 762 height 580
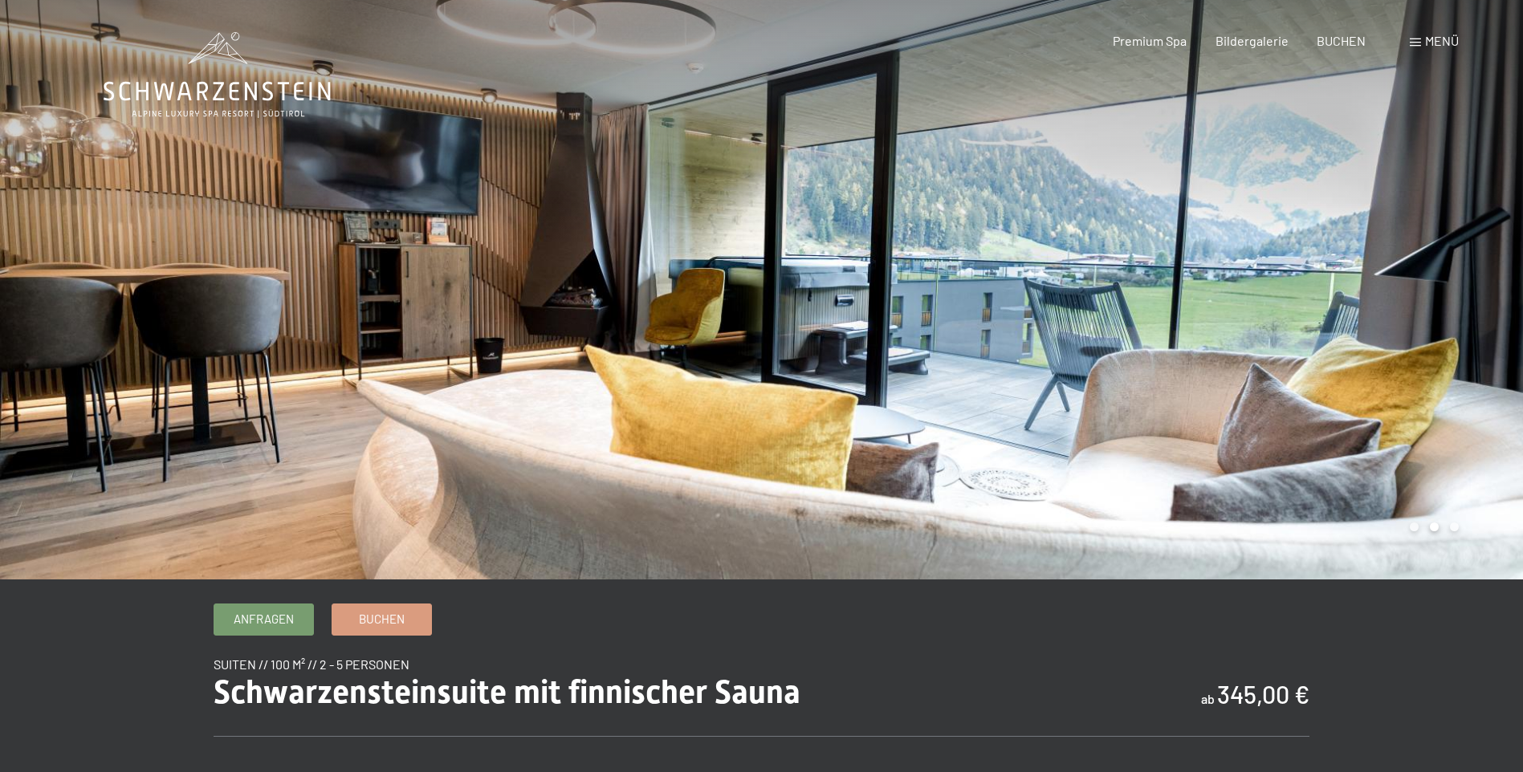
click at [1463, 319] on div at bounding box center [1143, 290] width 762 height 580
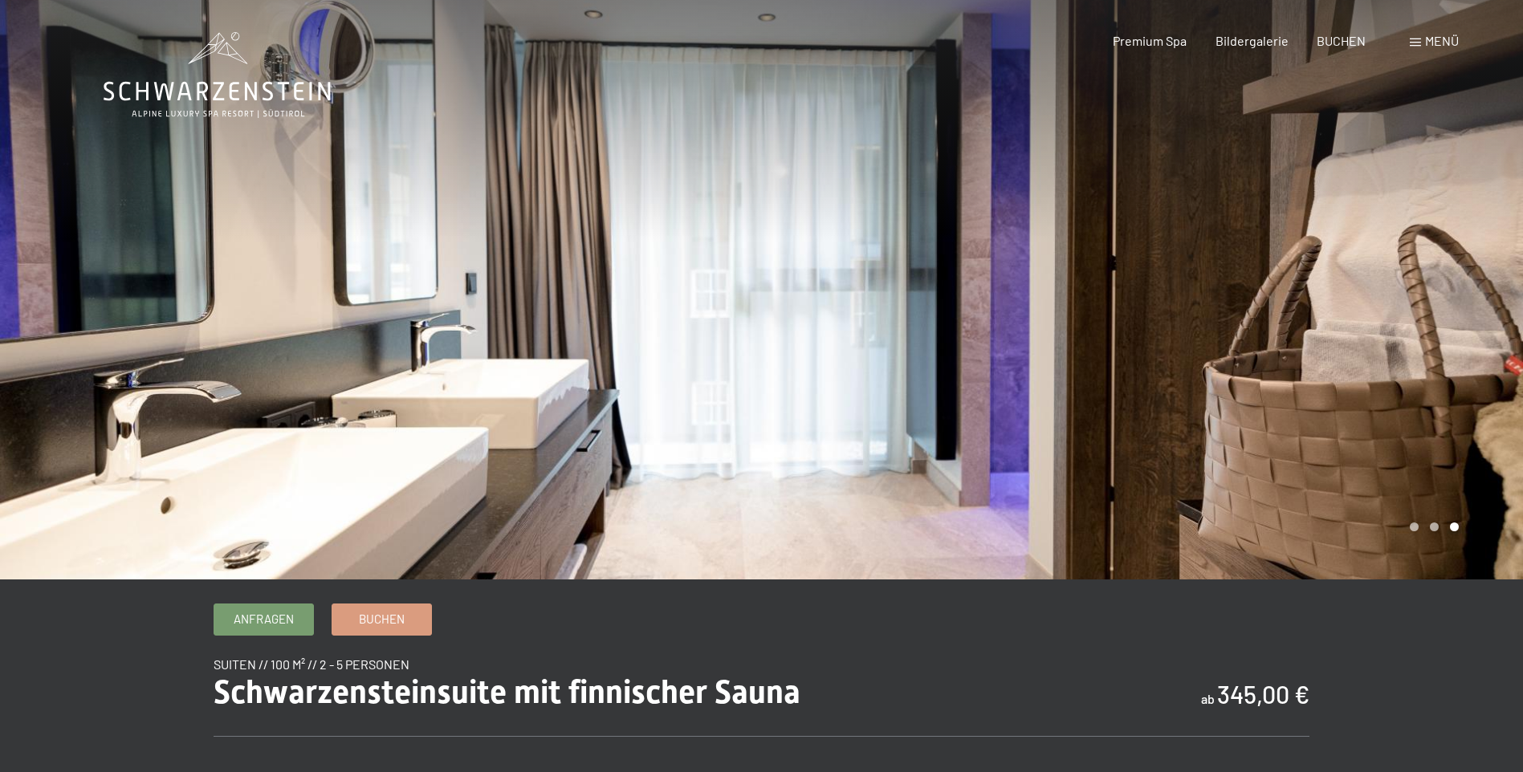
click at [1464, 320] on div at bounding box center [1143, 290] width 762 height 580
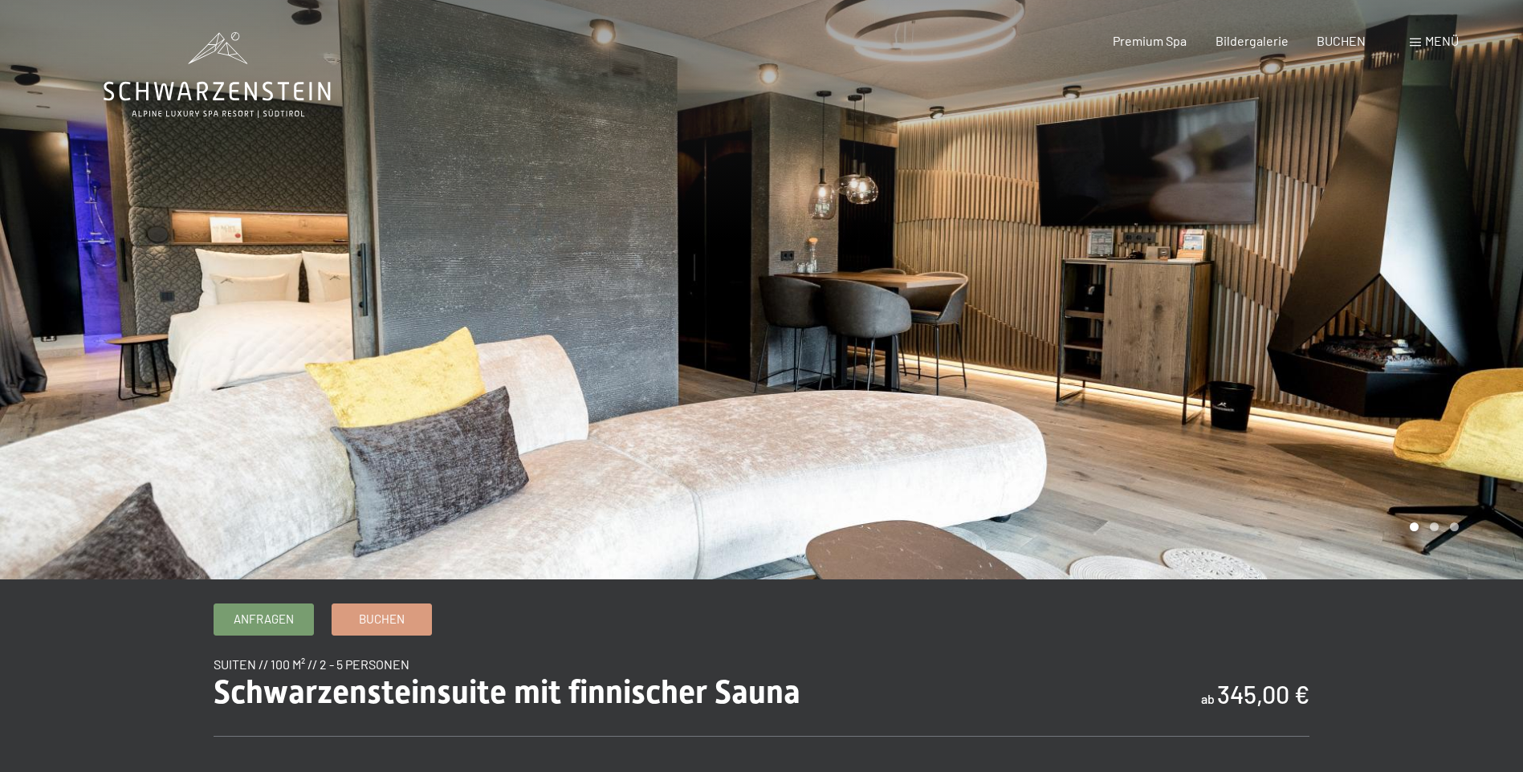
click at [1464, 320] on div at bounding box center [1143, 290] width 762 height 580
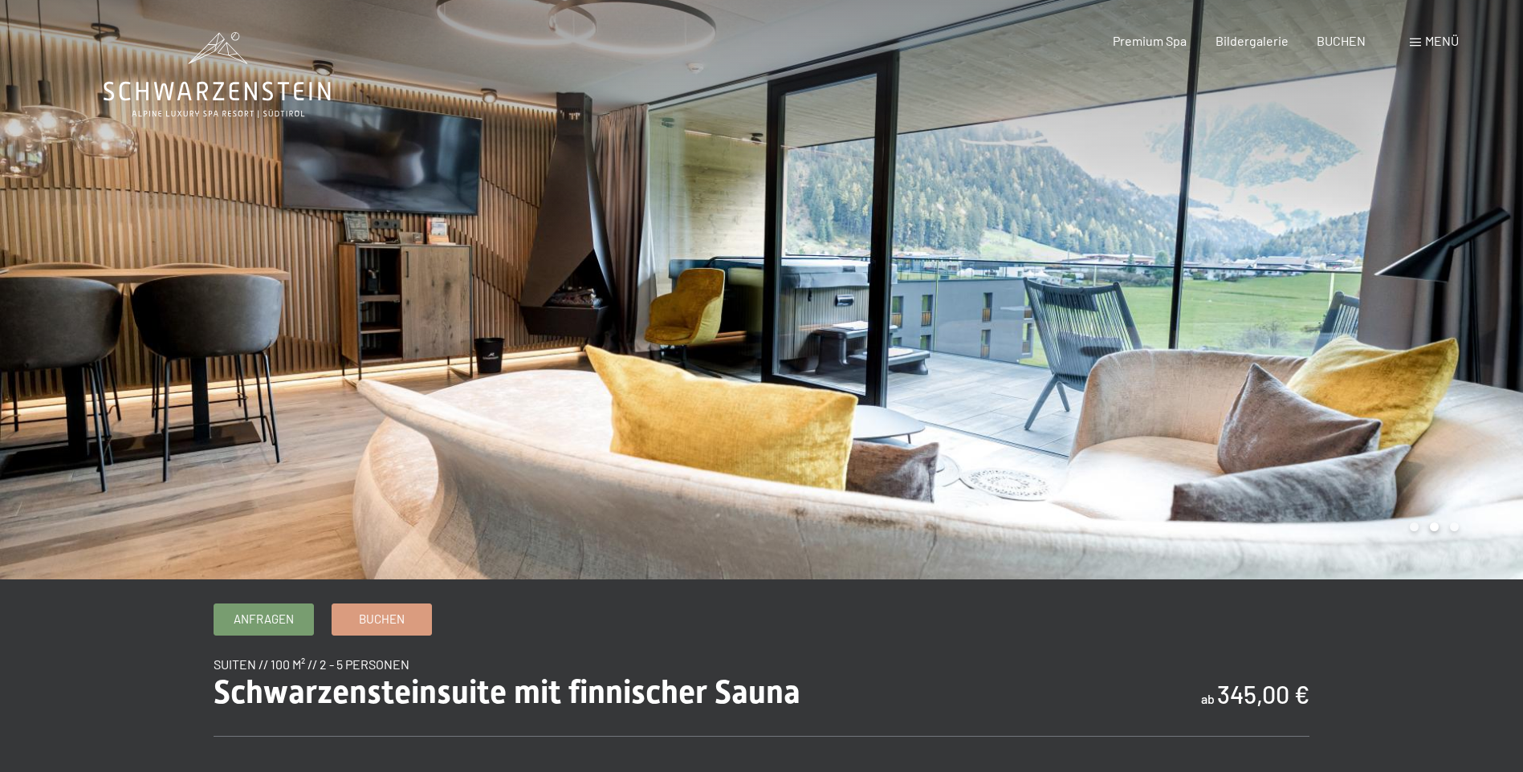
click at [1416, 39] on span at bounding box center [1415, 43] width 11 height 8
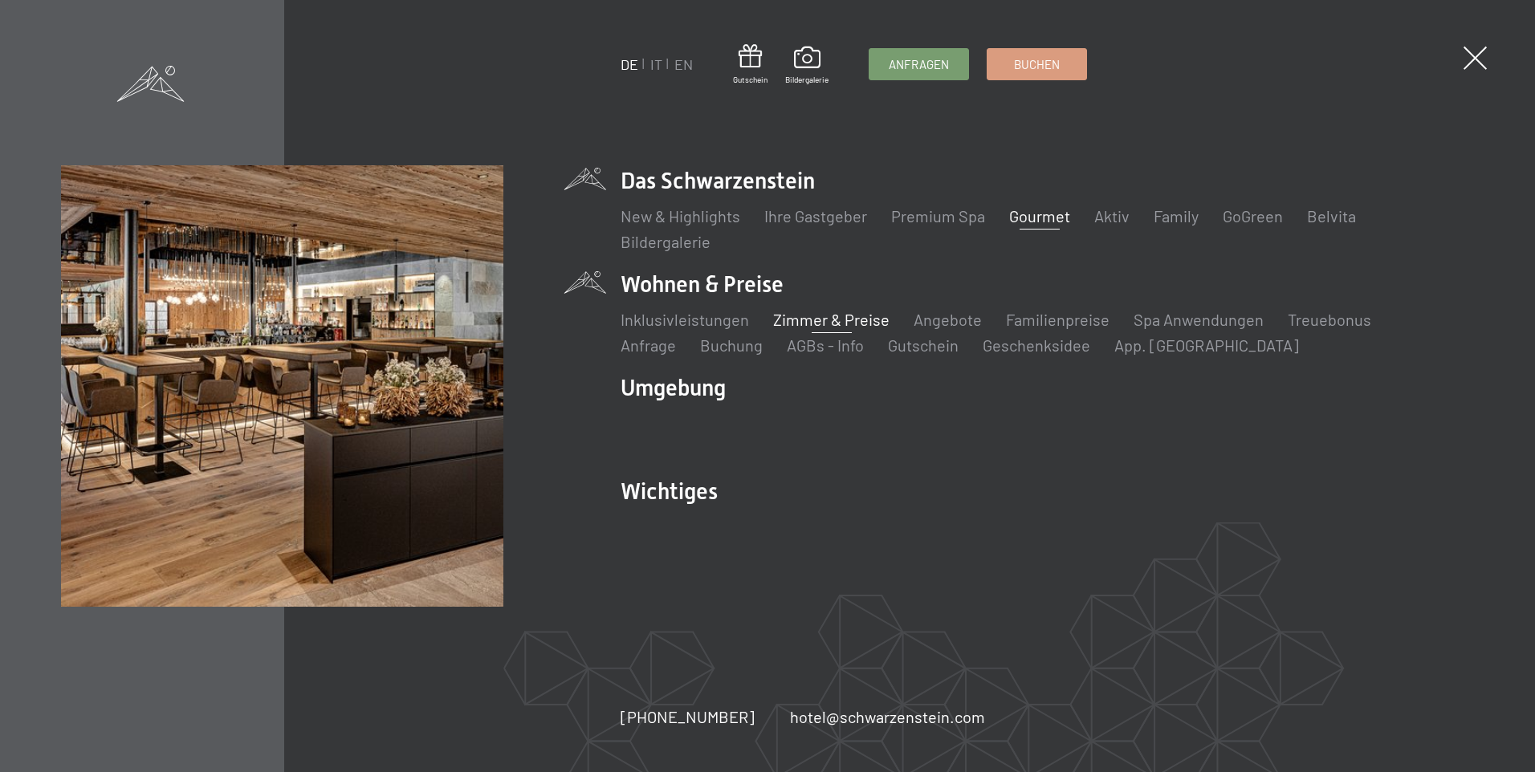
click at [1026, 210] on link "Gourmet" at bounding box center [1039, 215] width 61 height 19
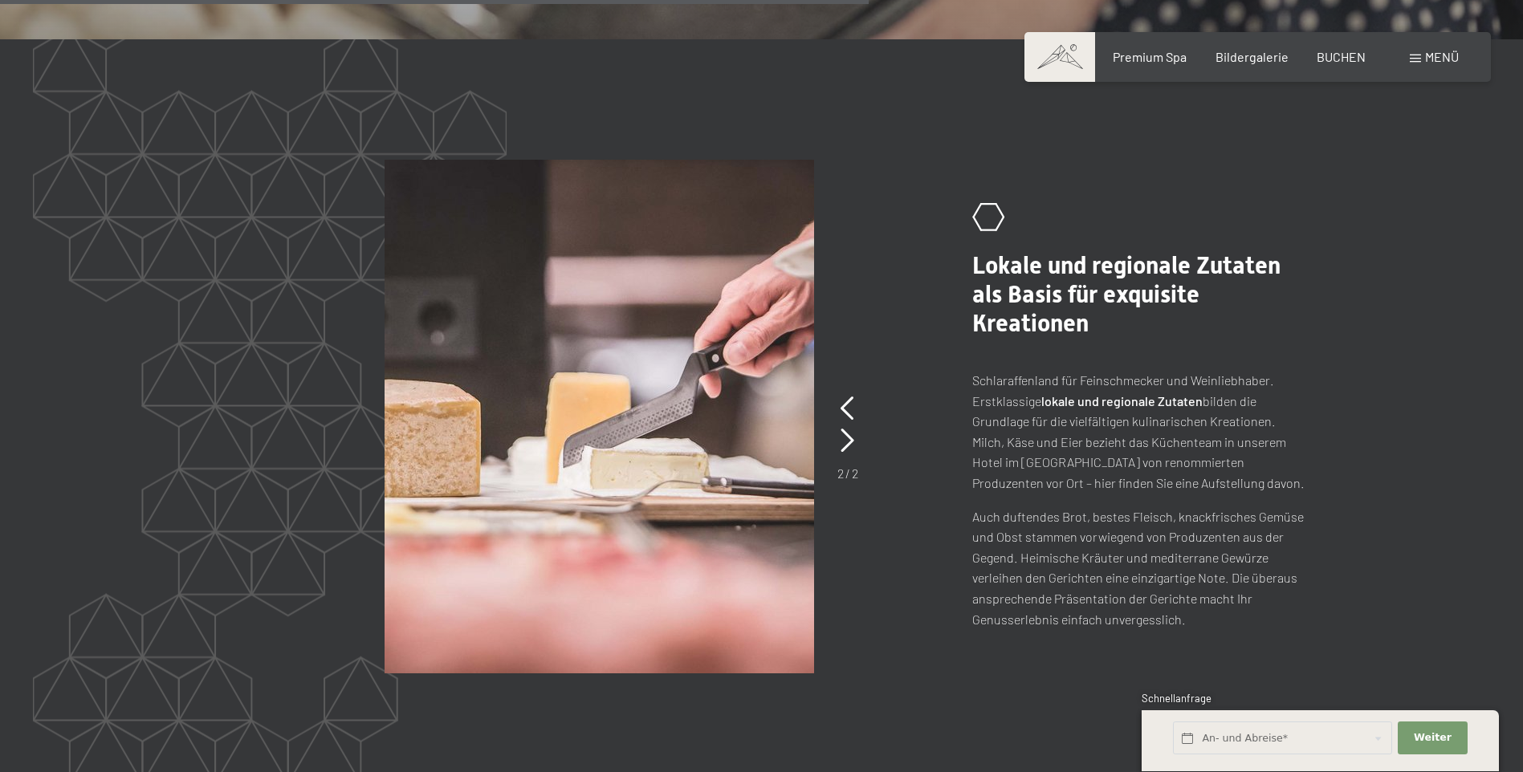
scroll to position [3292, 0]
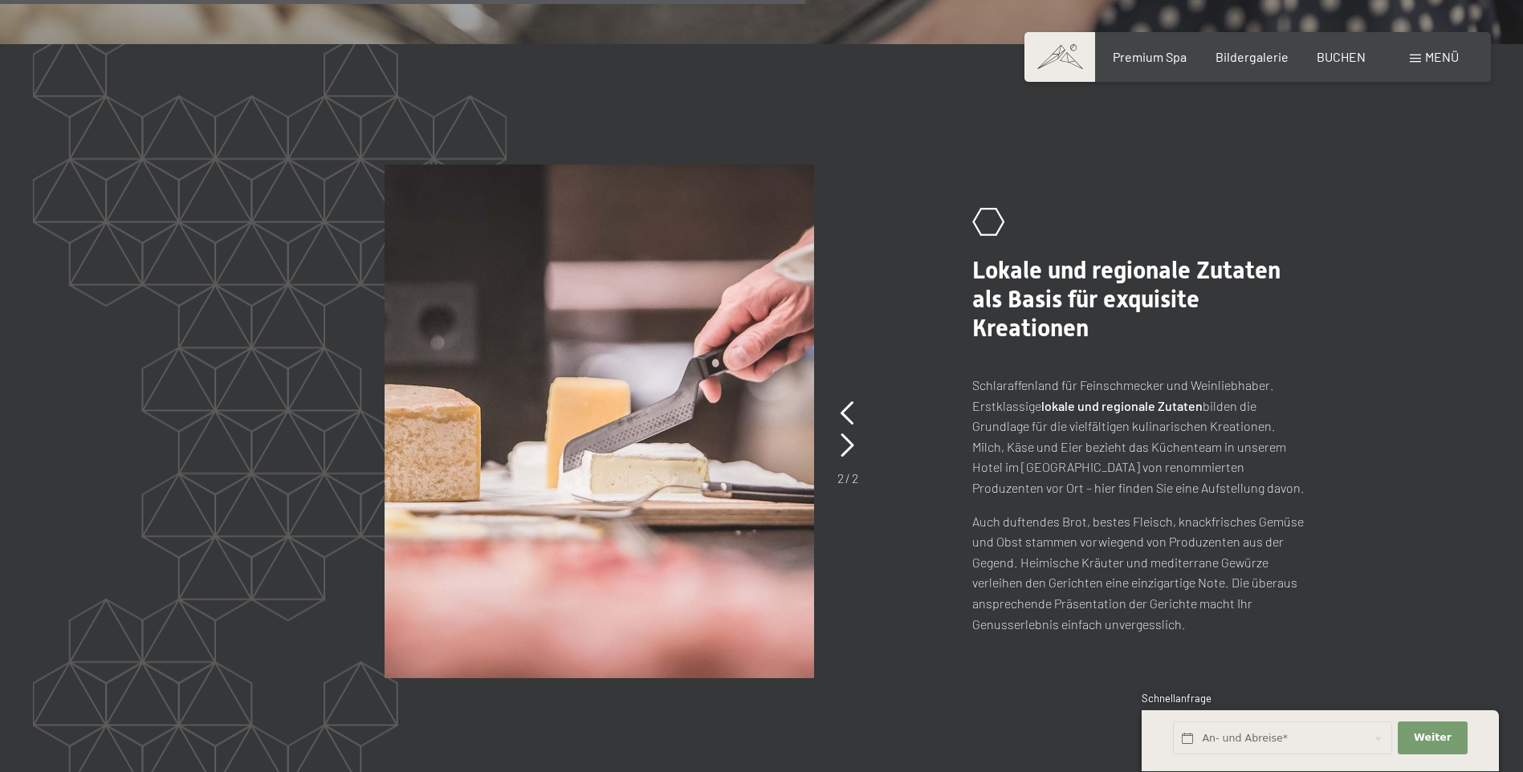
click at [719, 428] on span "Einwilligung Marketing*" at bounding box center [674, 433] width 132 height 16
click at [600, 428] on input "Einwilligung Marketing*" at bounding box center [592, 433] width 16 height 16
checkbox input "false"
click at [845, 434] on icon at bounding box center [848, 446] width 14 height 24
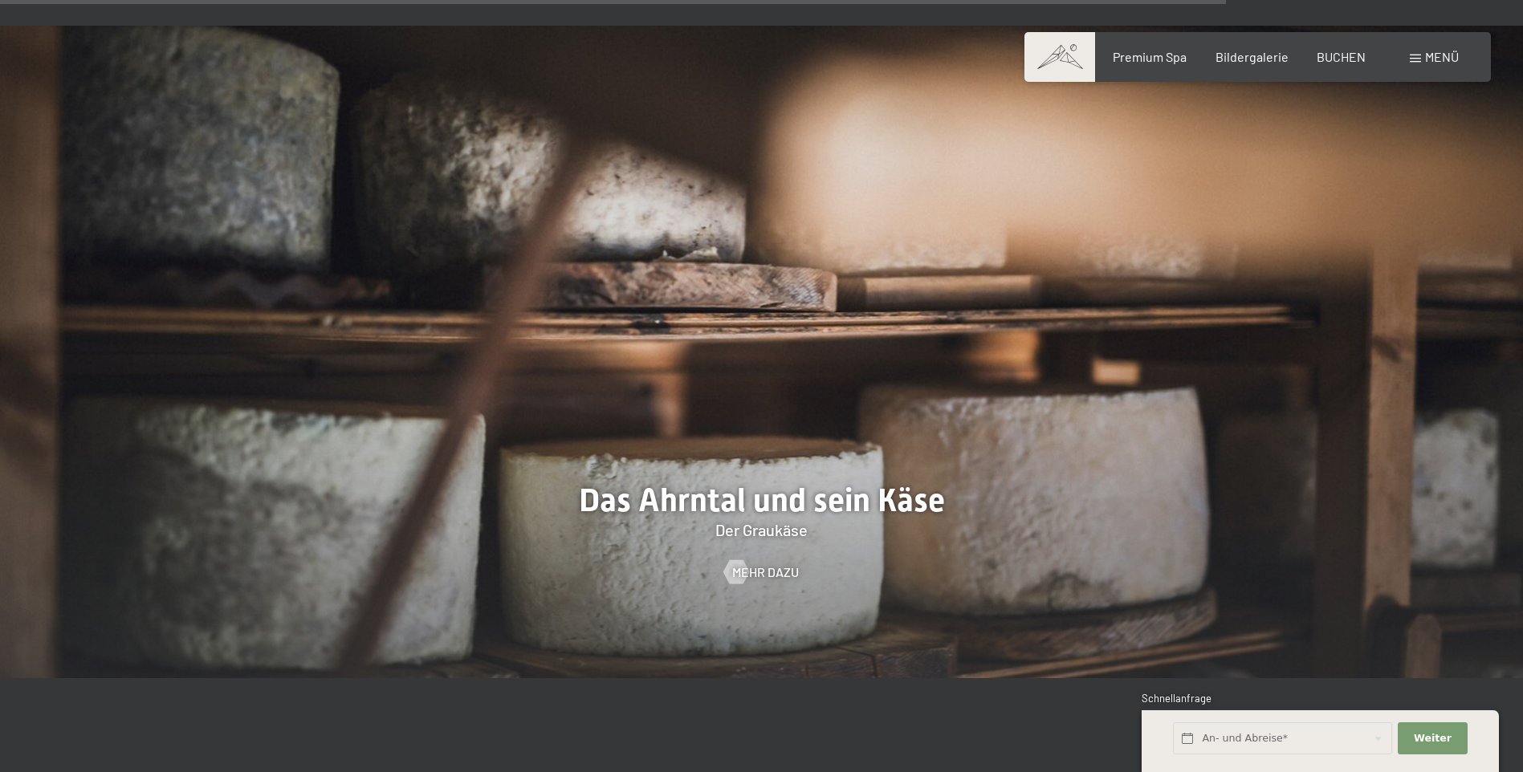
scroll to position [4978, 0]
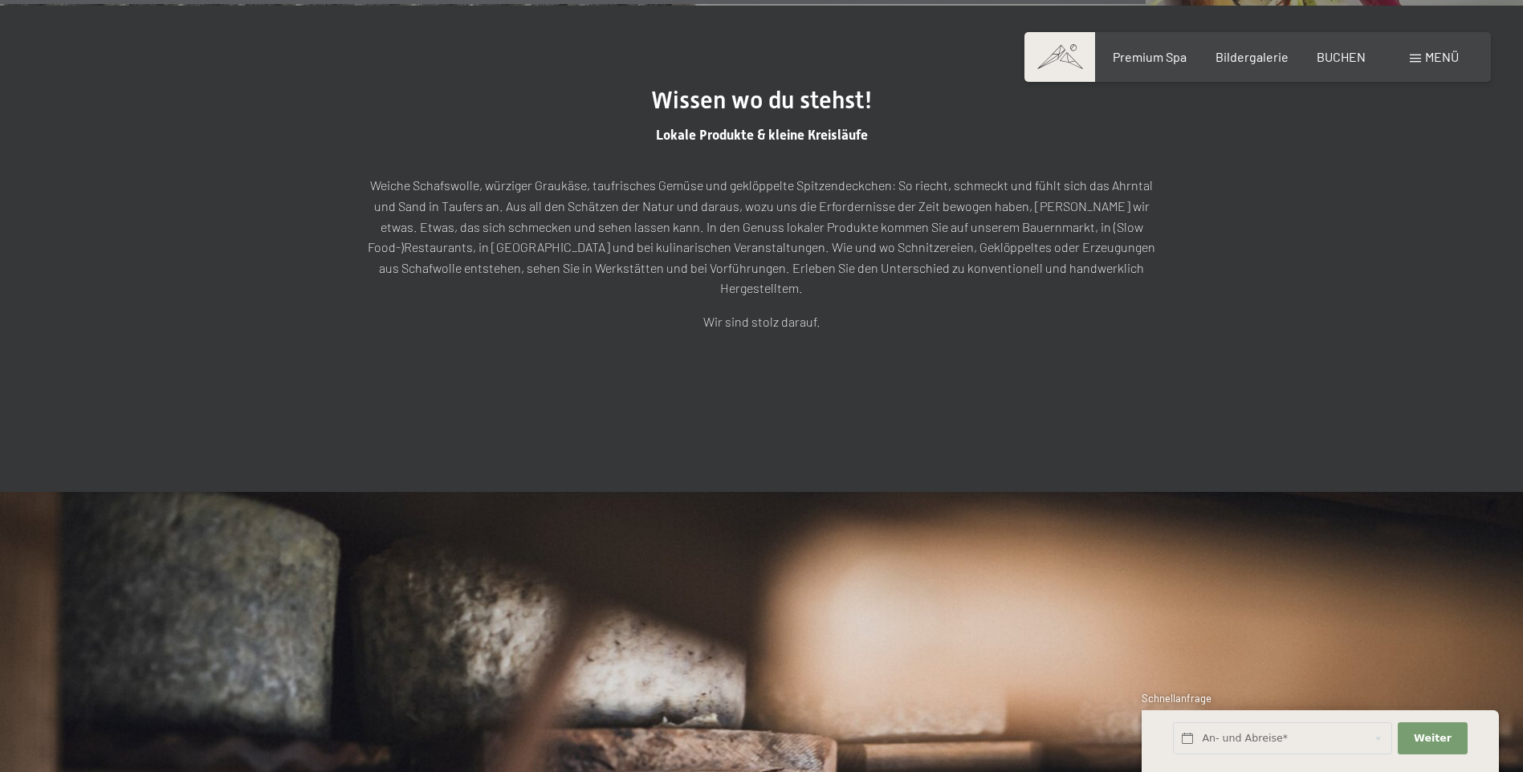
click at [1437, 63] on span "Menü" at bounding box center [1442, 56] width 34 height 15
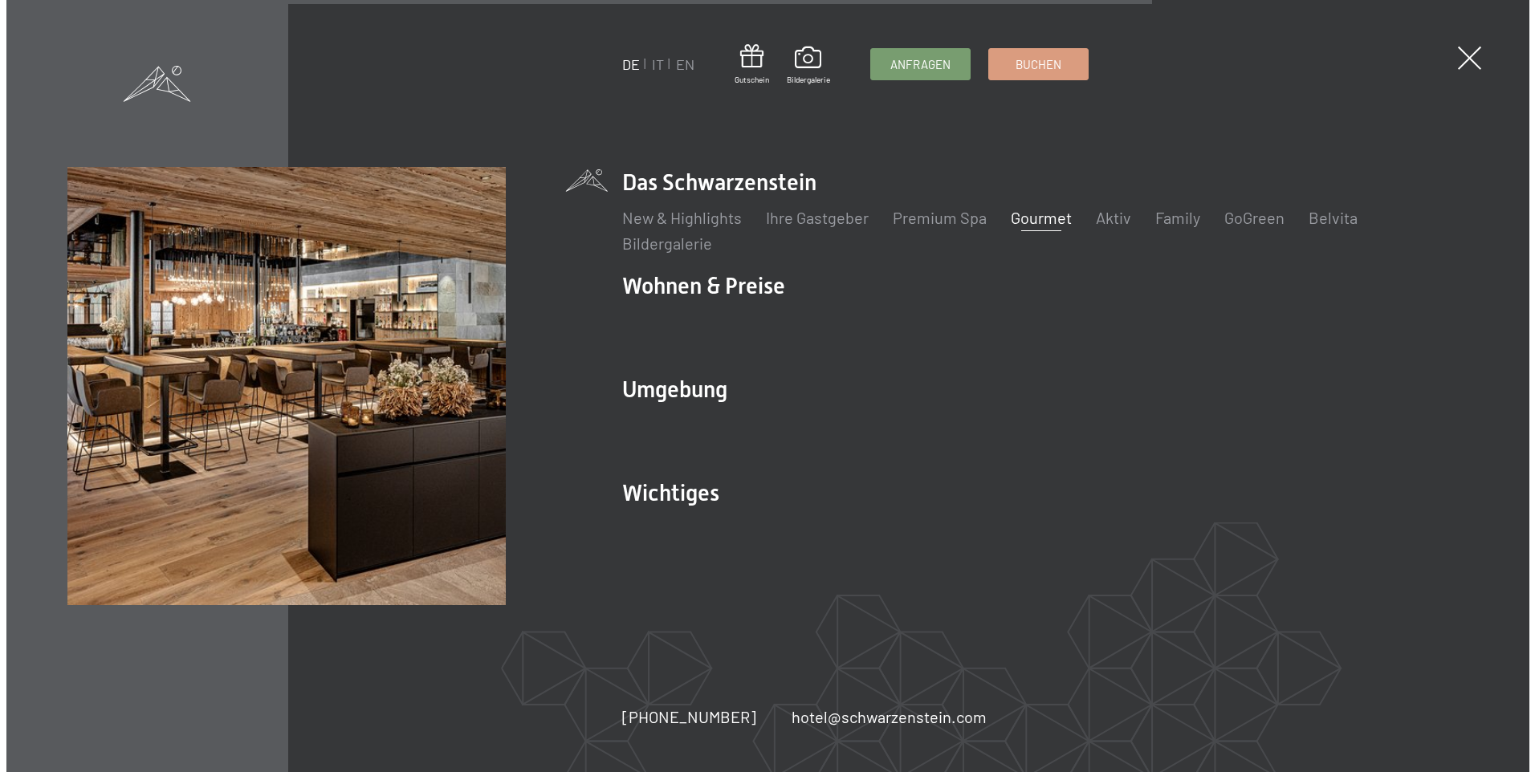
scroll to position [4753, 0]
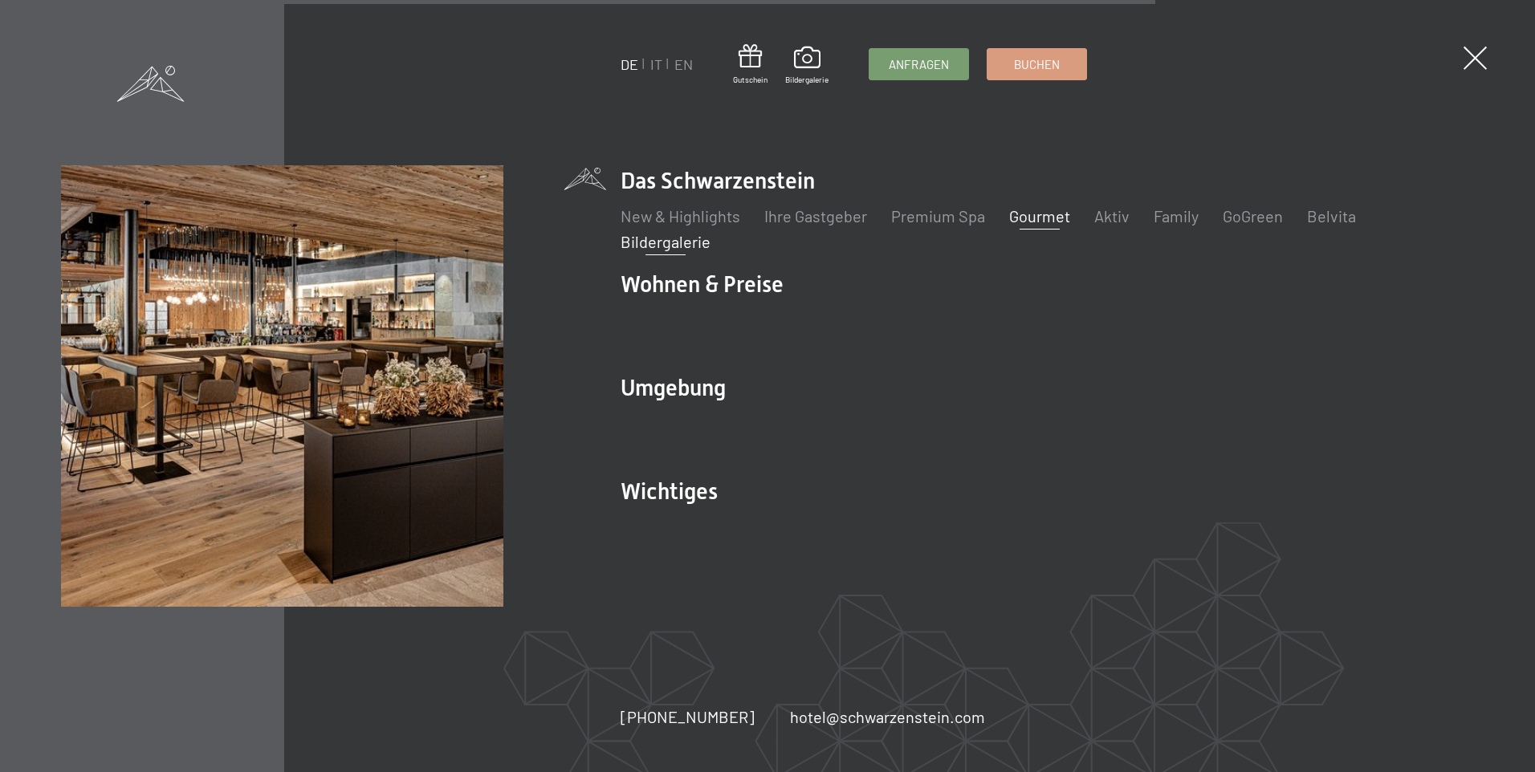
click at [666, 244] on link "Bildergalerie" at bounding box center [666, 241] width 90 height 19
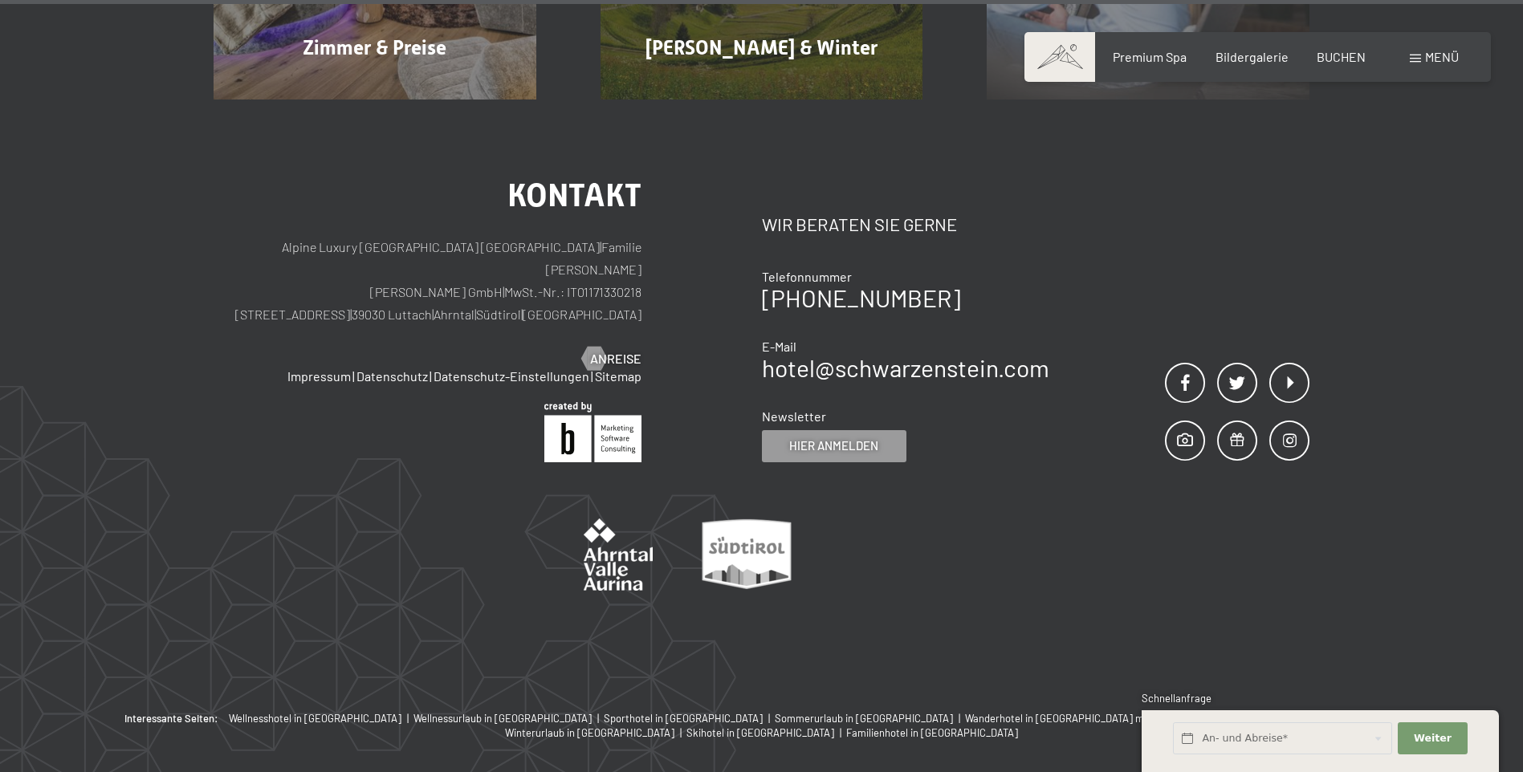
scroll to position [8751, 0]
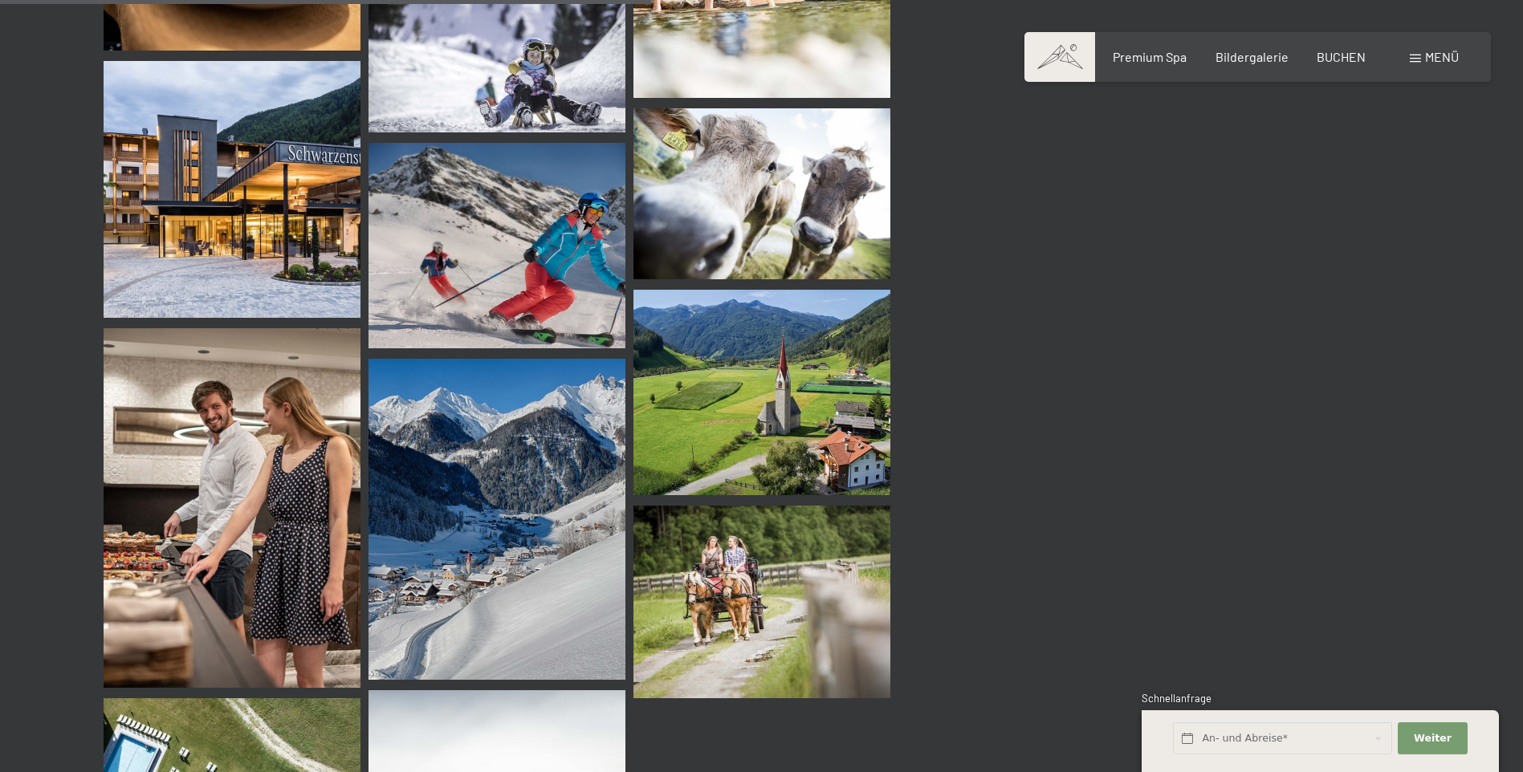
drag, startPoint x: 1513, startPoint y: 566, endPoint x: 1516, endPoint y: 676, distance: 110.0
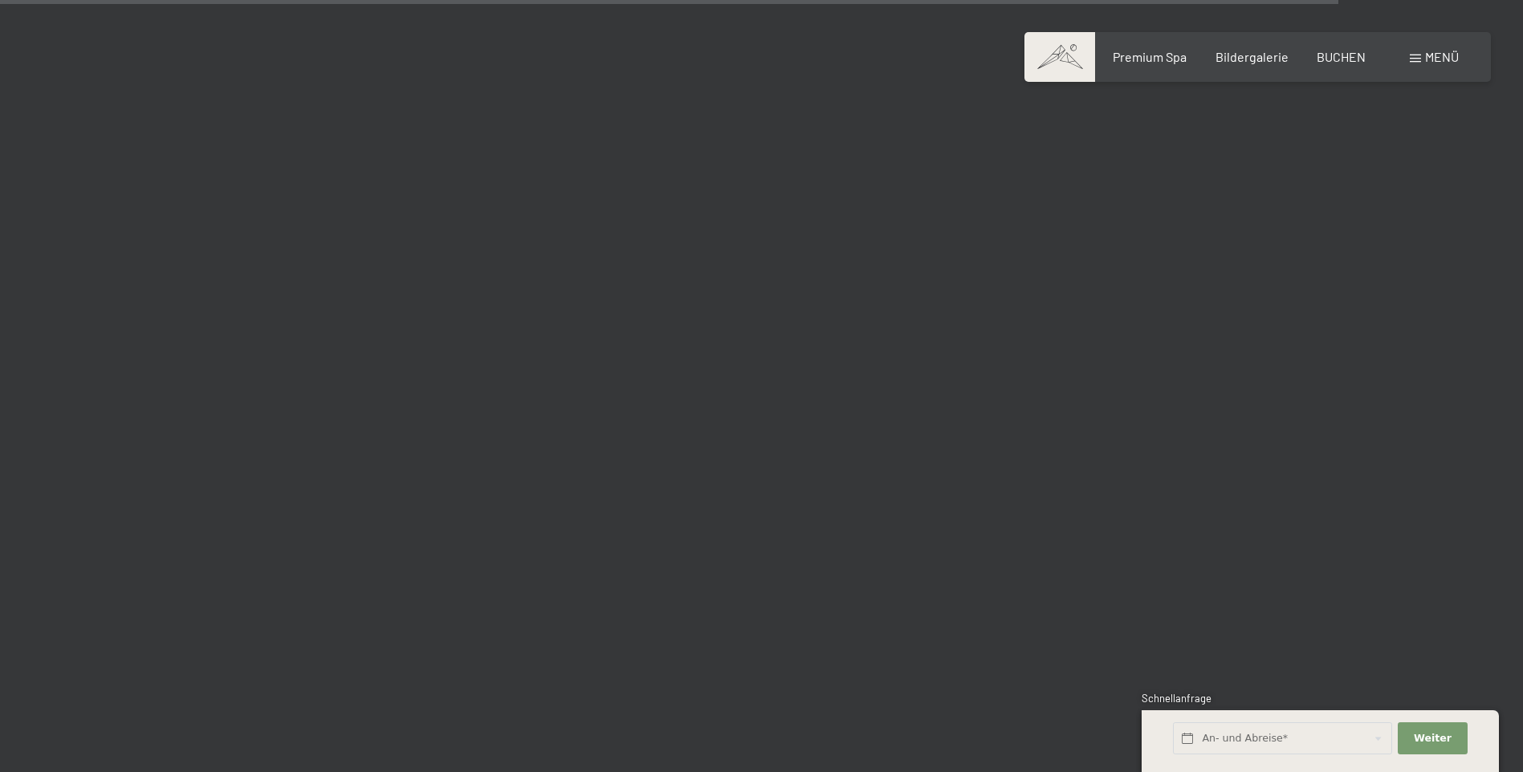
scroll to position [18213, 0]
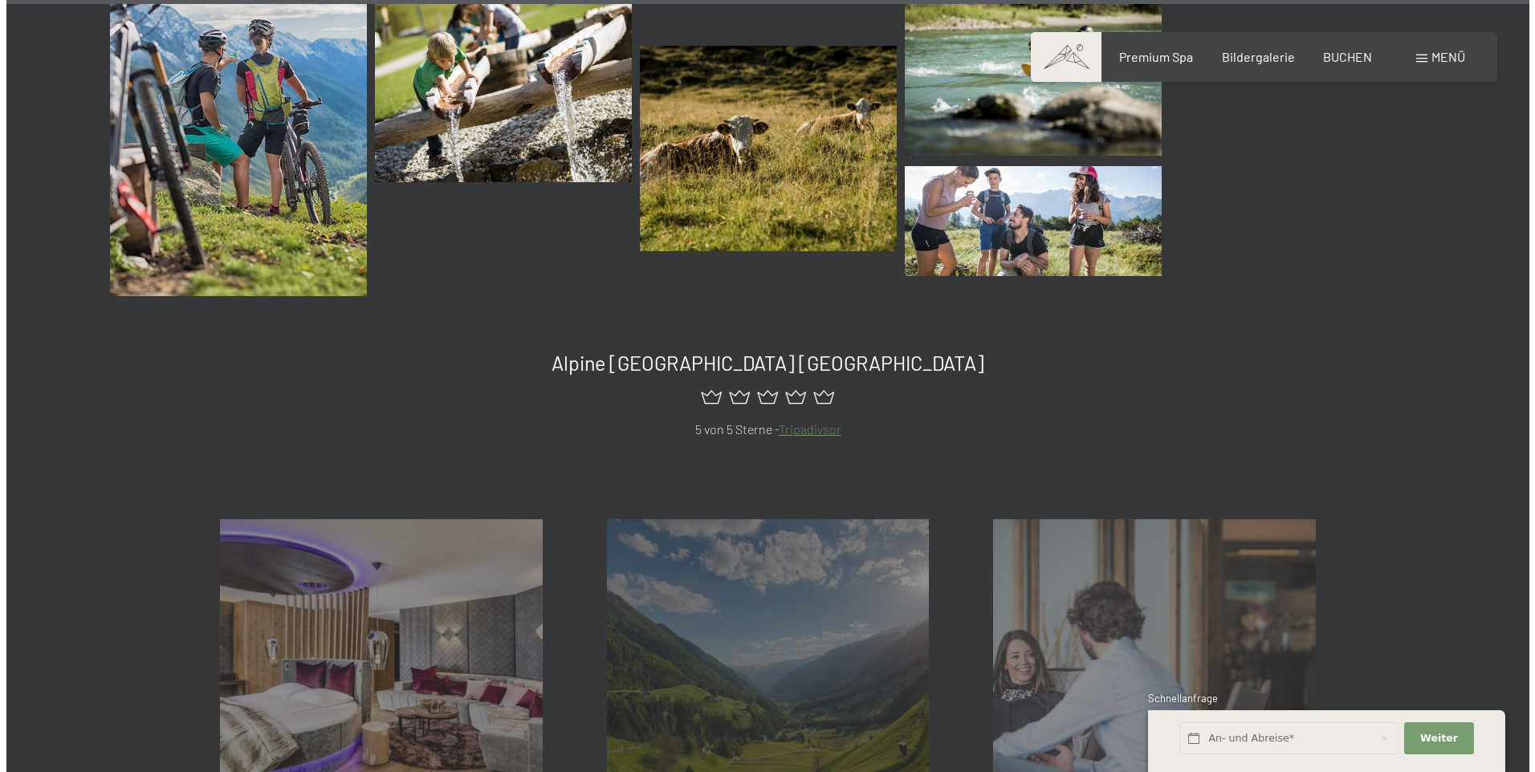
scroll to position [20474, 0]
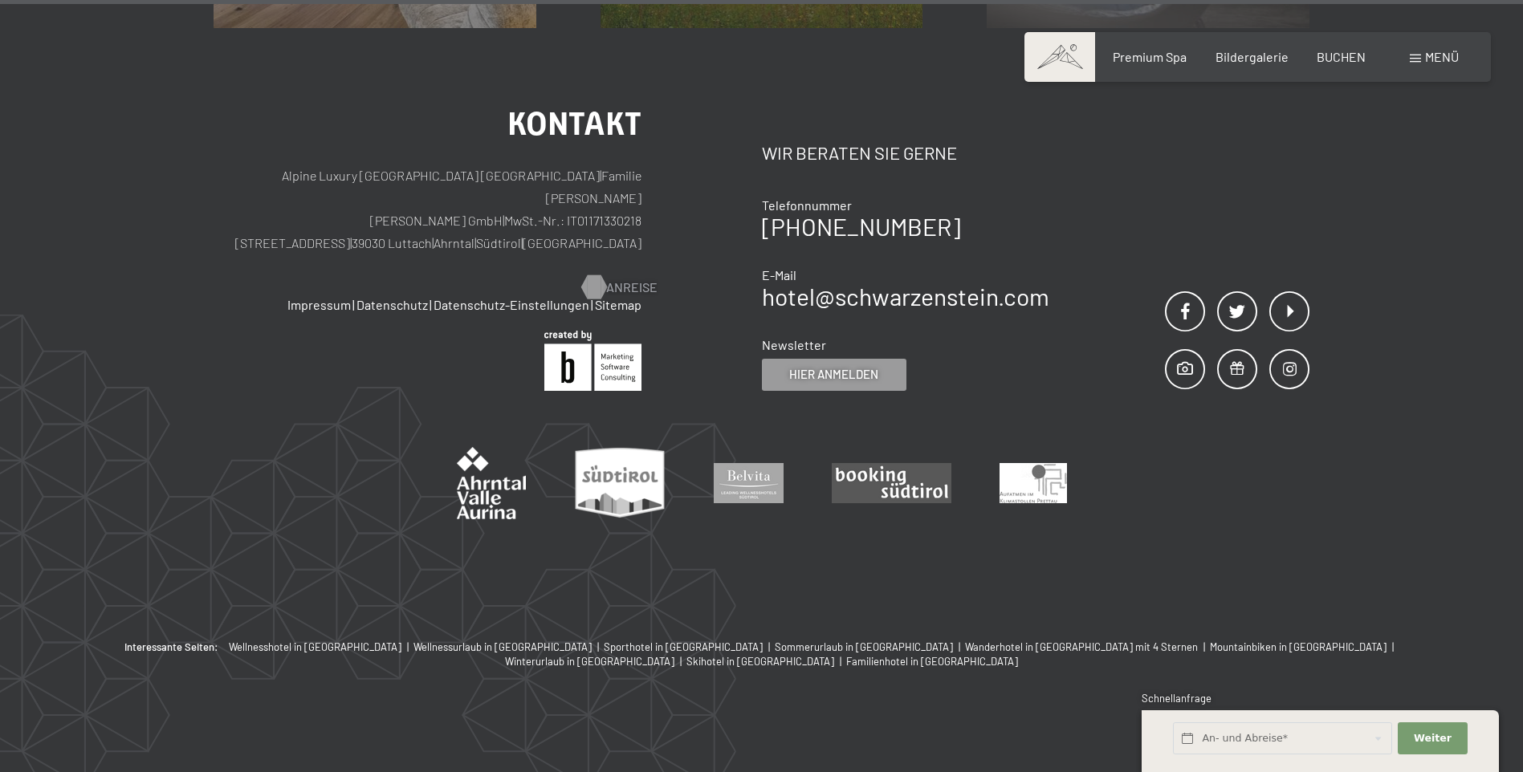
click at [621, 279] on span "Anreise" at bounding box center [631, 288] width 51 height 18
click at [617, 279] on span "Anreise" at bounding box center [631, 288] width 51 height 18
click at [812, 370] on span "Hier anmelden" at bounding box center [833, 374] width 89 height 17
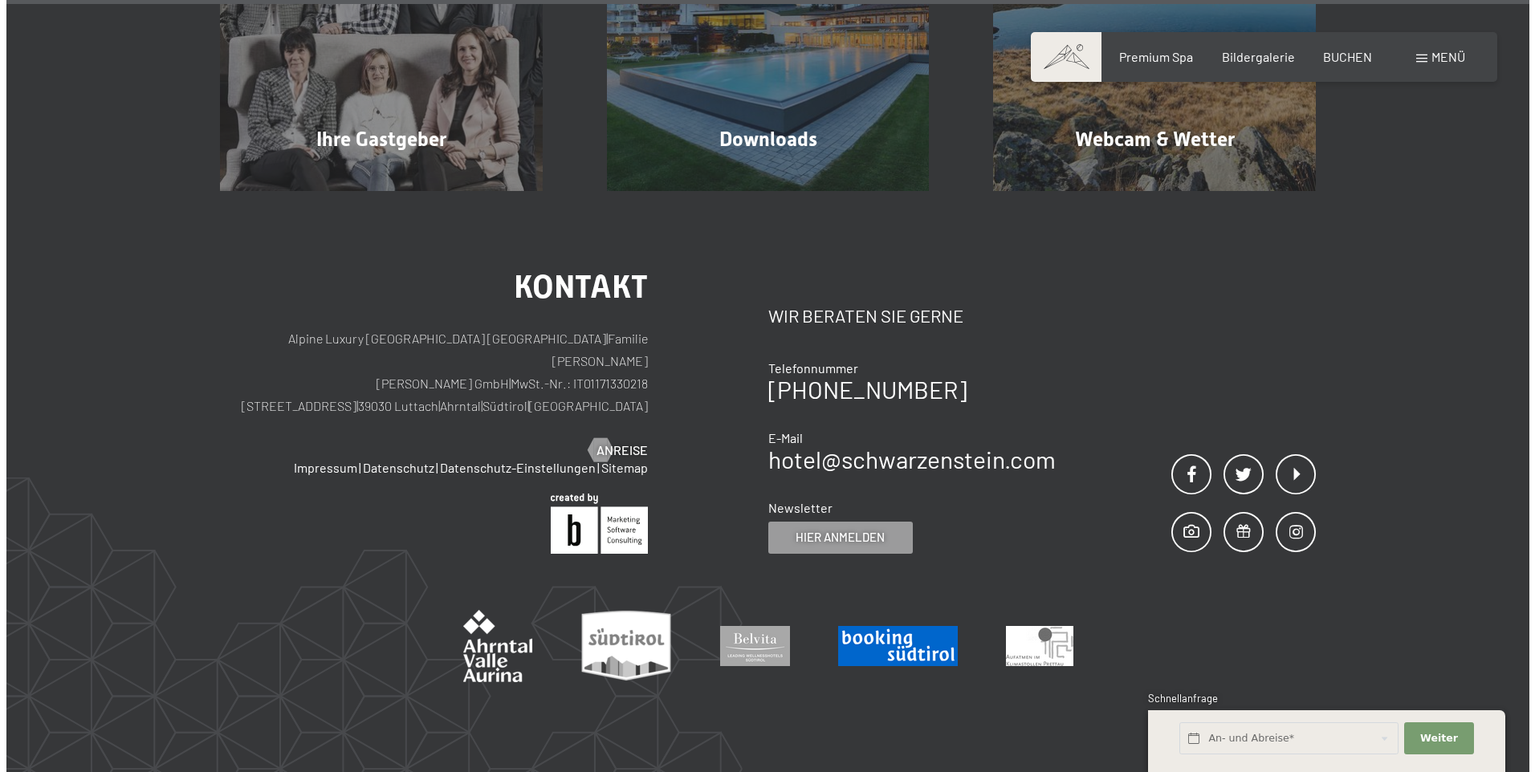
scroll to position [1924, 0]
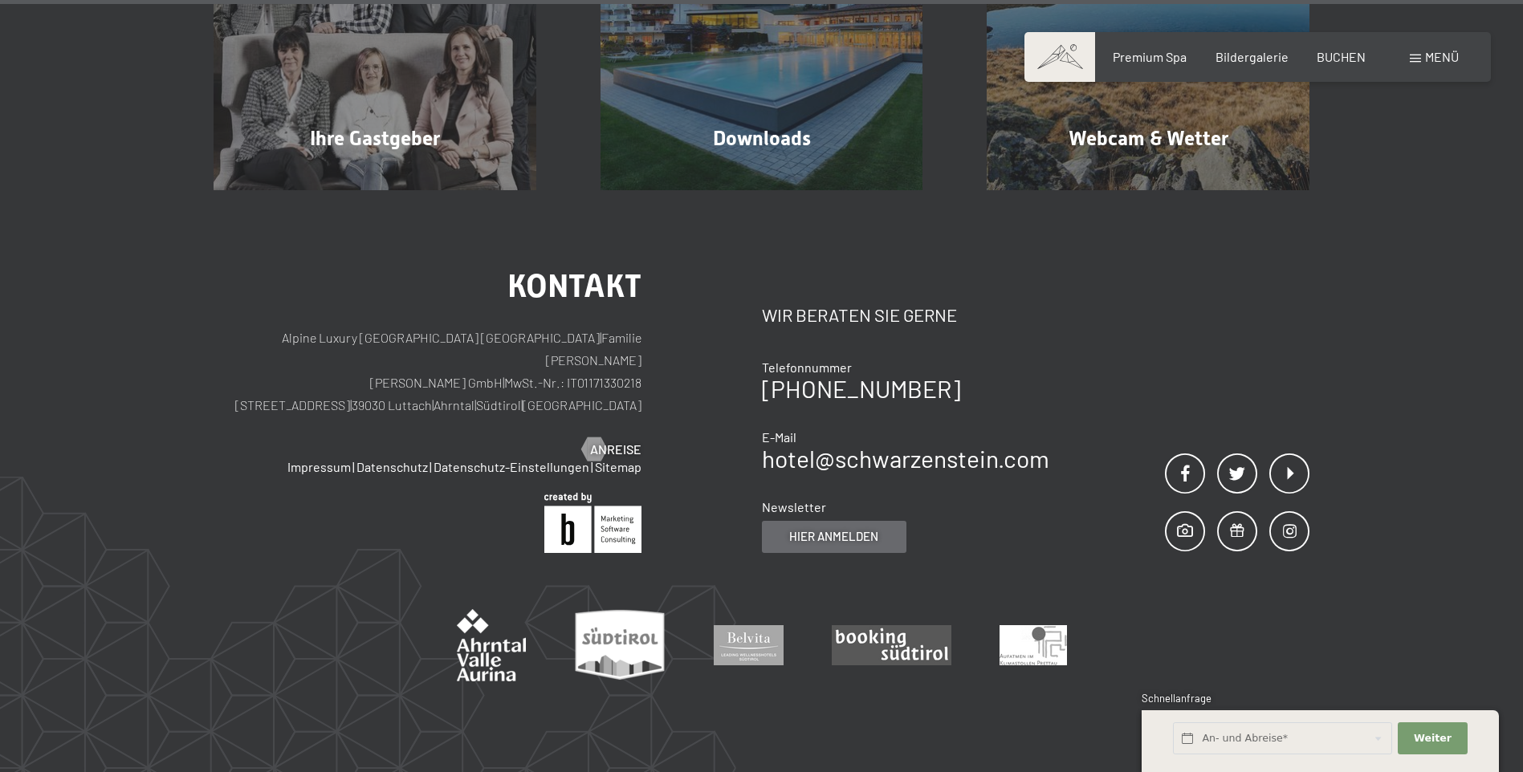
click at [835, 528] on span "Hier anmelden" at bounding box center [833, 536] width 89 height 17
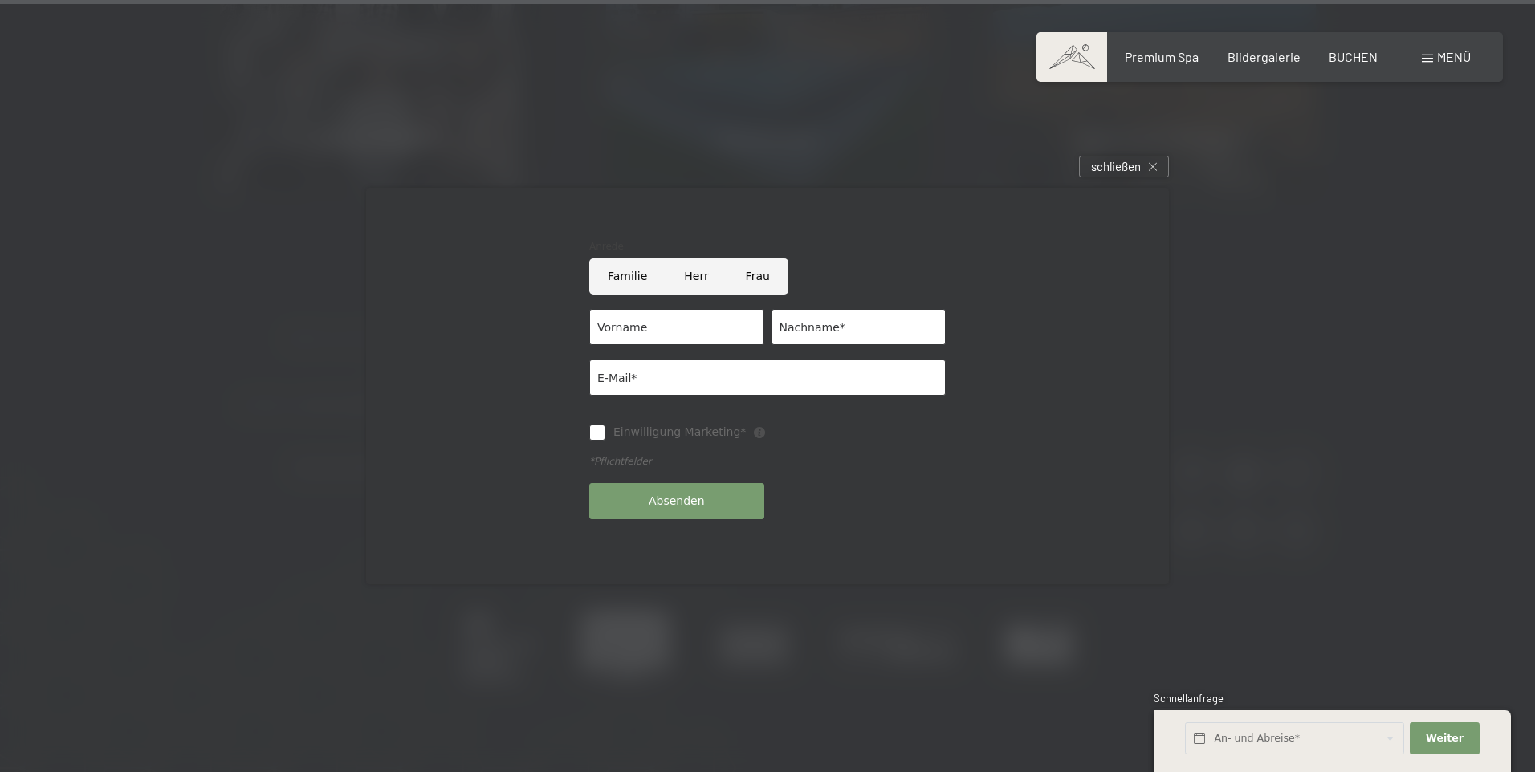
click at [631, 279] on input "Familie" at bounding box center [627, 277] width 76 height 36
radio input "true"
click at [638, 328] on input "Vorname" at bounding box center [676, 327] width 175 height 36
type input "Christian"
type input "Ellmayr"
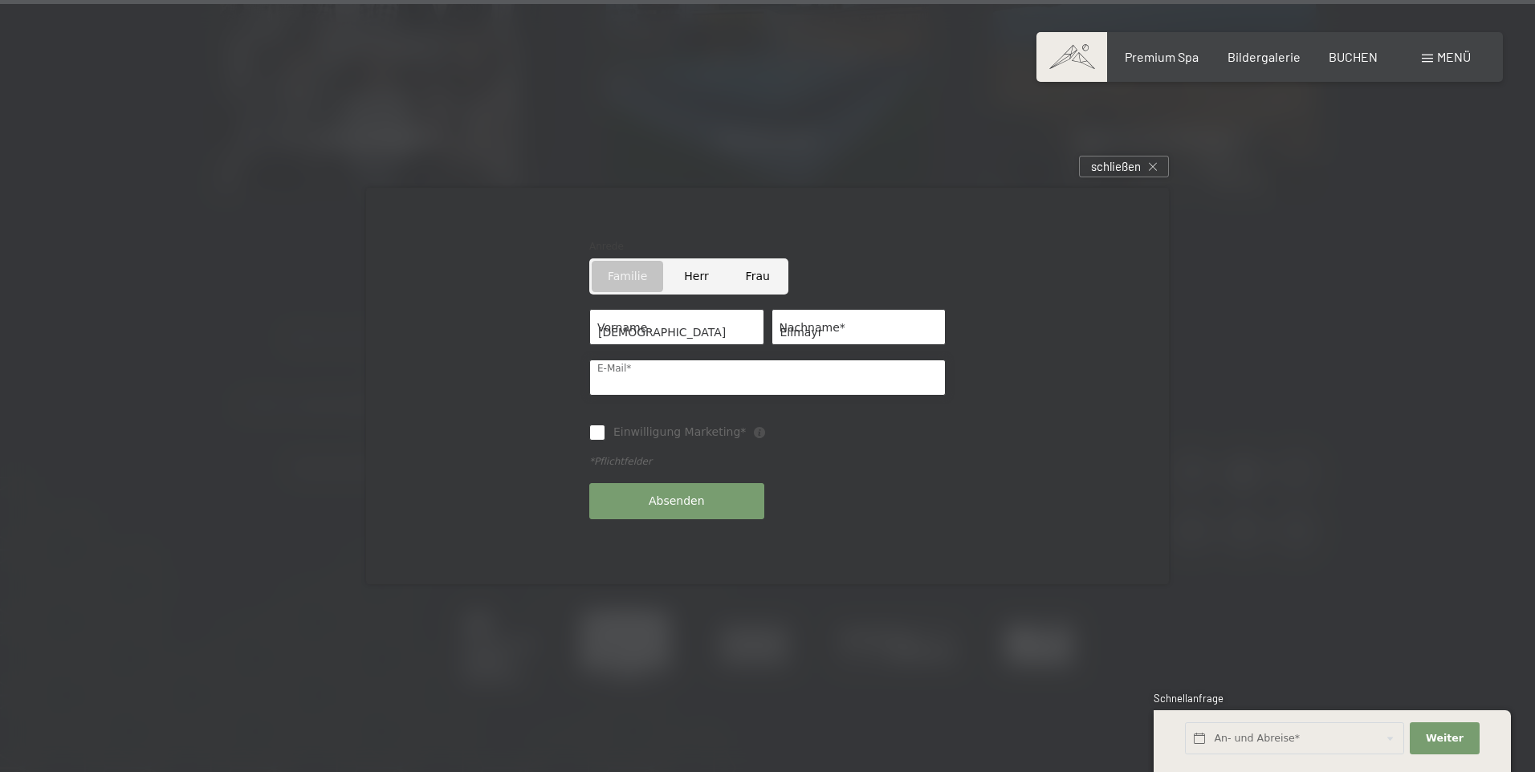
type input "c.ellmayr93@gmail.com"
click at [594, 433] on input "Einwilligung Marketing*" at bounding box center [597, 433] width 16 height 16
checkbox input "true"
click at [654, 502] on span "Absenden" at bounding box center [677, 502] width 56 height 16
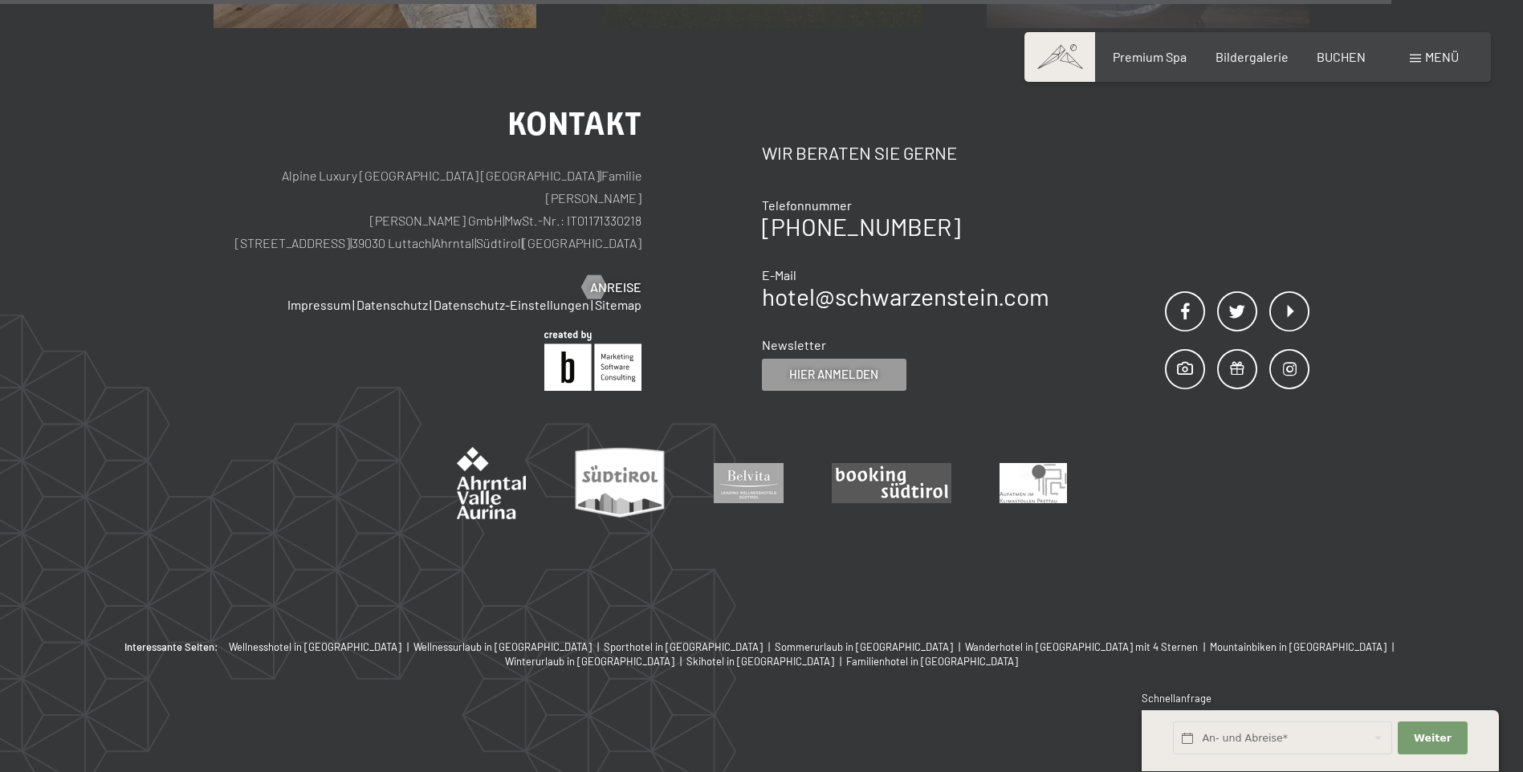
scroll to position [974, 0]
